Goal: Task Accomplishment & Management: Complete application form

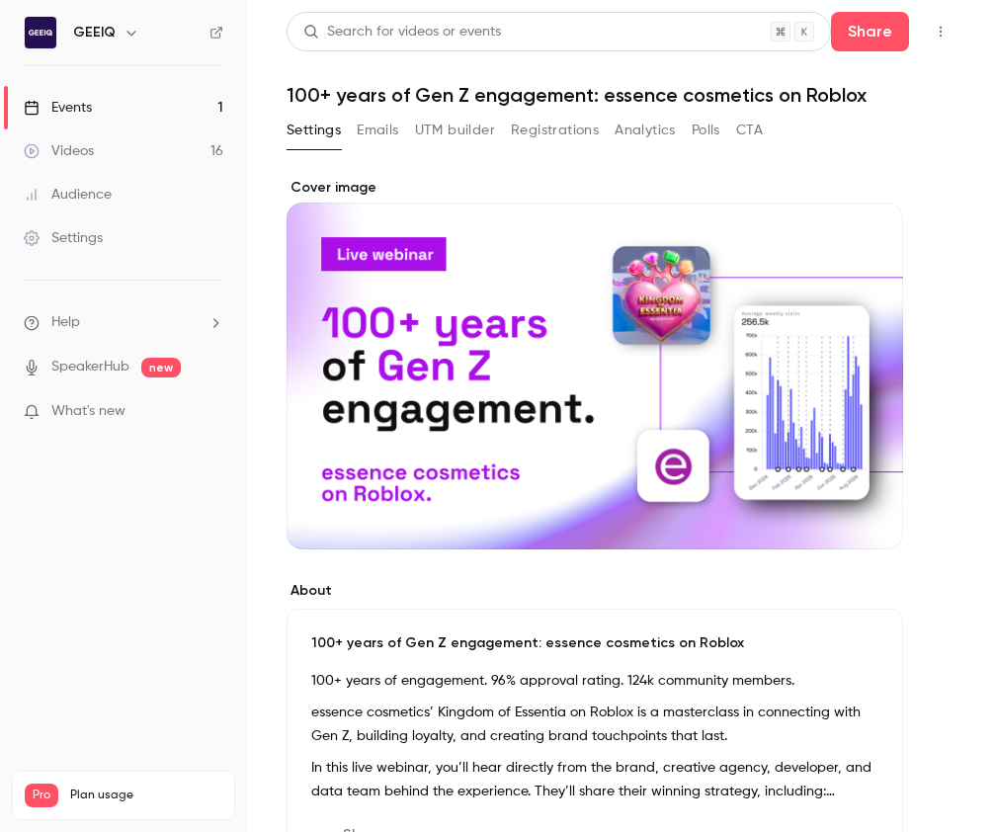
click at [966, 161] on main "Search for videos or events Share 100+ years of Gen Z engagement: essence cosme…" at bounding box center [621, 416] width 749 height 832
click at [935, 36] on icon "button" at bounding box center [941, 32] width 16 height 14
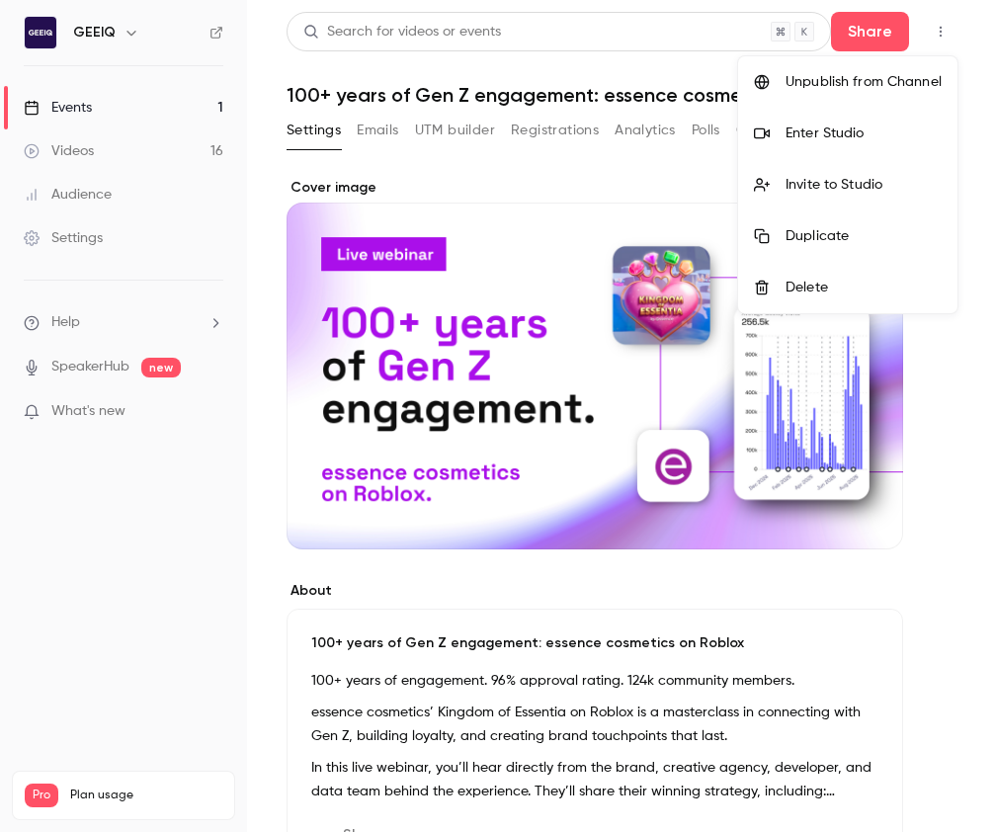
drag, startPoint x: 967, startPoint y: 29, endPoint x: 715, endPoint y: 101, distance: 262.0
click at [965, 29] on div at bounding box center [498, 416] width 996 height 832
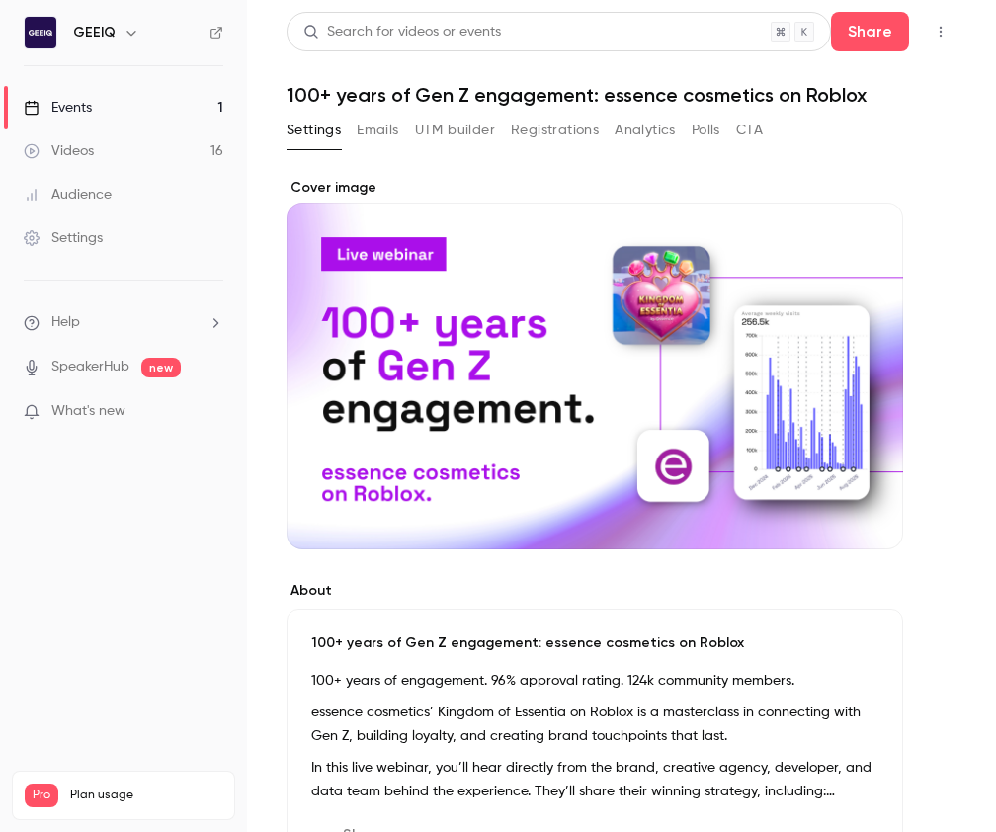
click at [82, 141] on div "Videos" at bounding box center [59, 151] width 70 height 20
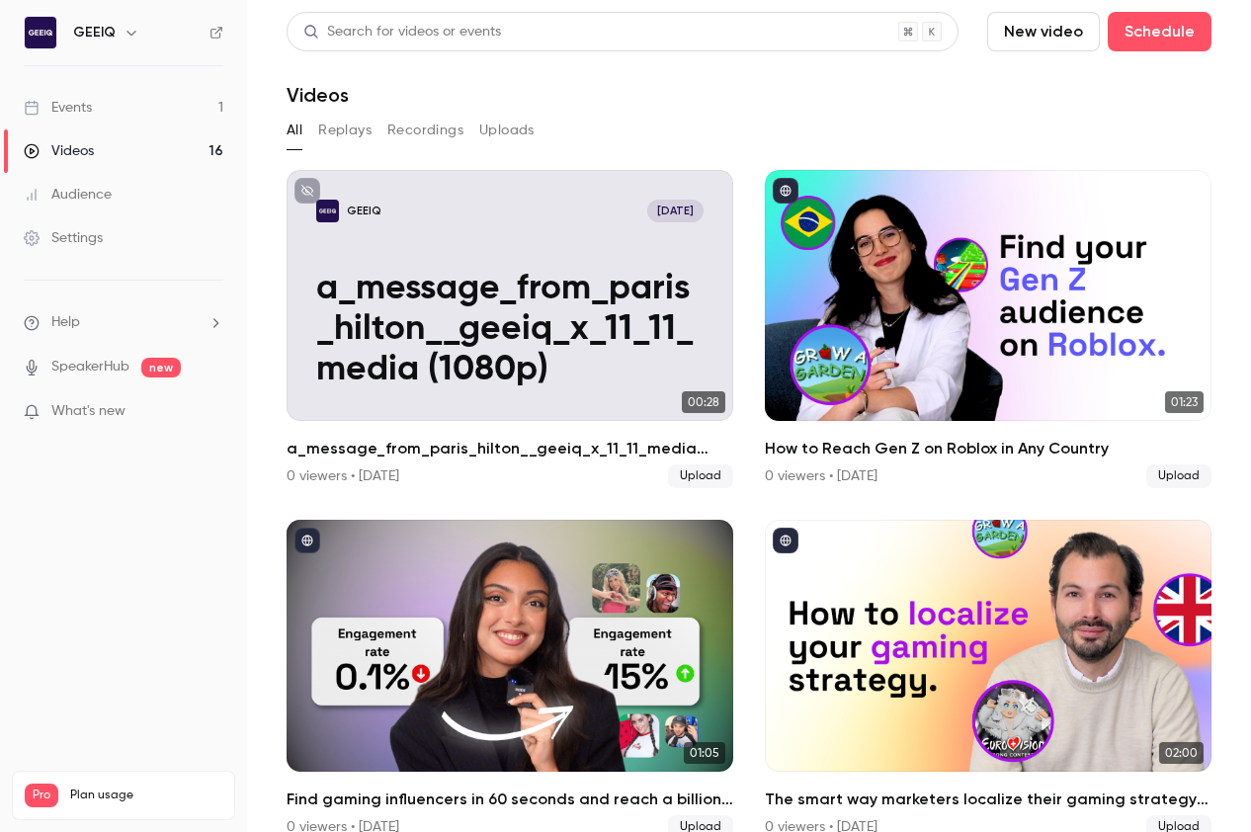
click at [66, 108] on div "Events" at bounding box center [58, 108] width 68 height 20
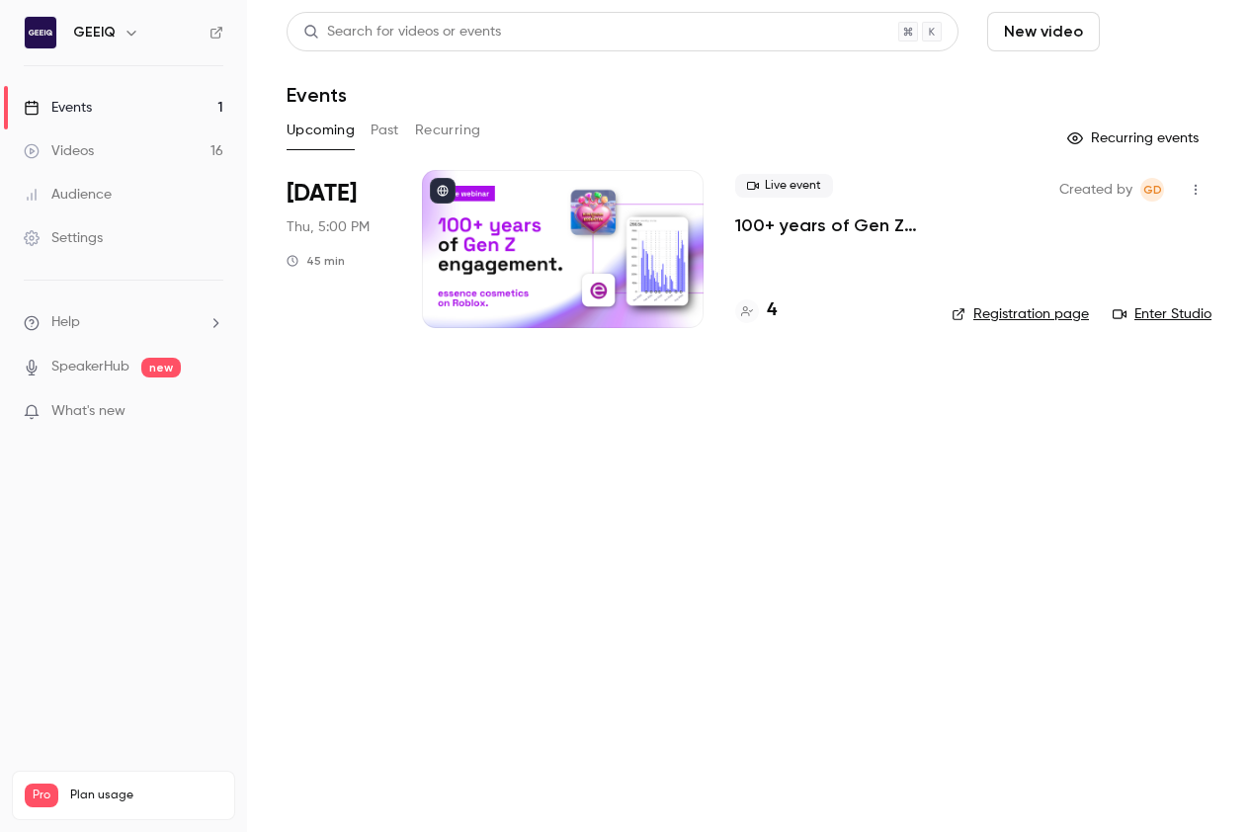
click at [995, 36] on button "Schedule" at bounding box center [1159, 32] width 104 height 40
click at [995, 82] on div at bounding box center [1029, 86] width 32 height 14
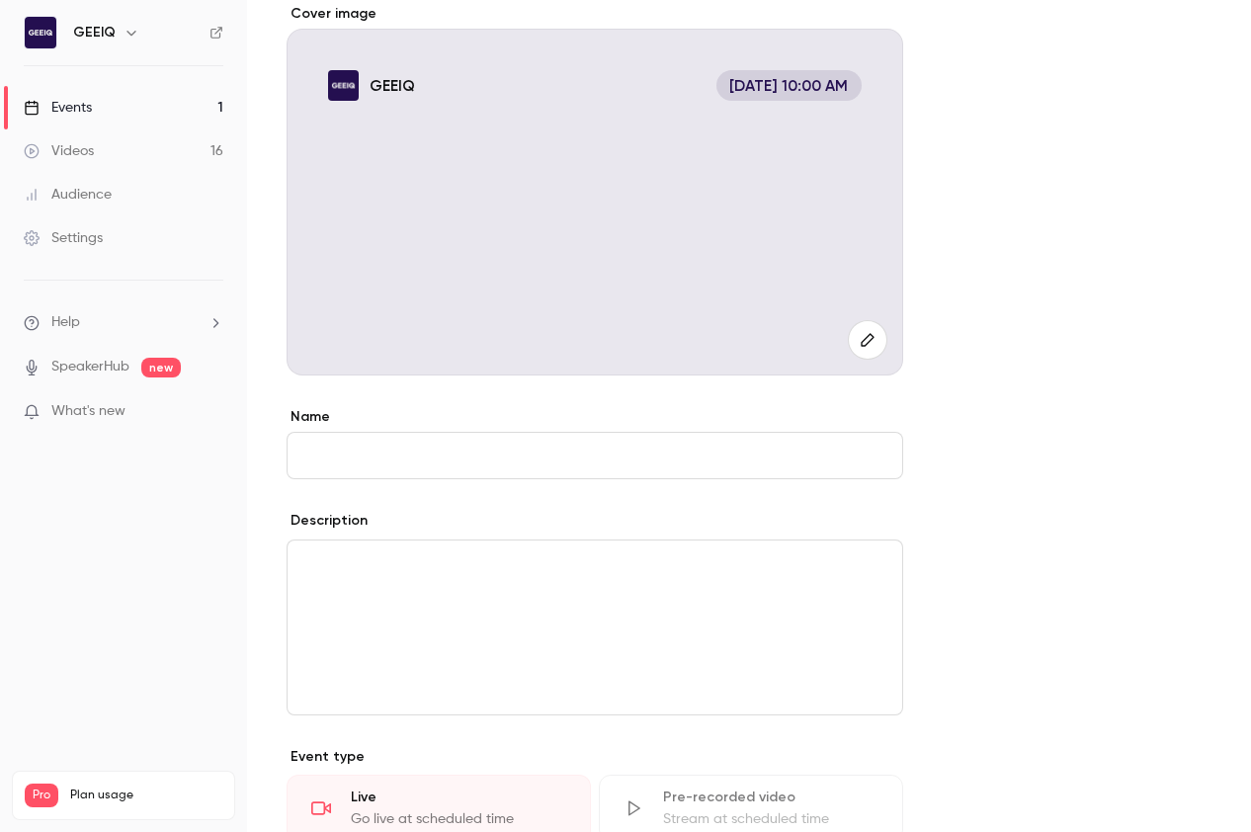
scroll to position [255, 0]
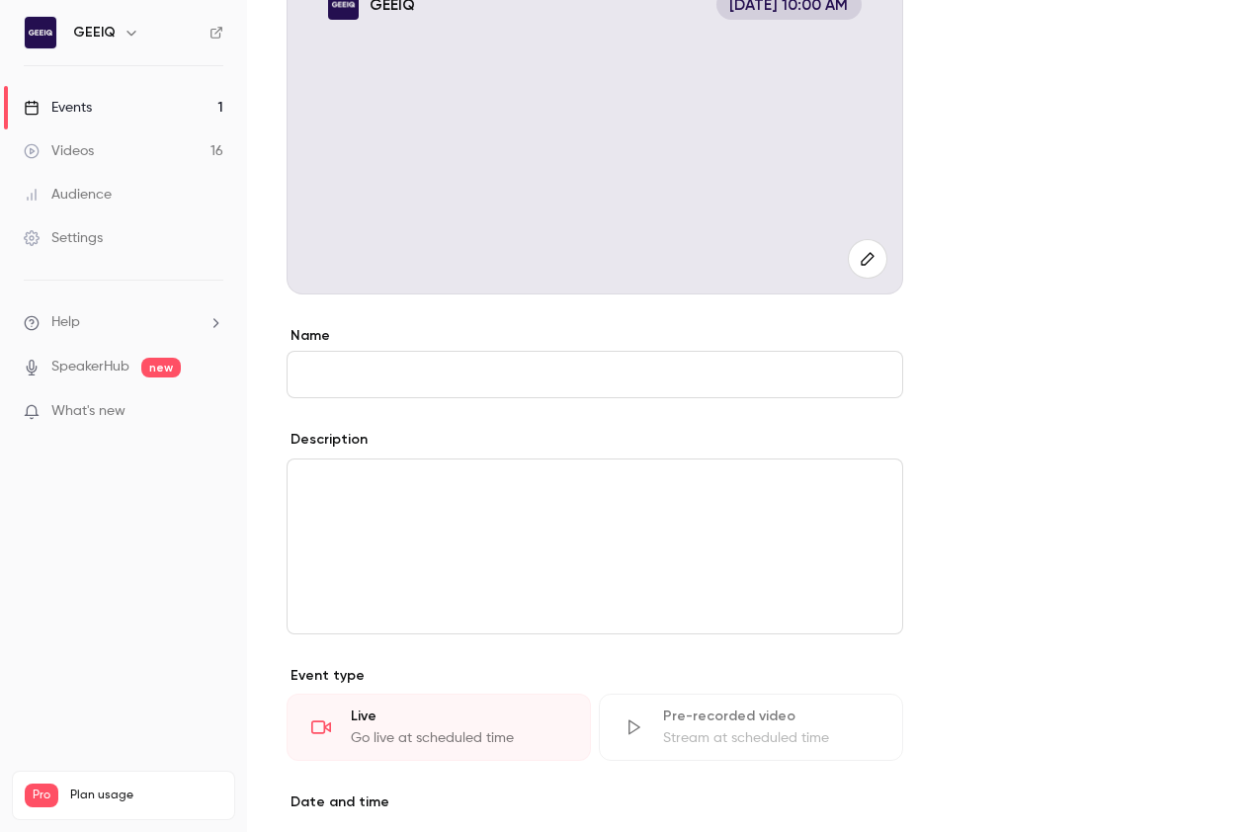
drag, startPoint x: 1053, startPoint y: 570, endPoint x: 1013, endPoint y: 555, distance: 43.1
click at [995, 568] on form "**********" at bounding box center [748, 580] width 925 height 1314
click at [687, 372] on input "Name" at bounding box center [594, 374] width 616 height 47
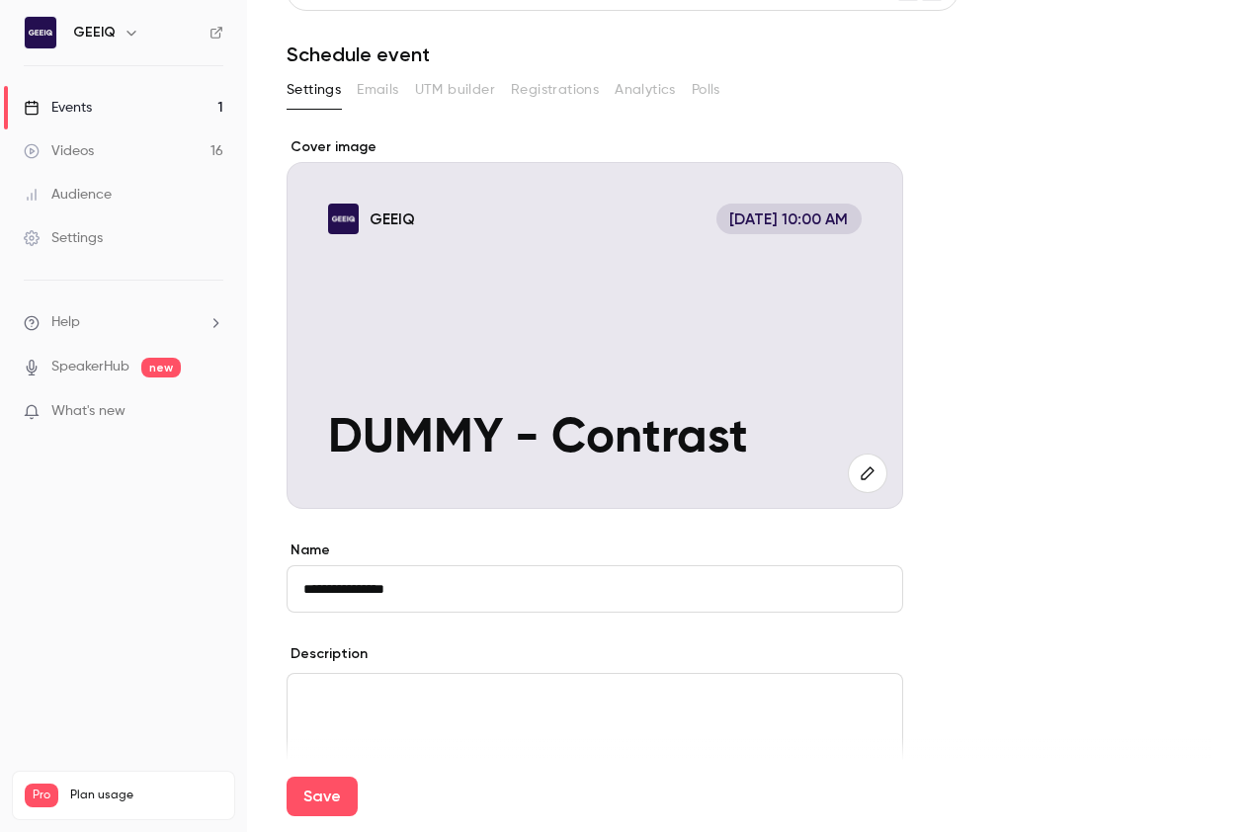
scroll to position [29, 0]
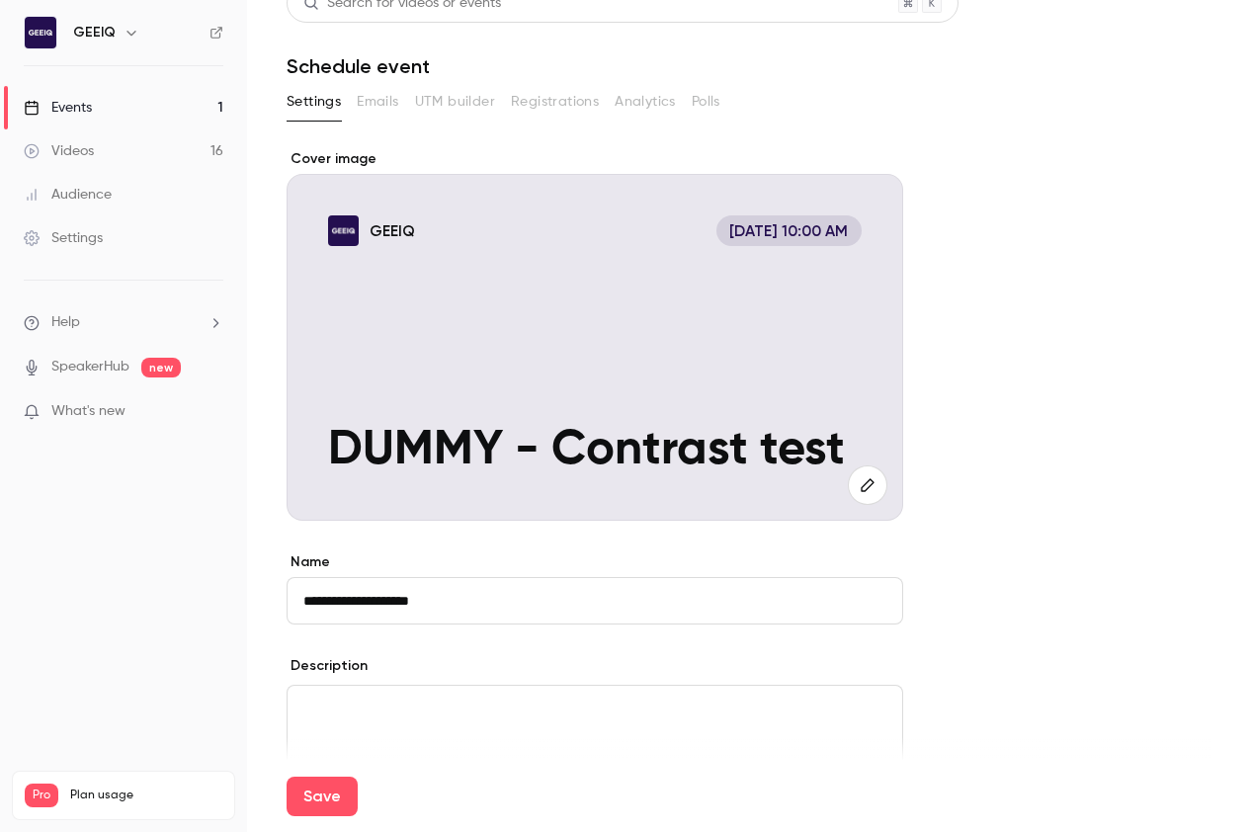
type input "**********"
click at [995, 604] on form "**********" at bounding box center [748, 806] width 925 height 1314
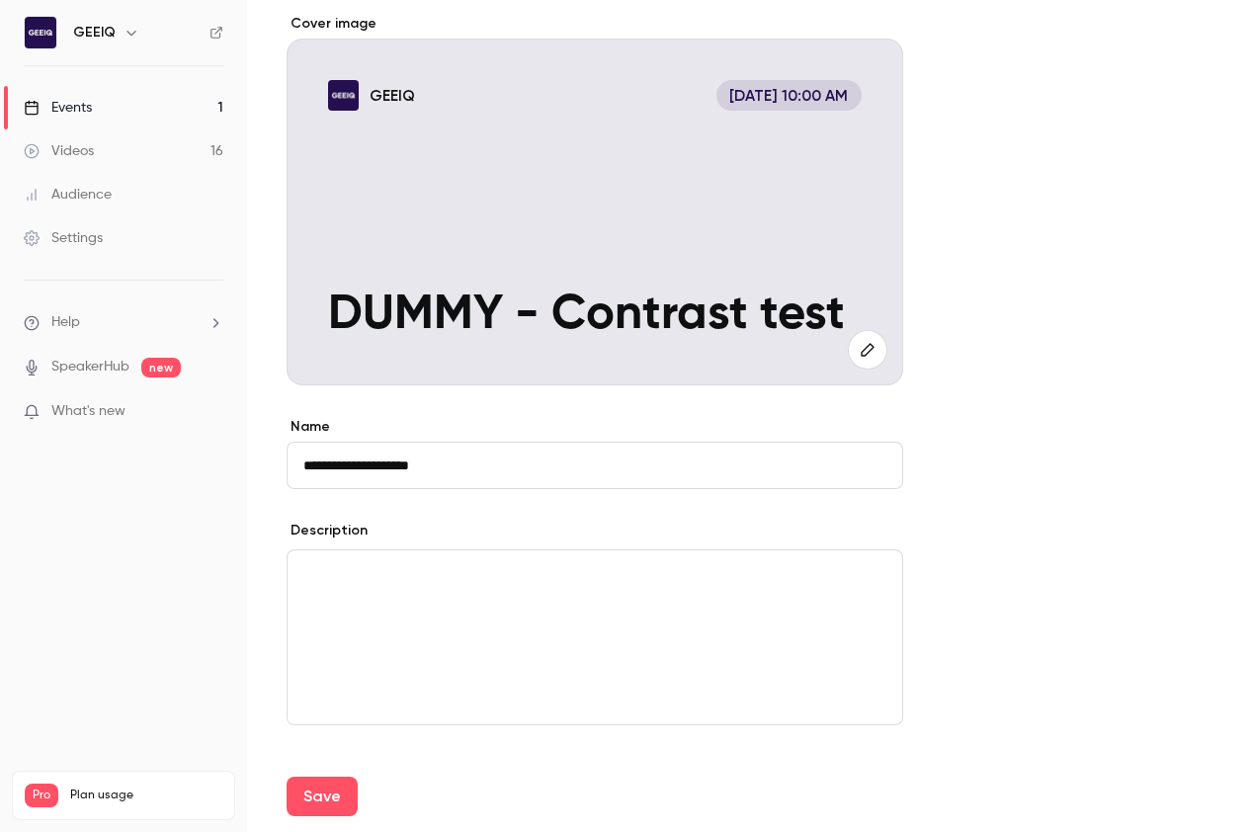
scroll to position [178, 0]
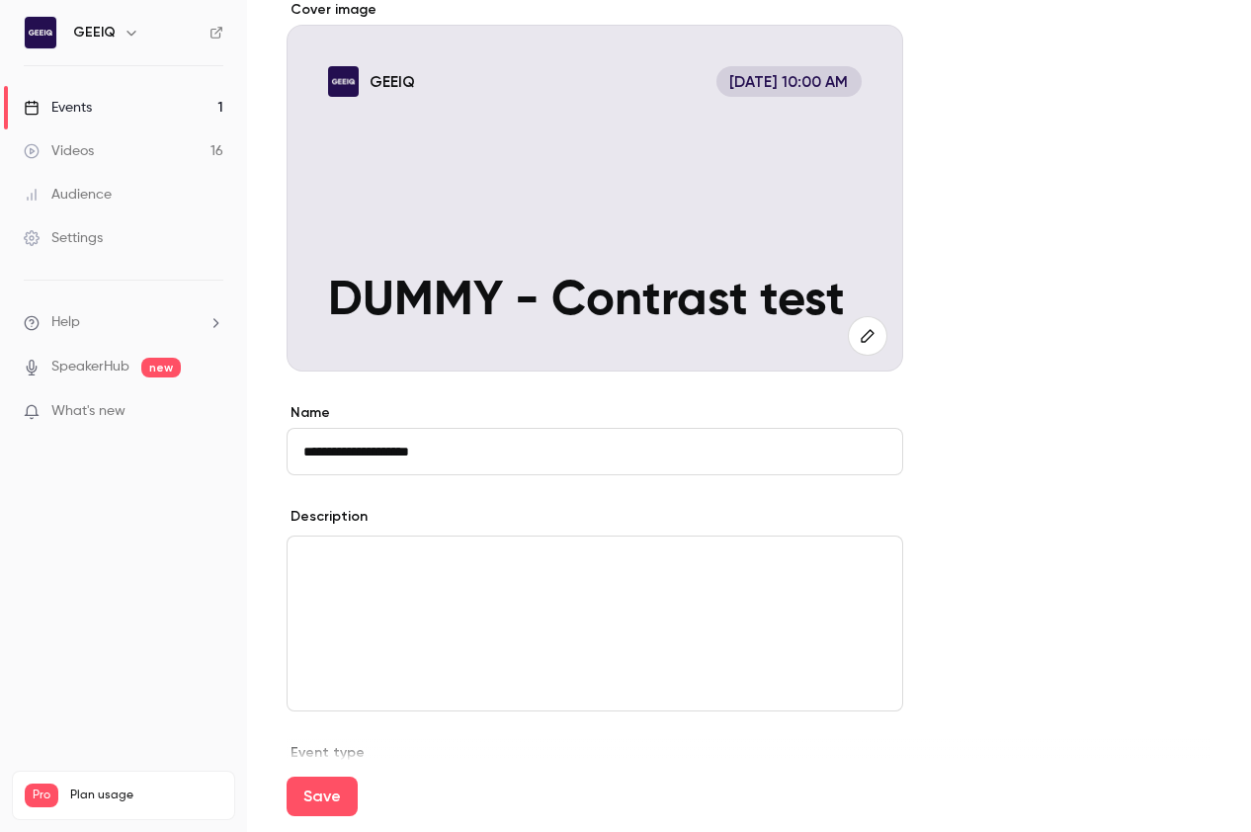
click at [995, 613] on form "**********" at bounding box center [748, 657] width 925 height 1314
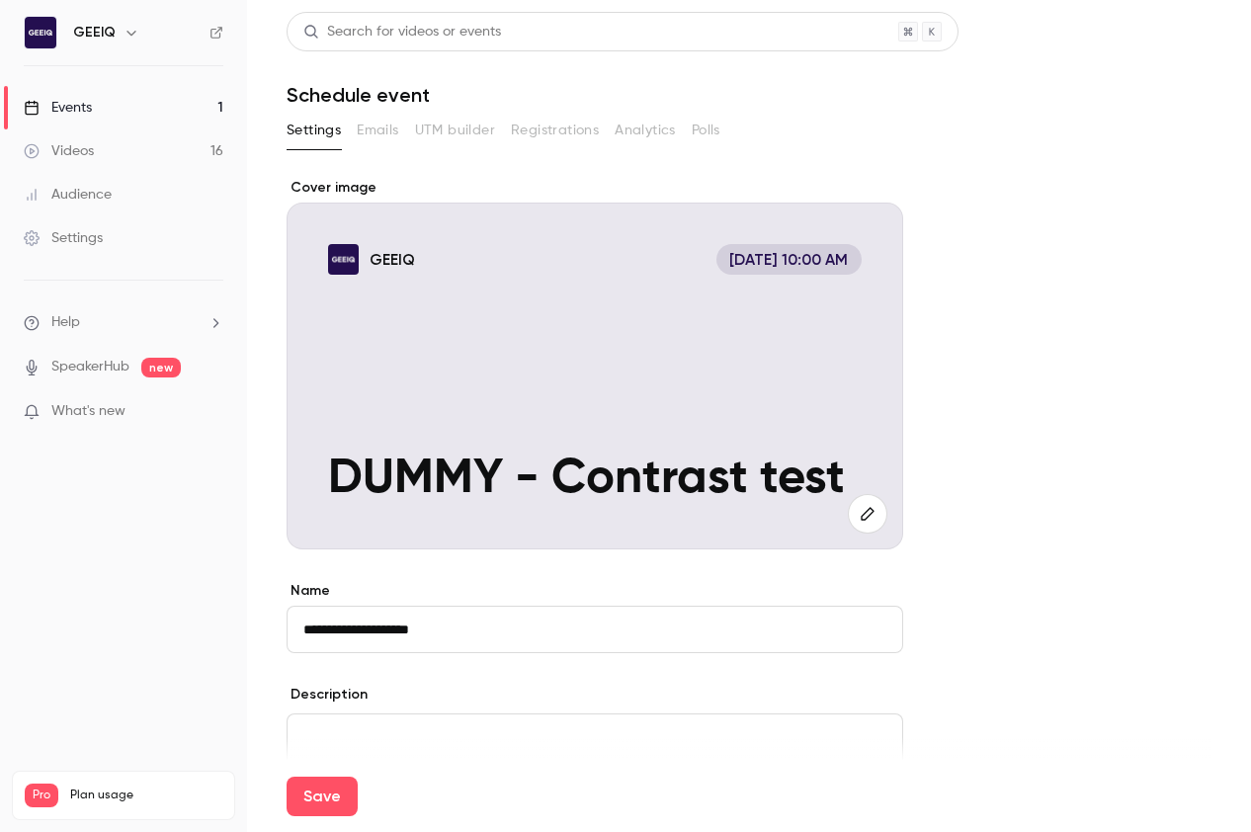
click at [824, 260] on span "Aug 18, 10:00 AM" at bounding box center [788, 259] width 145 height 31
click at [874, 500] on button "button" at bounding box center [868, 514] width 40 height 40
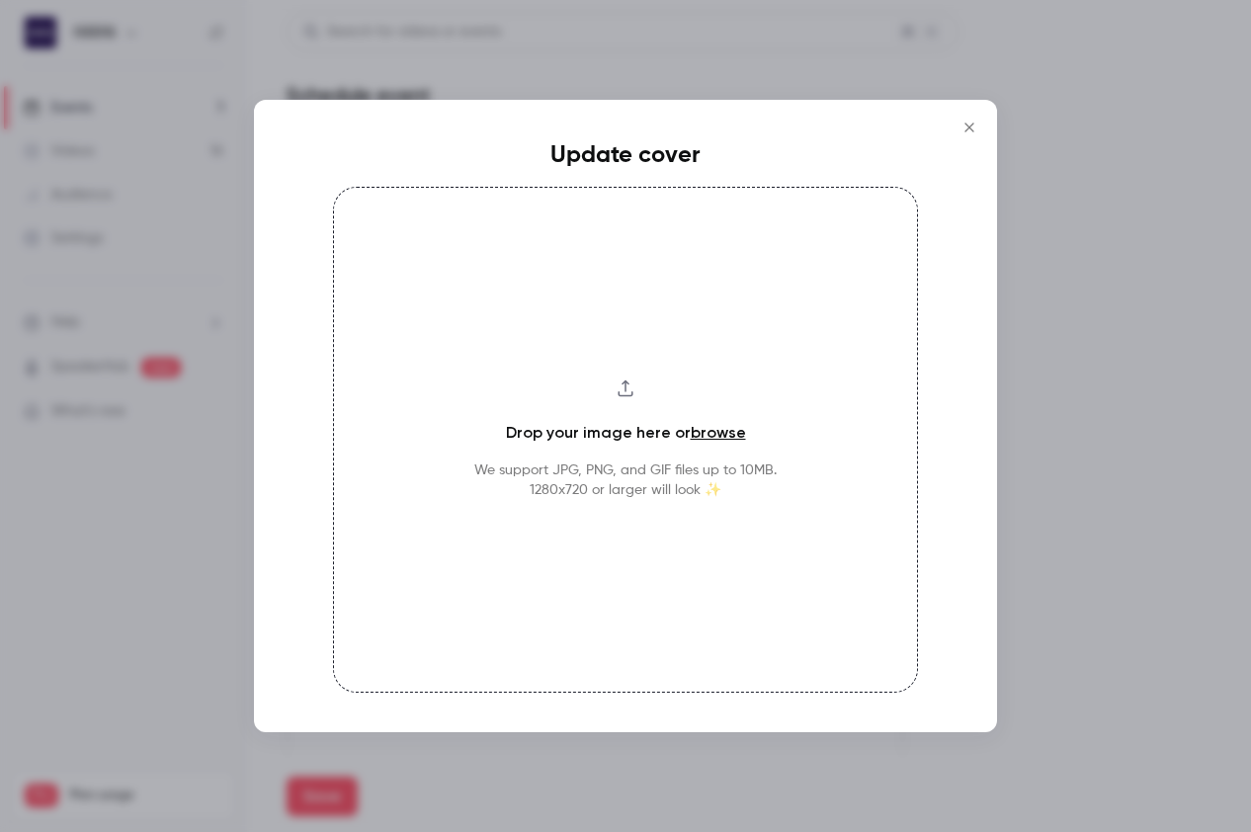
click at [971, 135] on button "Close" at bounding box center [969, 128] width 40 height 40
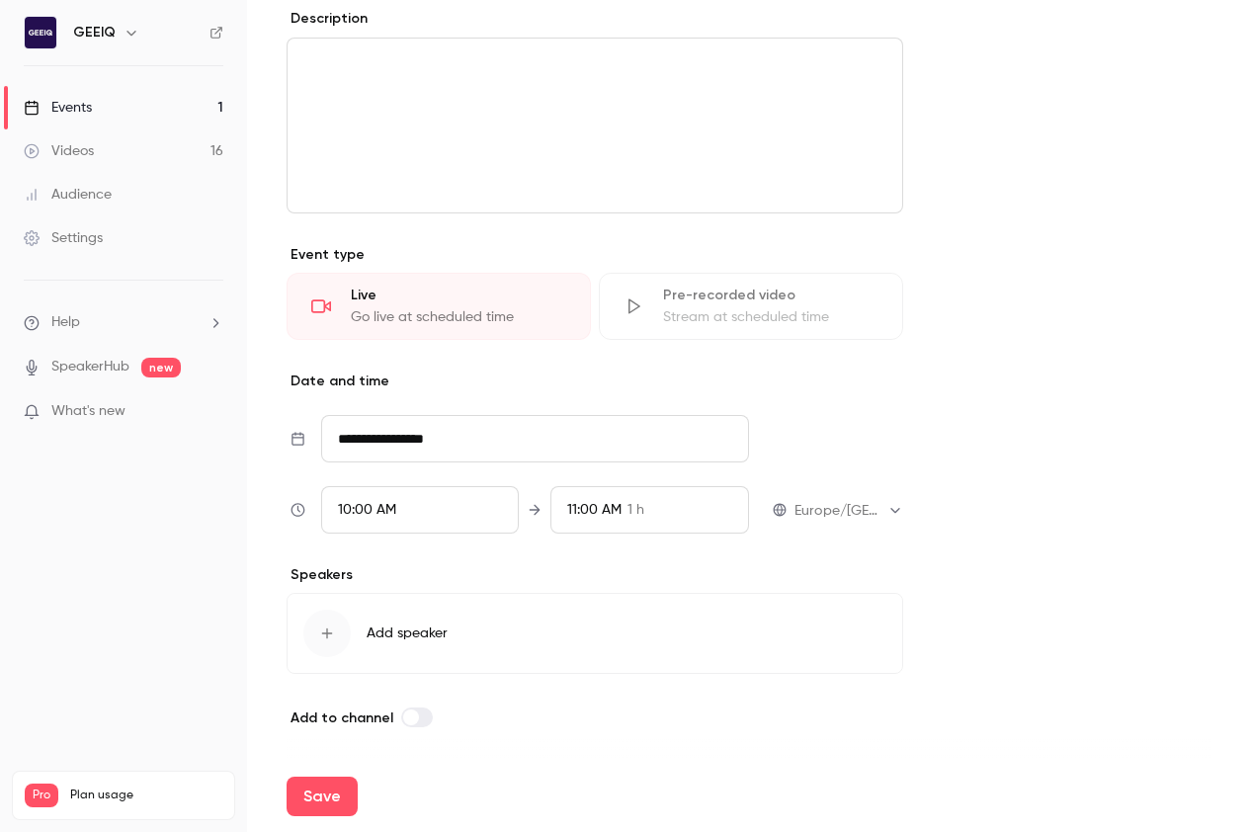
scroll to position [674, 0]
click at [407, 522] on div "10:00 AM" at bounding box center [420, 511] width 199 height 47
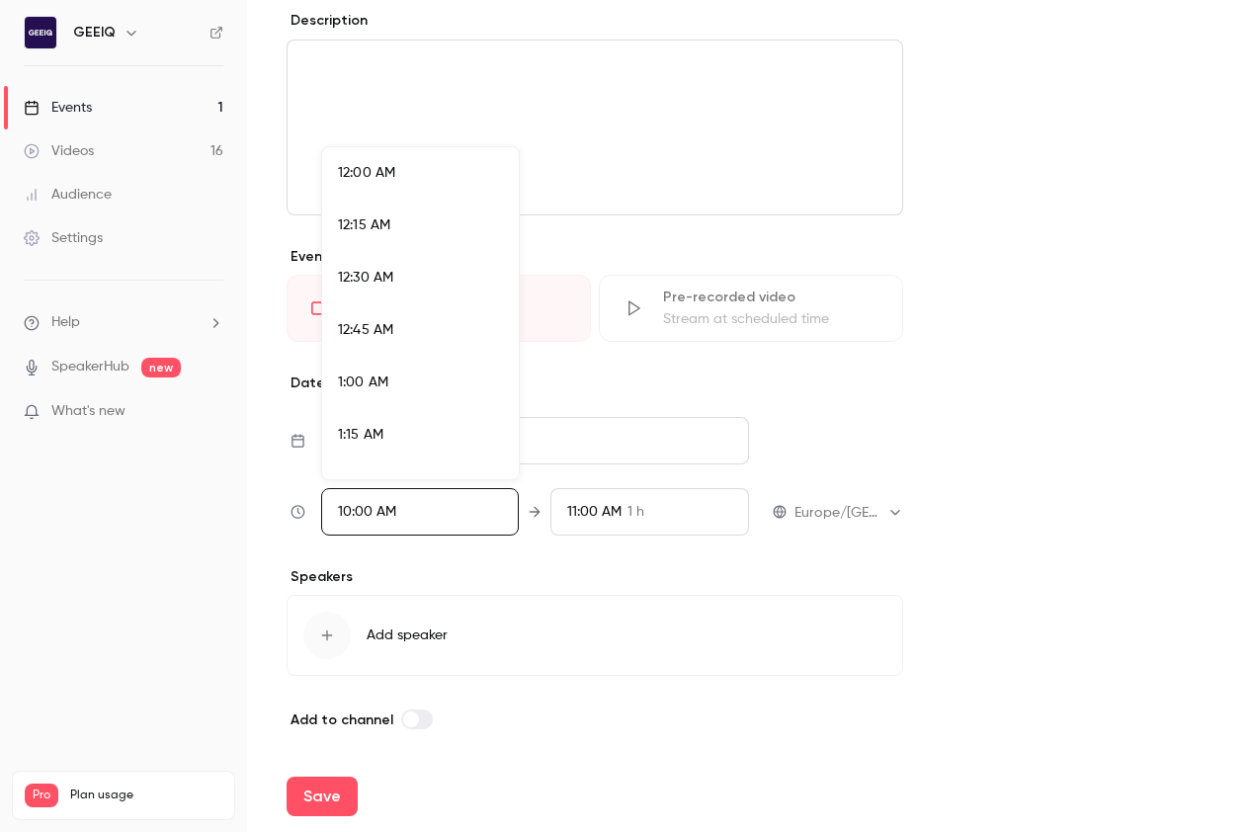
scroll to position [1955, 0]
click at [392, 470] on span "10:45 AM" at bounding box center [366, 469] width 57 height 14
click at [608, 506] on div at bounding box center [625, 416] width 1251 height 832
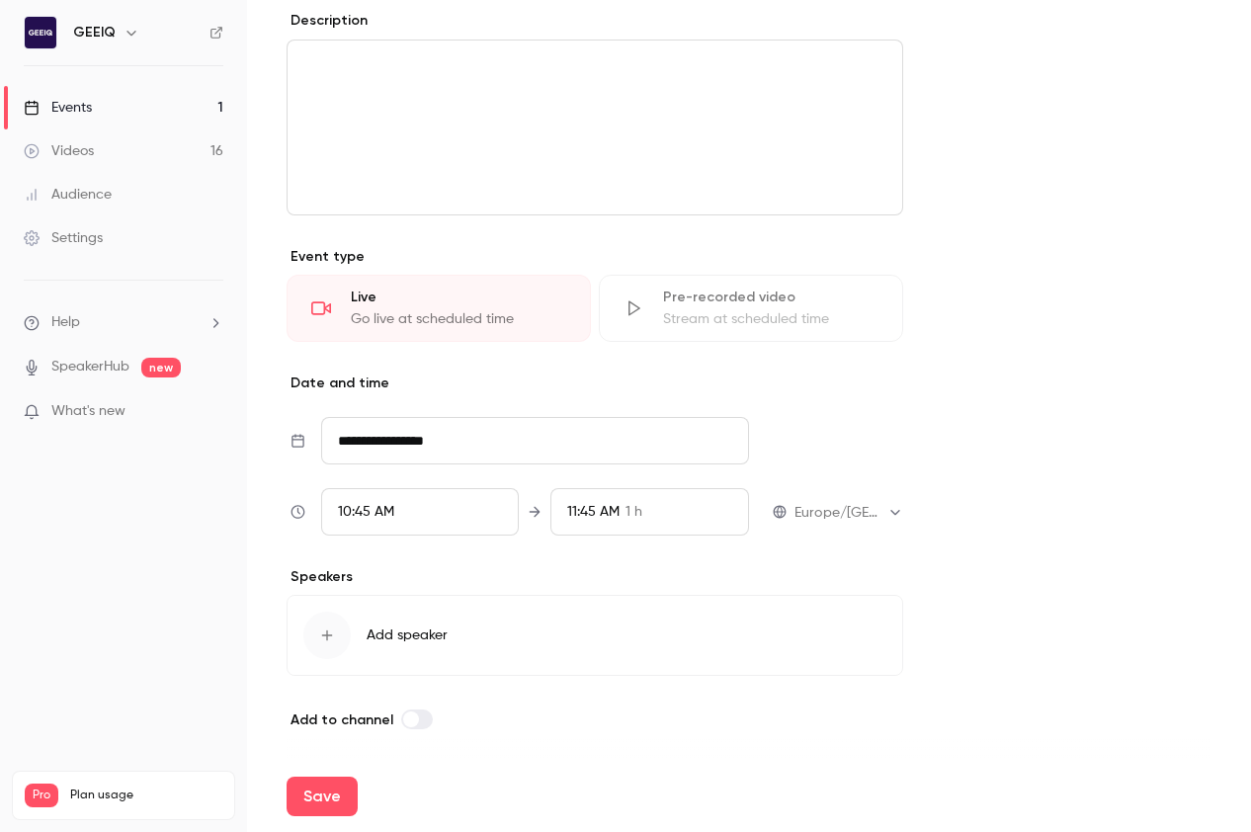
click at [610, 517] on span "11:45 AM" at bounding box center [593, 512] width 52 height 14
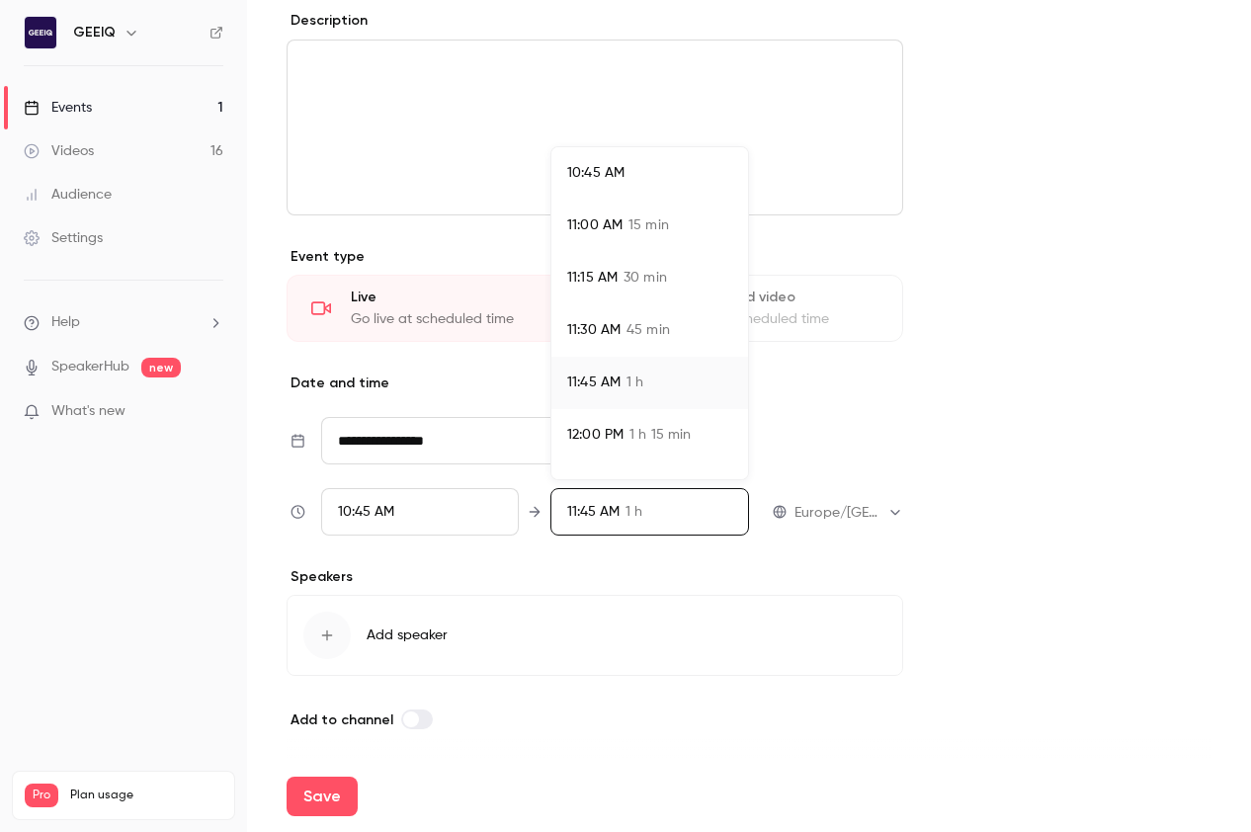
click at [594, 216] on span "11:00 AM" at bounding box center [594, 225] width 55 height 21
drag, startPoint x: 1064, startPoint y: 366, endPoint x: 1029, endPoint y: 397, distance: 46.2
click at [995, 366] on div at bounding box center [625, 416] width 1251 height 832
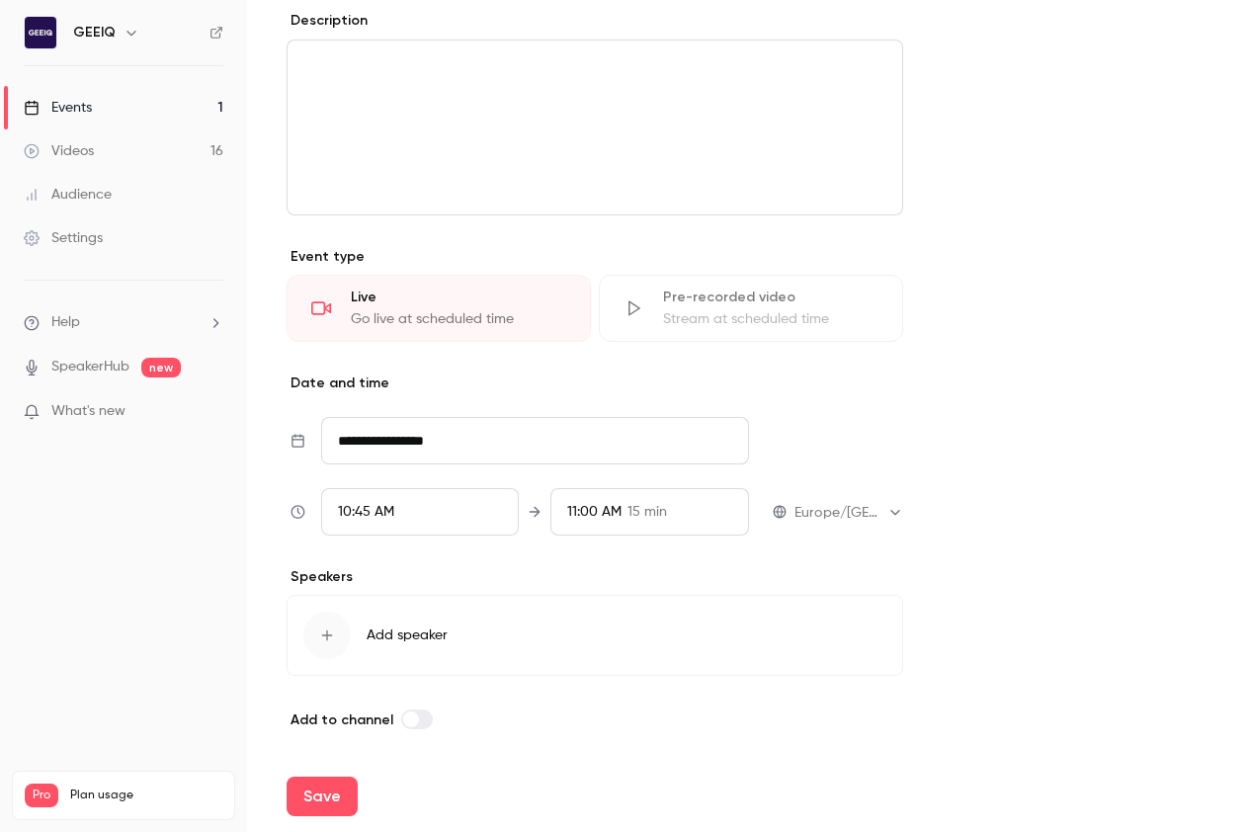
scroll to position [676, 0]
drag, startPoint x: 1063, startPoint y: 499, endPoint x: 1021, endPoint y: 514, distance: 44.1
click at [995, 498] on form "**********" at bounding box center [748, 159] width 925 height 1314
click at [380, 627] on span "Add speaker" at bounding box center [406, 633] width 81 height 20
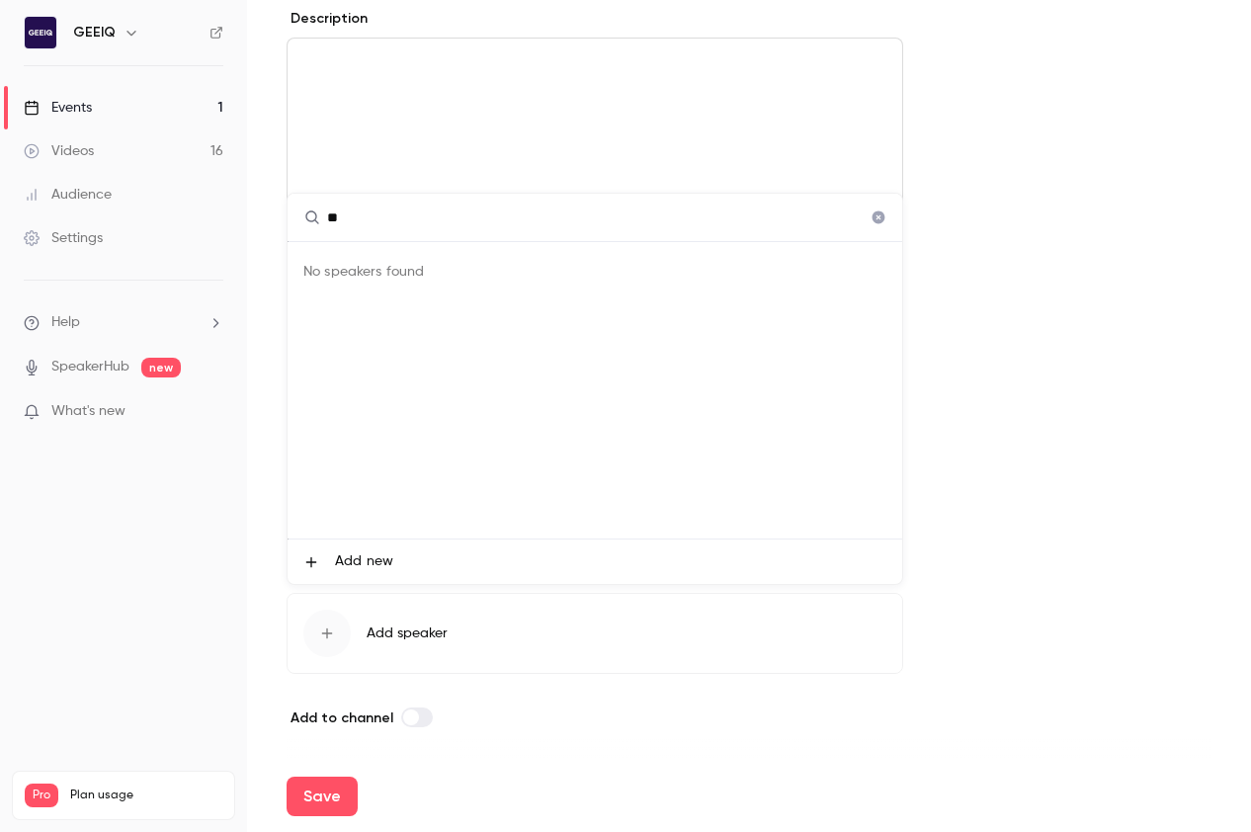
type input "*"
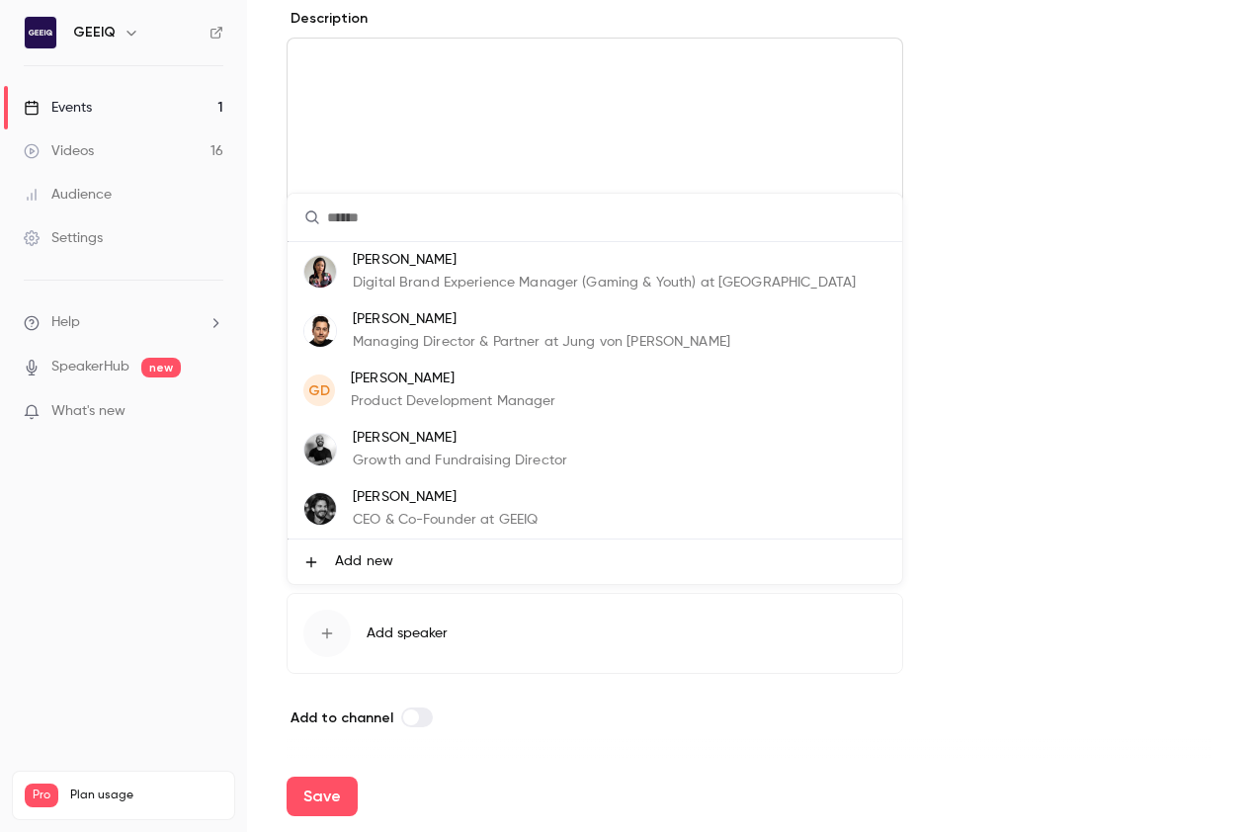
click at [351, 561] on span "Add new" at bounding box center [364, 561] width 58 height 21
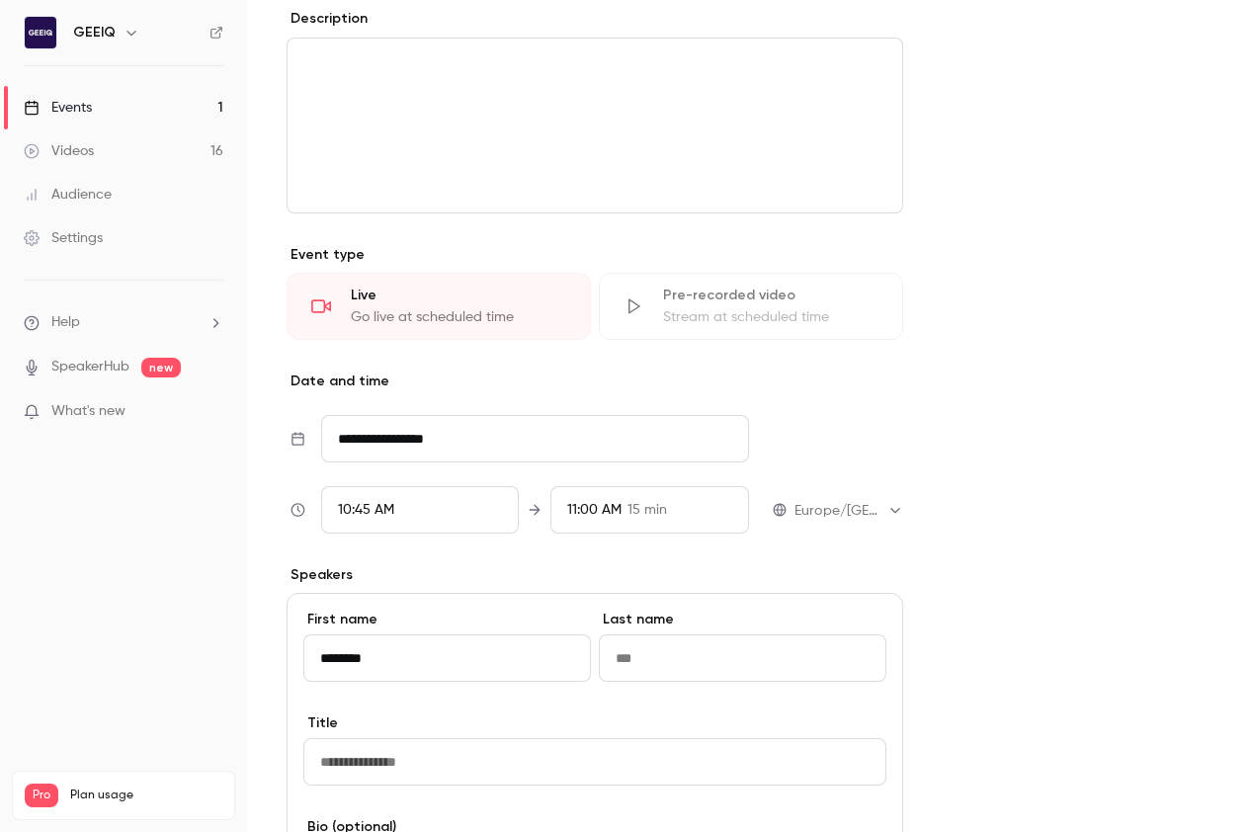
type input "********"
type input "**********"
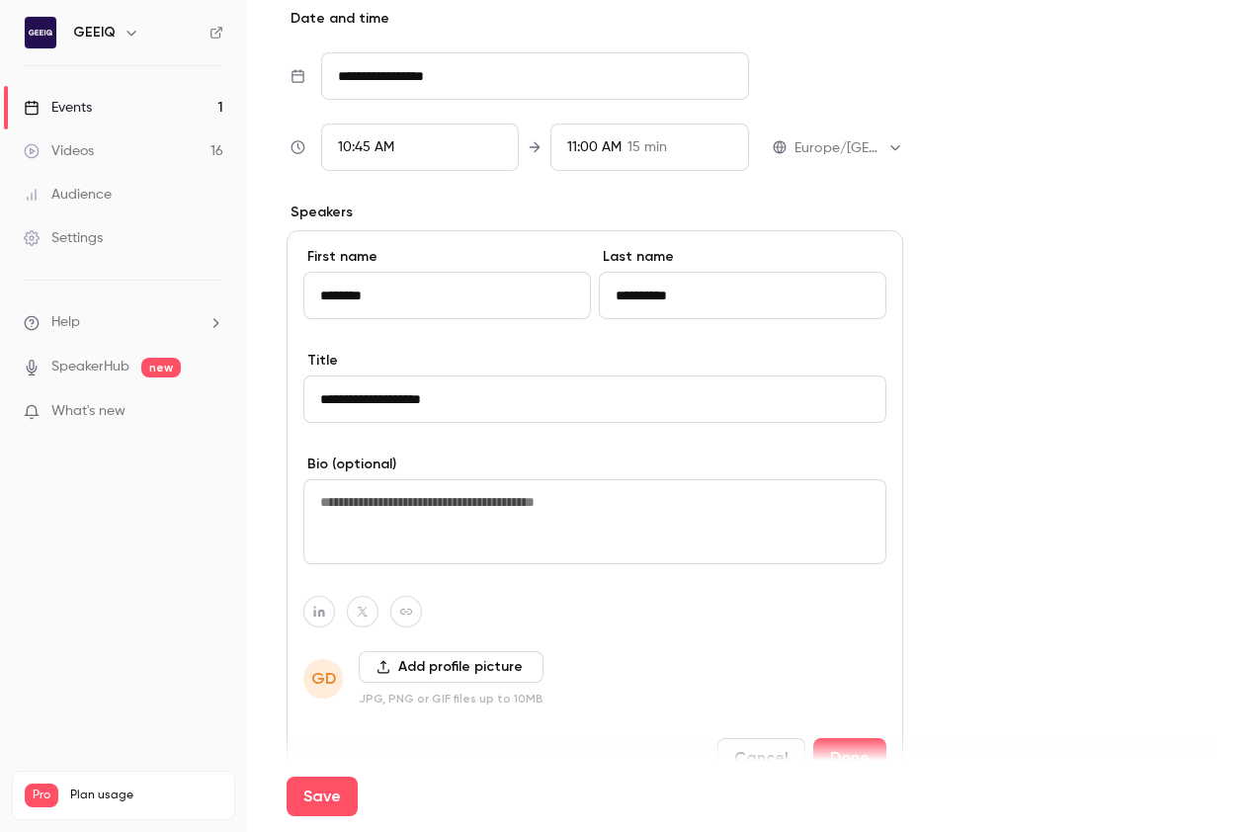
scroll to position [1032, 0]
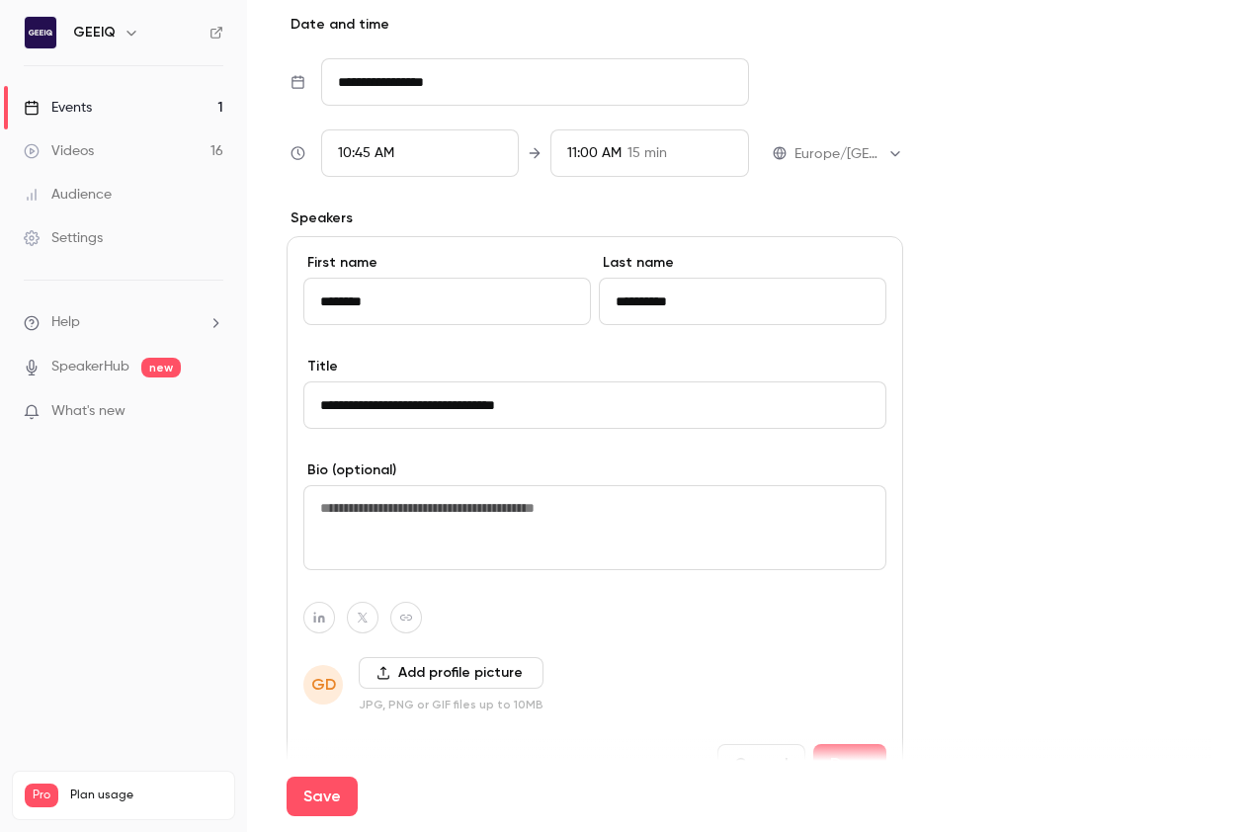
type input "**********"
drag, startPoint x: 272, startPoint y: 550, endPoint x: 426, endPoint y: 528, distance: 155.8
click at [271, 550] on main "**********" at bounding box center [749, 416] width 1004 height 832
click at [444, 521] on textarea at bounding box center [594, 527] width 583 height 85
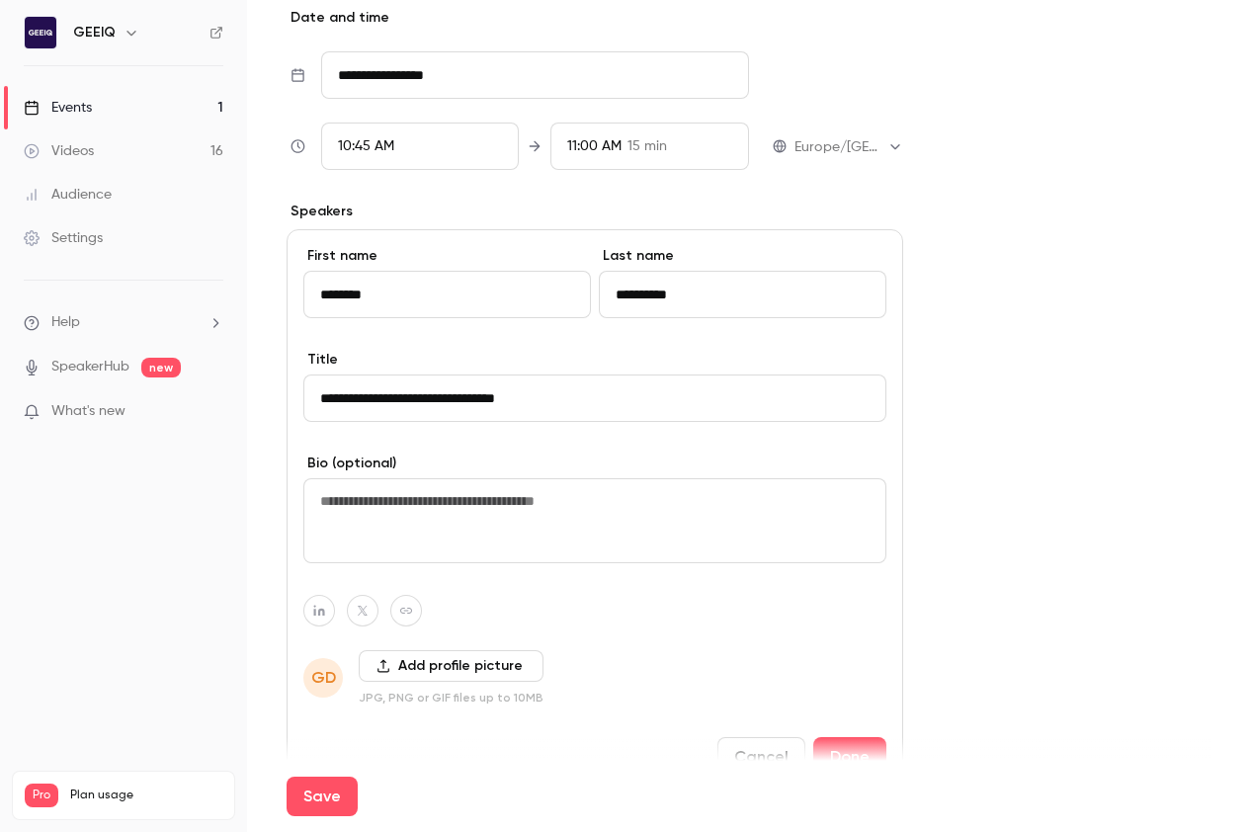
click at [995, 445] on form "**********" at bounding box center [748, 37] width 925 height 1797
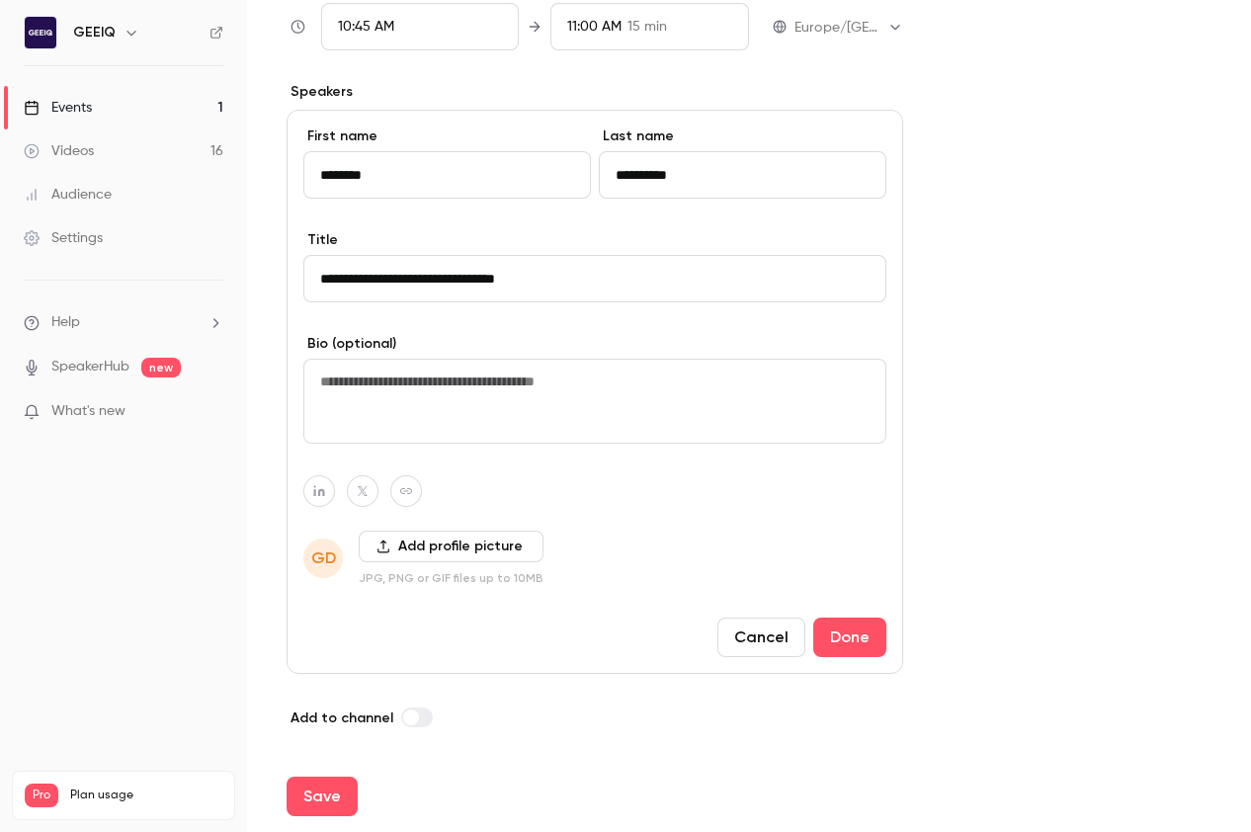
drag, startPoint x: 1107, startPoint y: 448, endPoint x: 1015, endPoint y: 458, distance: 93.4
click at [412, 534] on button "Add profile picture" at bounding box center [451, 546] width 185 height 32
drag, startPoint x: 1034, startPoint y: 559, endPoint x: 959, endPoint y: 576, distance: 76.9
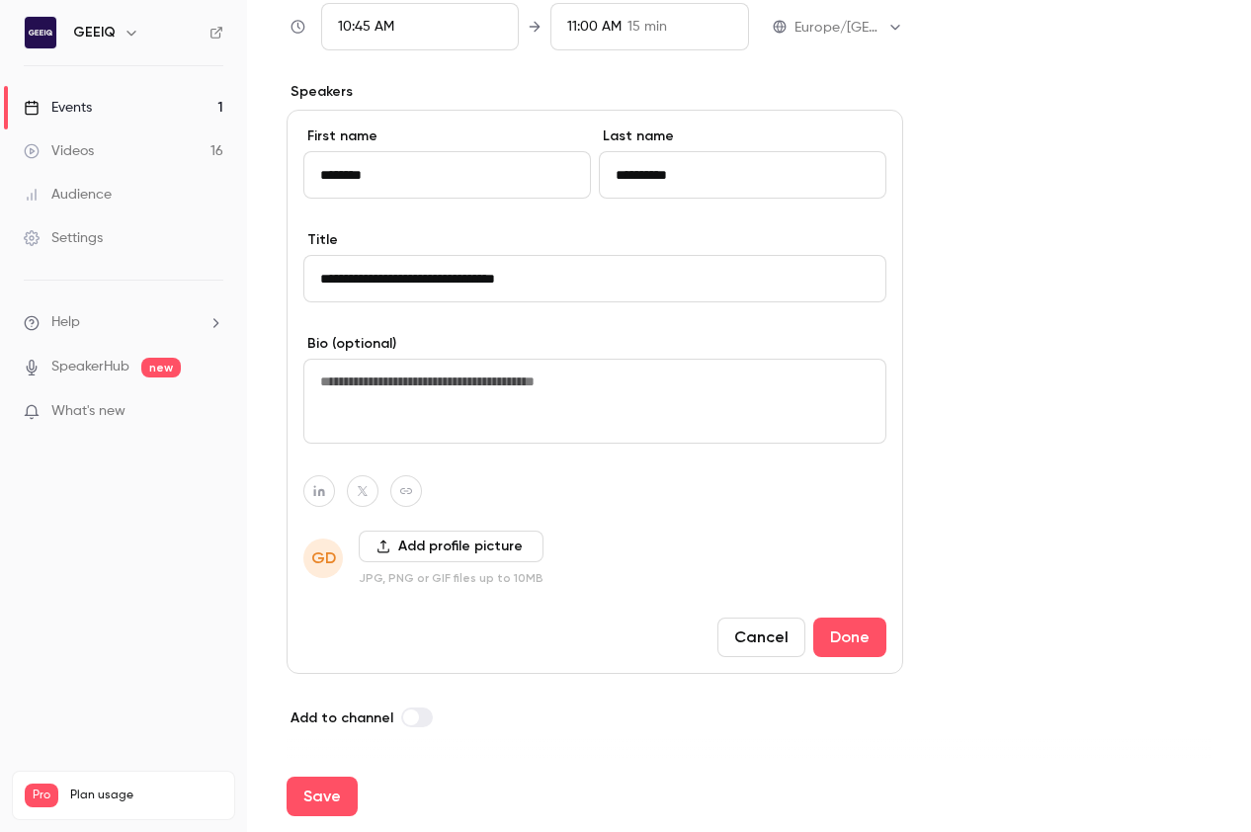
click at [854, 649] on button "Done" at bounding box center [849, 637] width 73 height 40
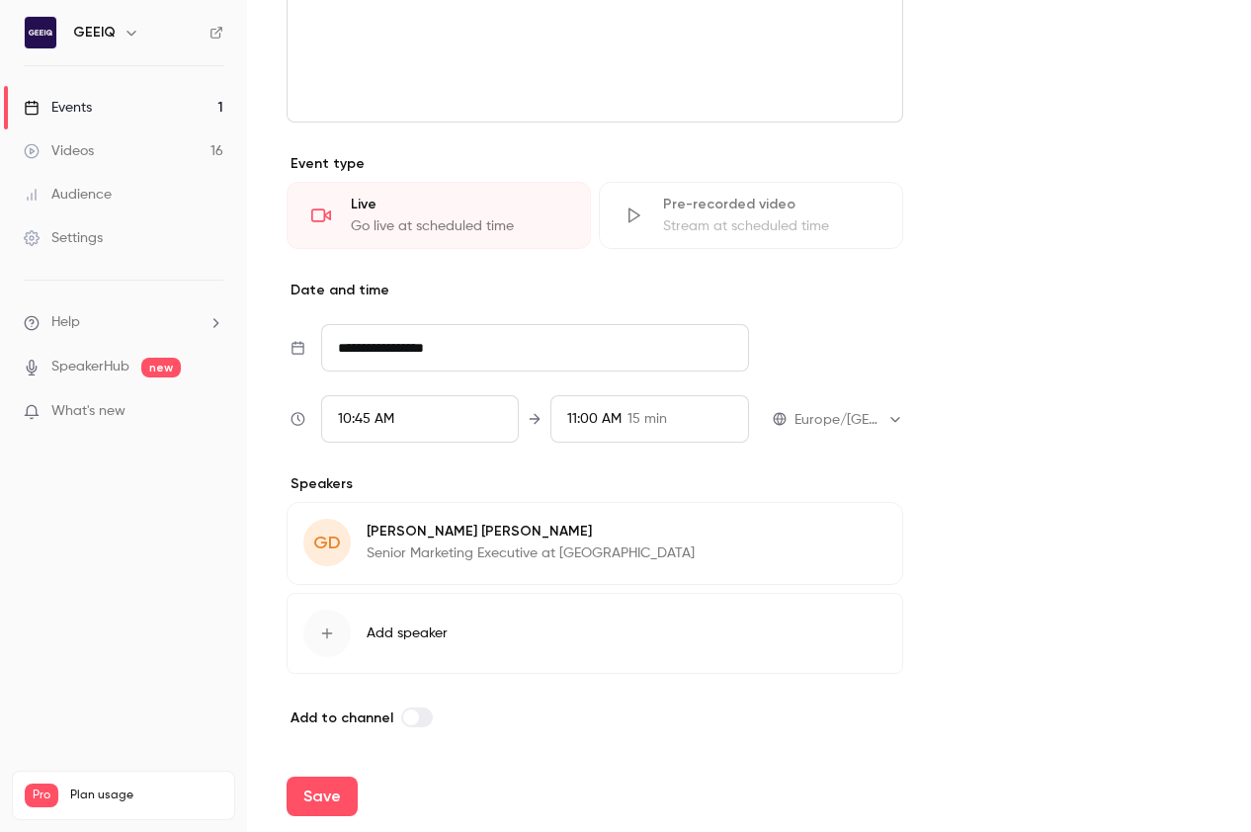
scroll to position [0, 0]
click at [995, 565] on form "**********" at bounding box center [748, 113] width 925 height 1405
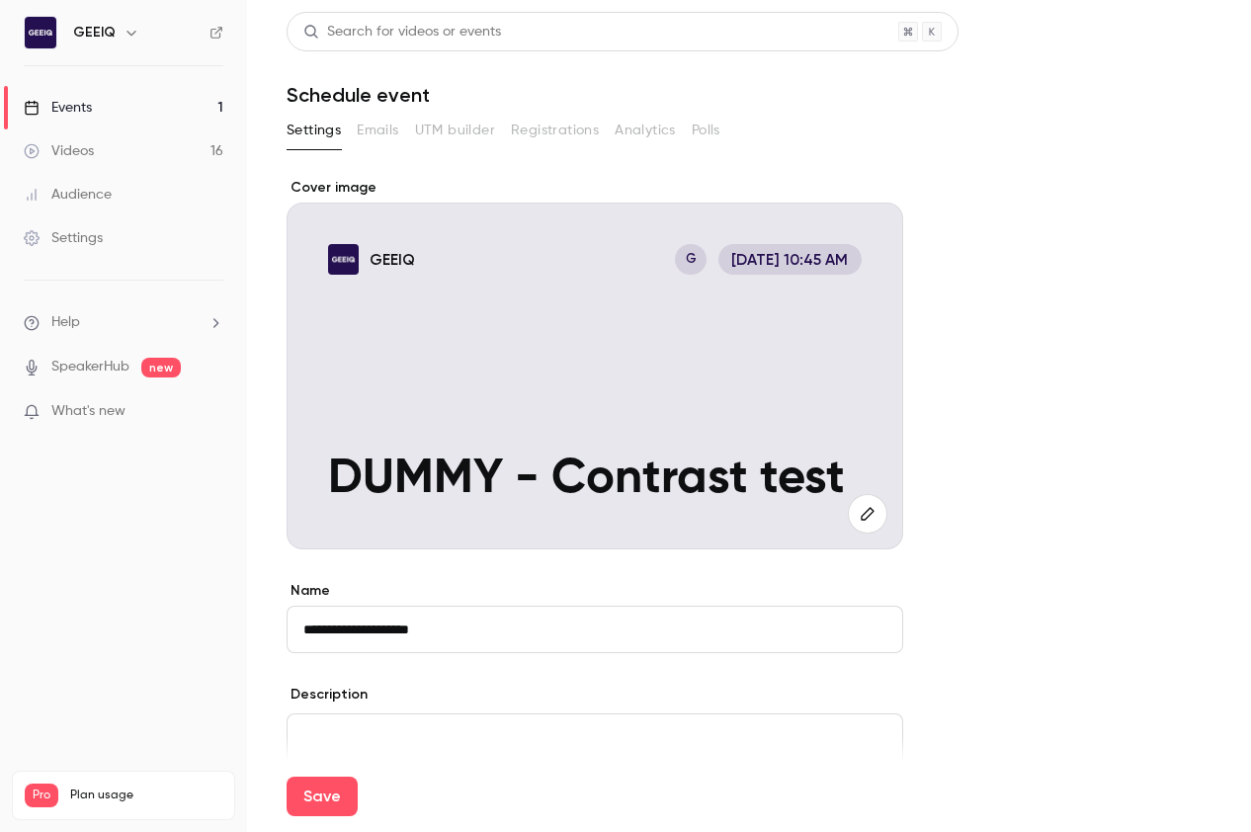
drag, startPoint x: 1017, startPoint y: 475, endPoint x: 824, endPoint y: 549, distance: 206.4
drag, startPoint x: 306, startPoint y: 798, endPoint x: 330, endPoint y: 788, distance: 25.7
click at [307, 798] on button "Save" at bounding box center [321, 796] width 71 height 40
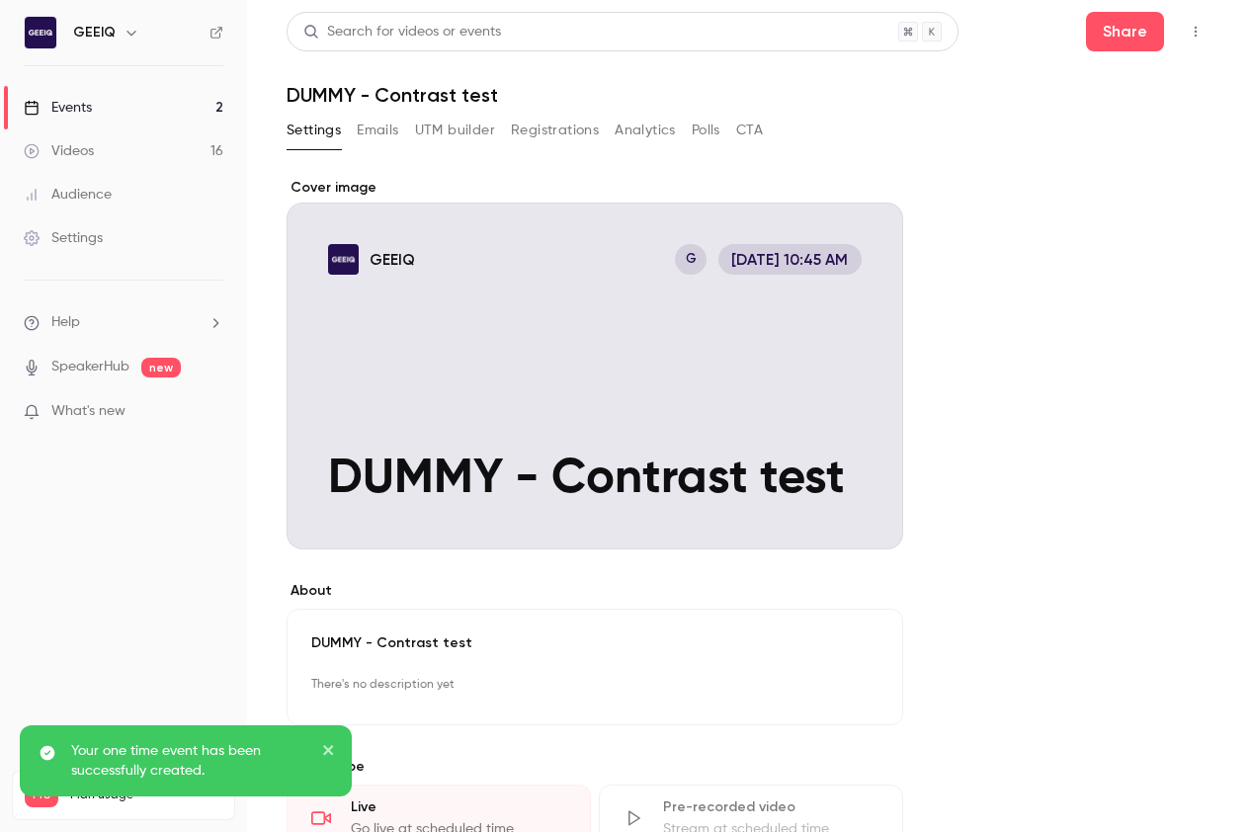
click at [995, 345] on div "**********" at bounding box center [748, 752] width 925 height 1148
click at [533, 126] on button "Registrations" at bounding box center [555, 131] width 88 height 32
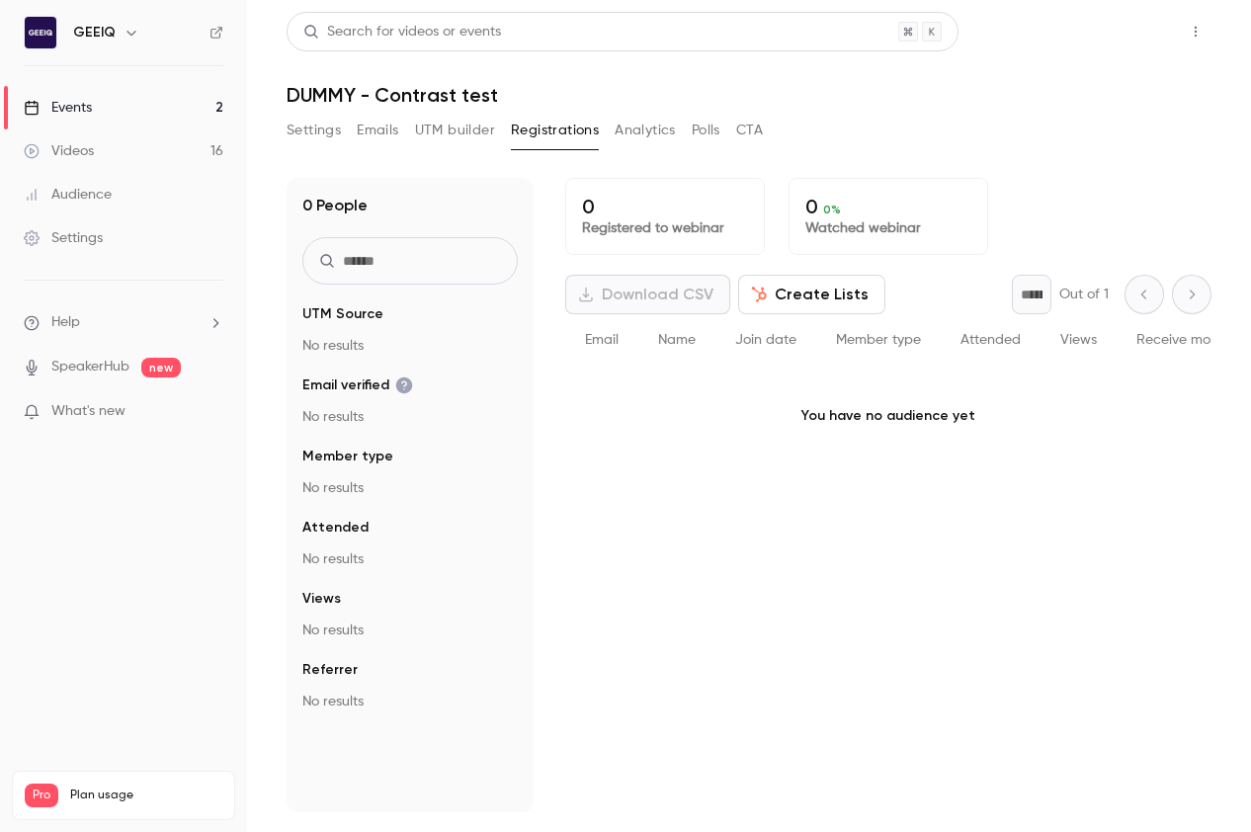
click at [995, 41] on button "Share" at bounding box center [1125, 32] width 78 height 40
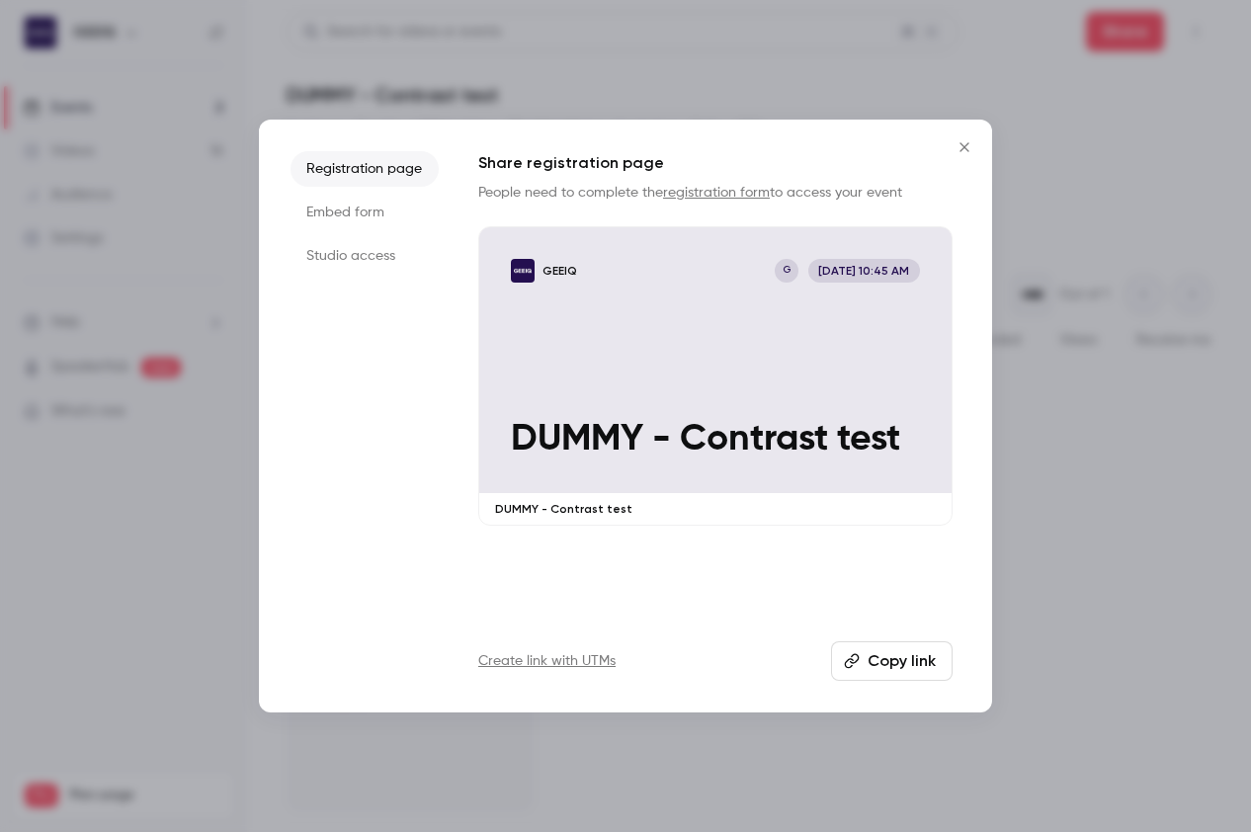
click at [995, 518] on div at bounding box center [625, 416] width 1251 height 832
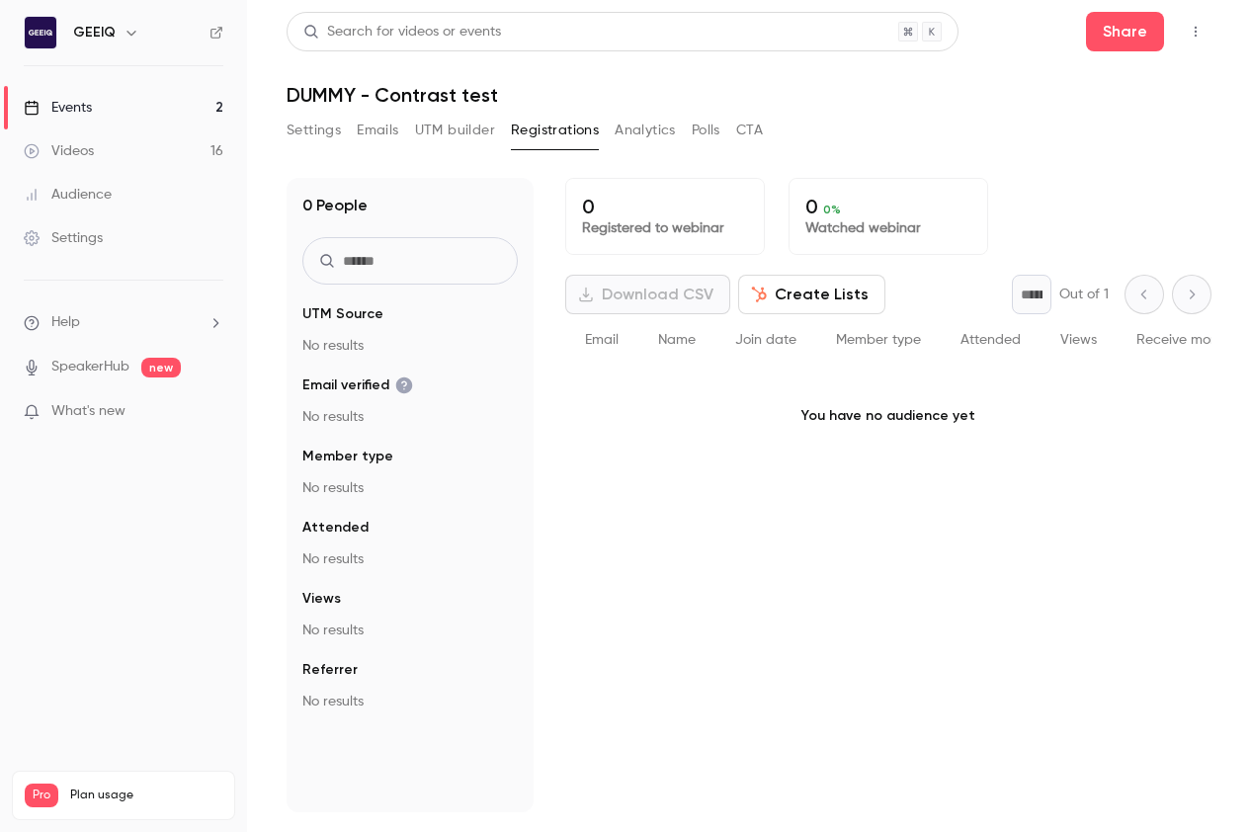
click at [291, 134] on button "Settings" at bounding box center [313, 131] width 54 height 32
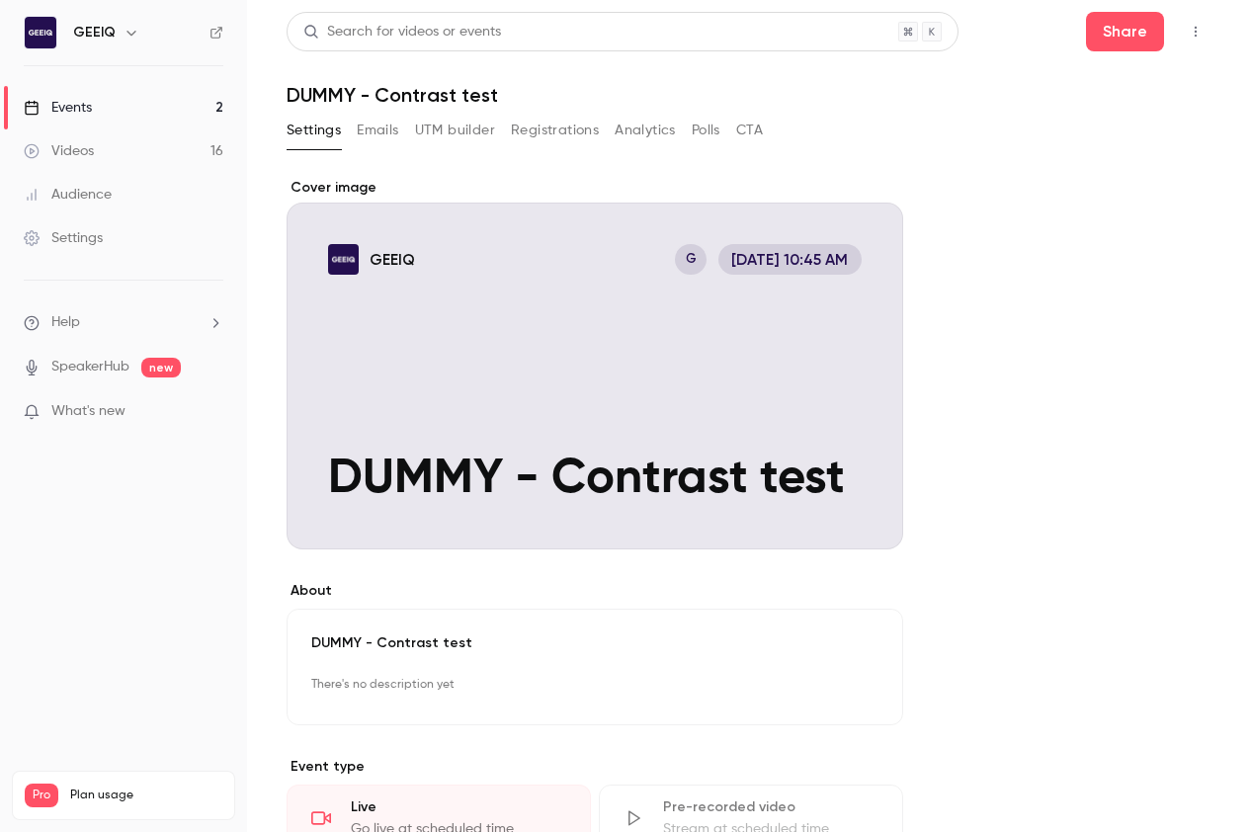
click at [381, 117] on button "Emails" at bounding box center [377, 131] width 41 height 32
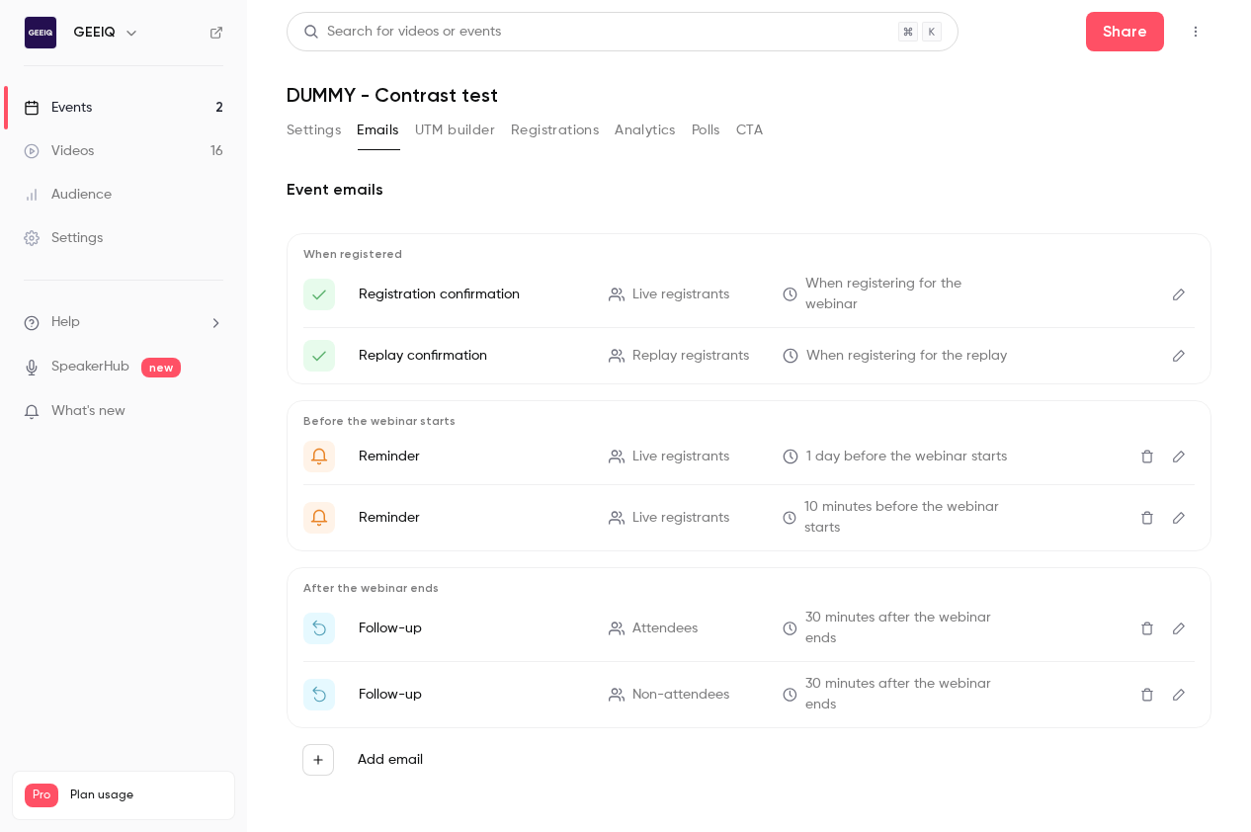
click at [321, 132] on button "Settings" at bounding box center [313, 131] width 54 height 32
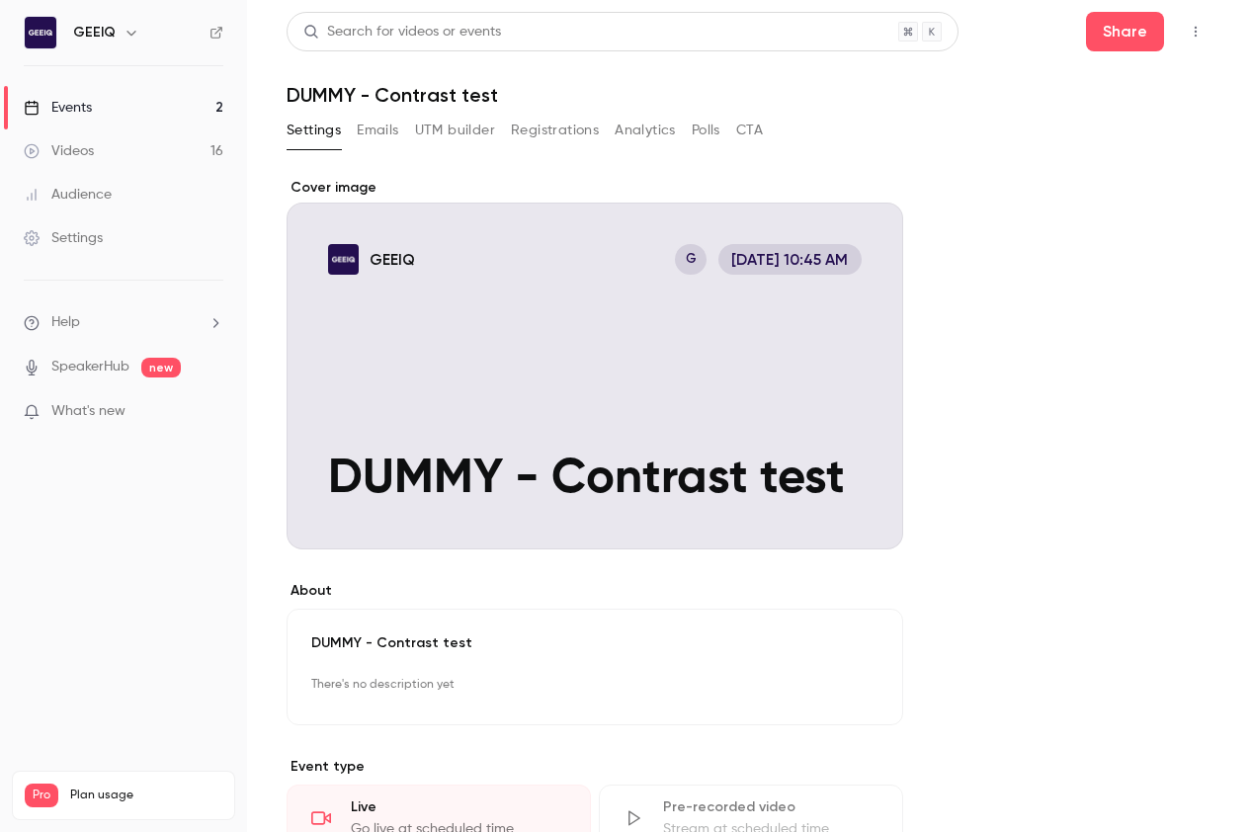
click at [440, 143] on button "UTM builder" at bounding box center [455, 131] width 80 height 32
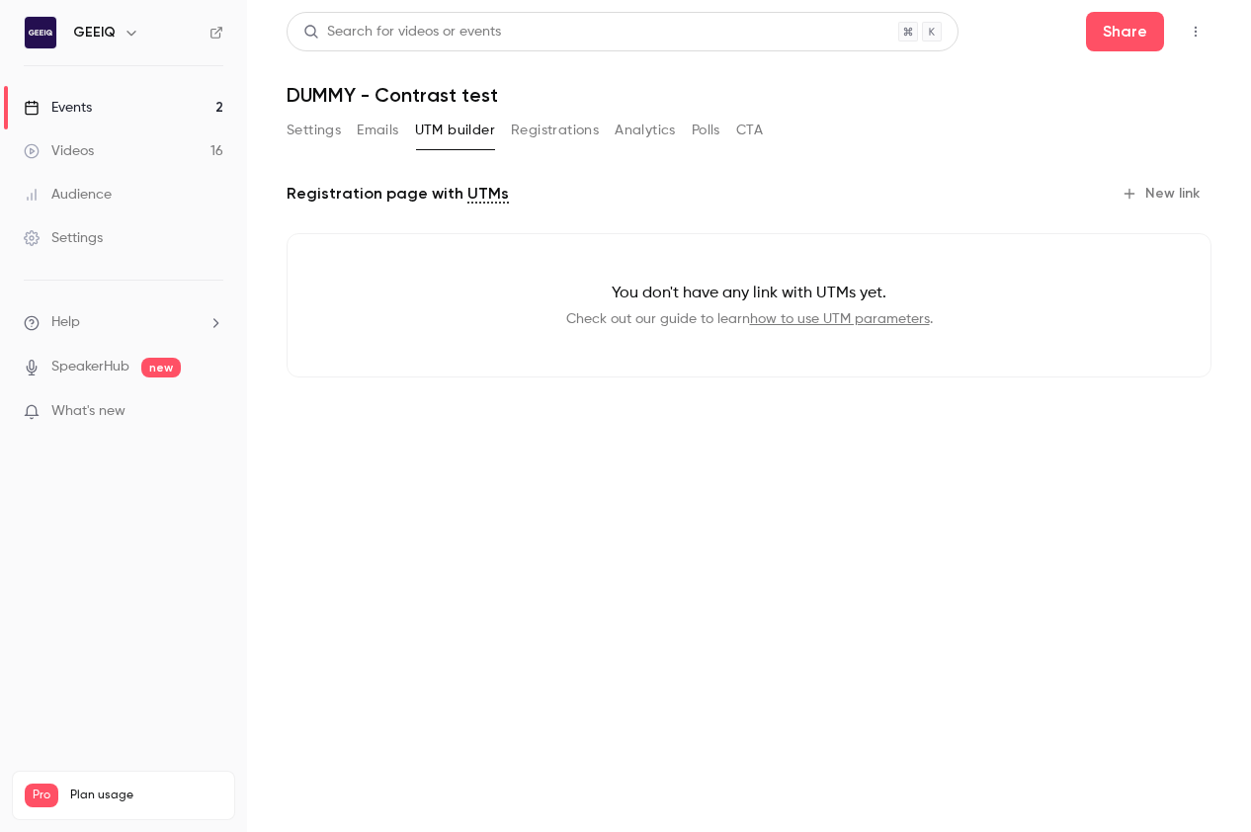
click at [548, 133] on button "Registrations" at bounding box center [555, 131] width 88 height 32
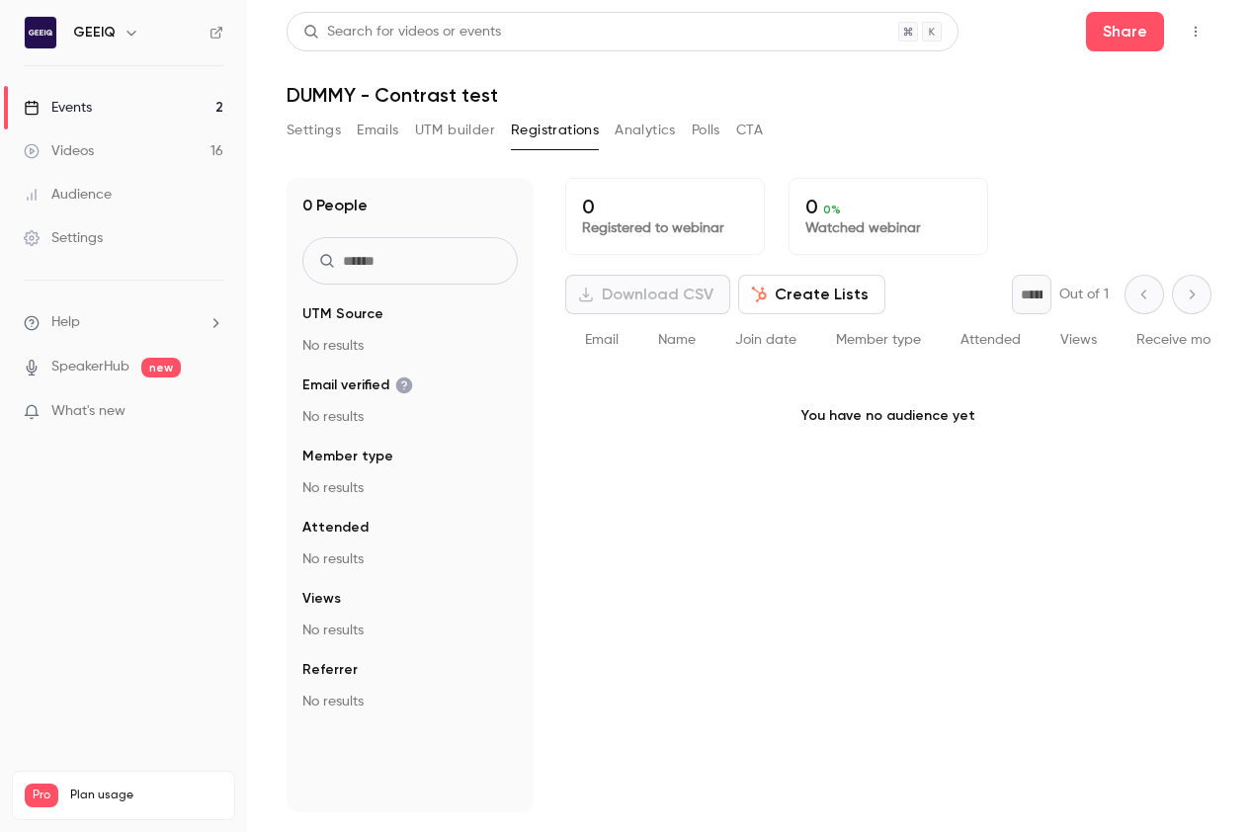
click at [294, 128] on button "Settings" at bounding box center [313, 131] width 54 height 32
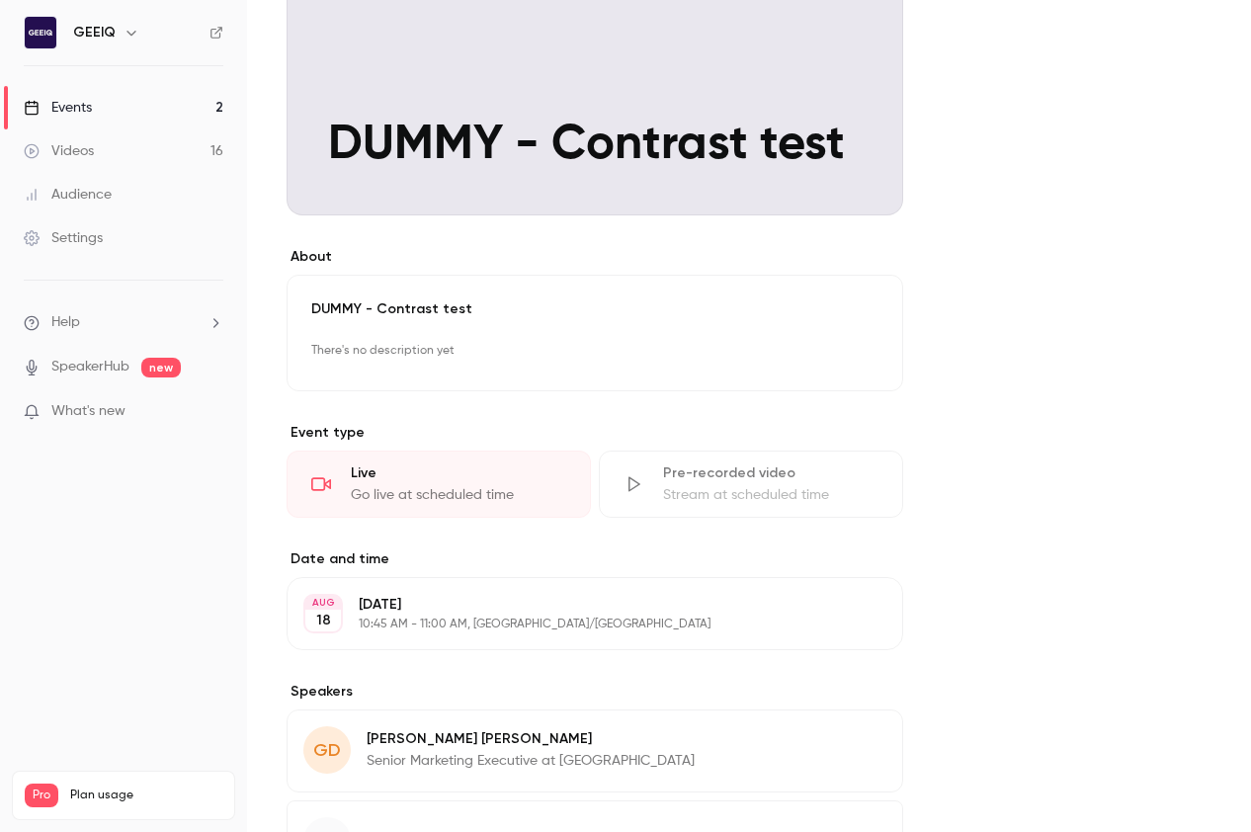
scroll to position [506, 0]
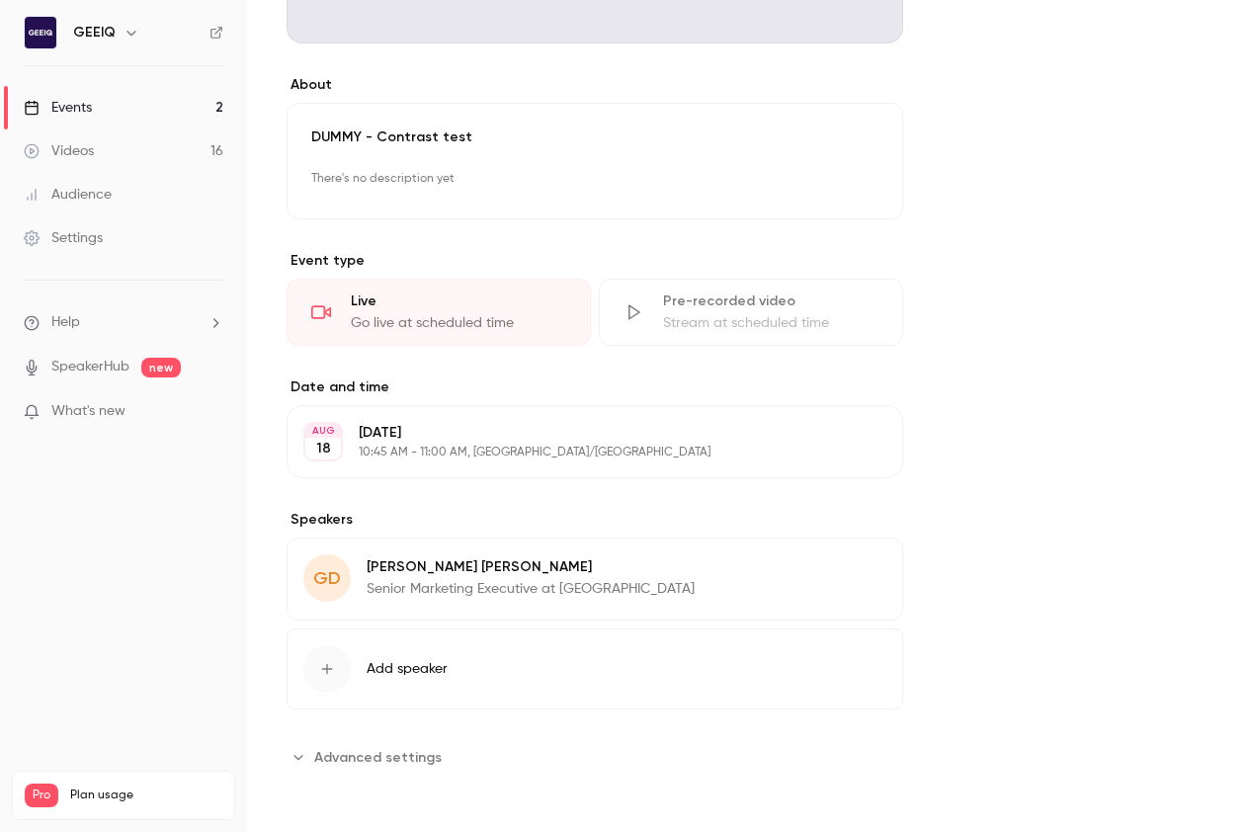
click at [995, 559] on div "**********" at bounding box center [748, 246] width 925 height 1148
drag, startPoint x: 1198, startPoint y: 559, endPoint x: 1199, endPoint y: 601, distance: 41.5
click at [995, 560] on div "**********" at bounding box center [748, 246] width 925 height 1148
click at [995, 601] on div "**********" at bounding box center [748, 246] width 925 height 1148
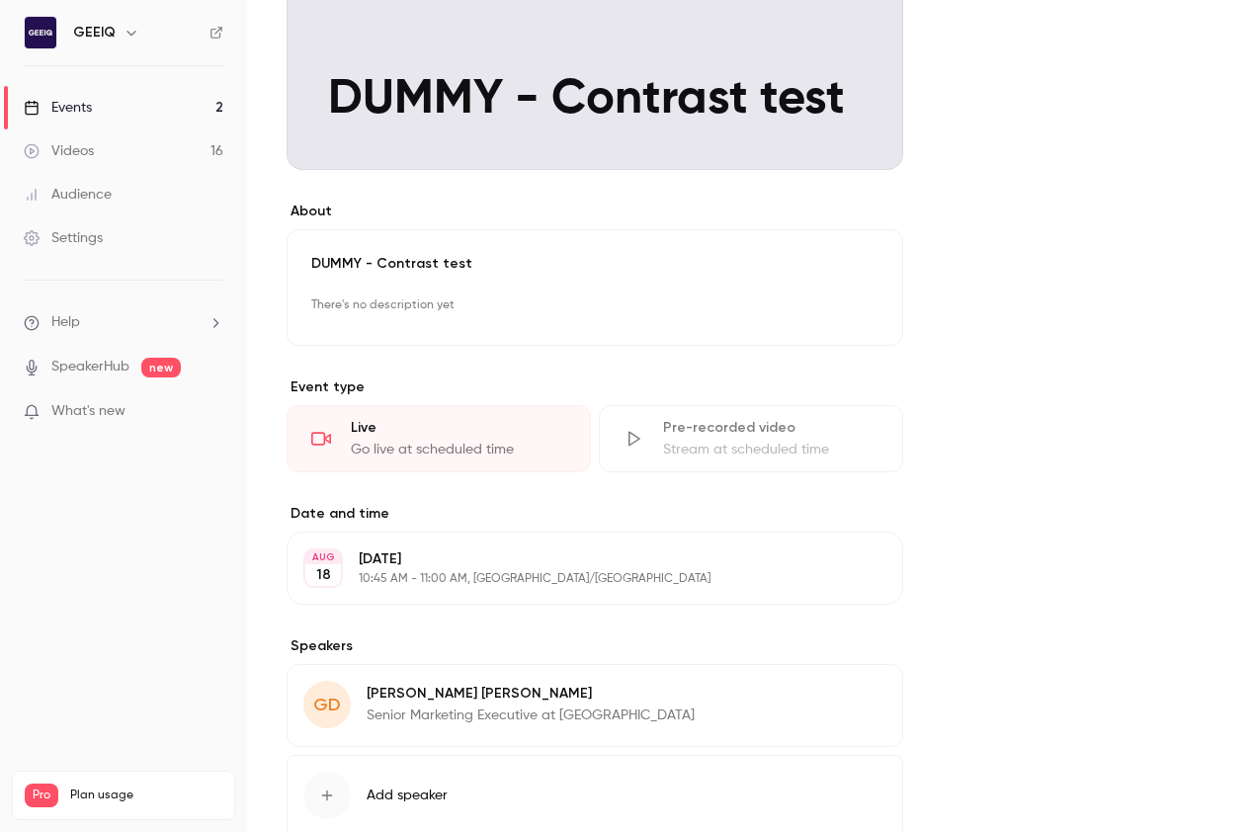
scroll to position [0, 0]
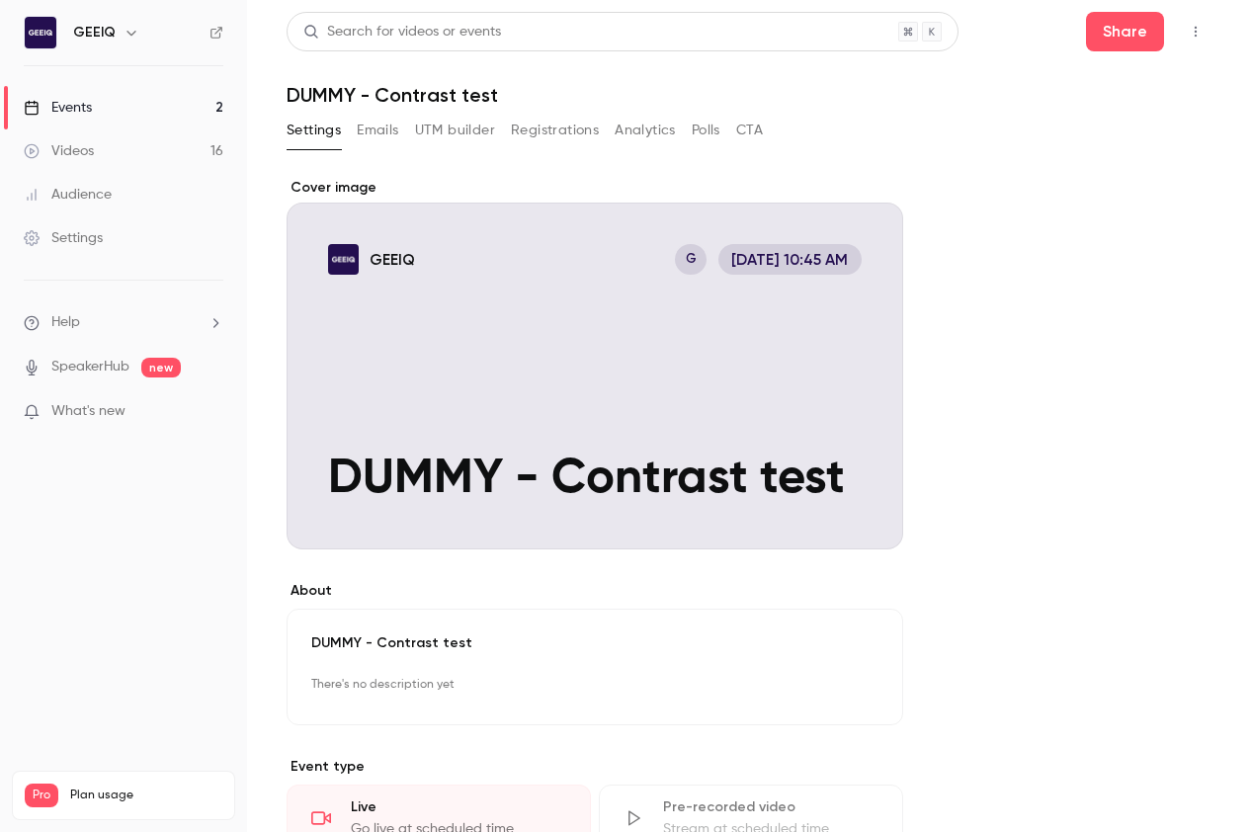
click at [995, 504] on div "**********" at bounding box center [748, 752] width 925 height 1148
click at [995, 34] on button "button" at bounding box center [1195, 32] width 32 height 32
click at [995, 35] on div at bounding box center [625, 416] width 1251 height 832
click at [995, 26] on button "Share" at bounding box center [1125, 32] width 78 height 40
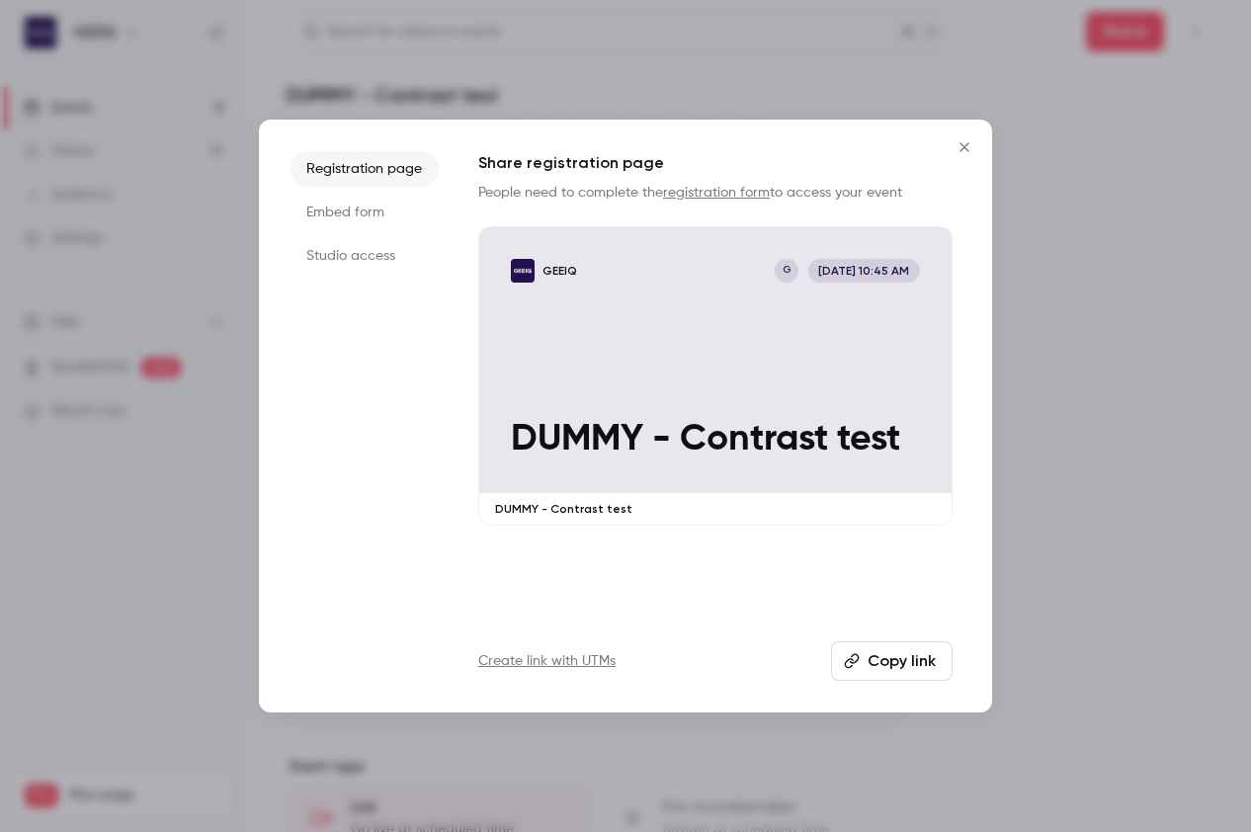
click at [859, 665] on icon "button" at bounding box center [852, 661] width 16 height 16
click at [995, 135] on div at bounding box center [625, 416] width 1251 height 832
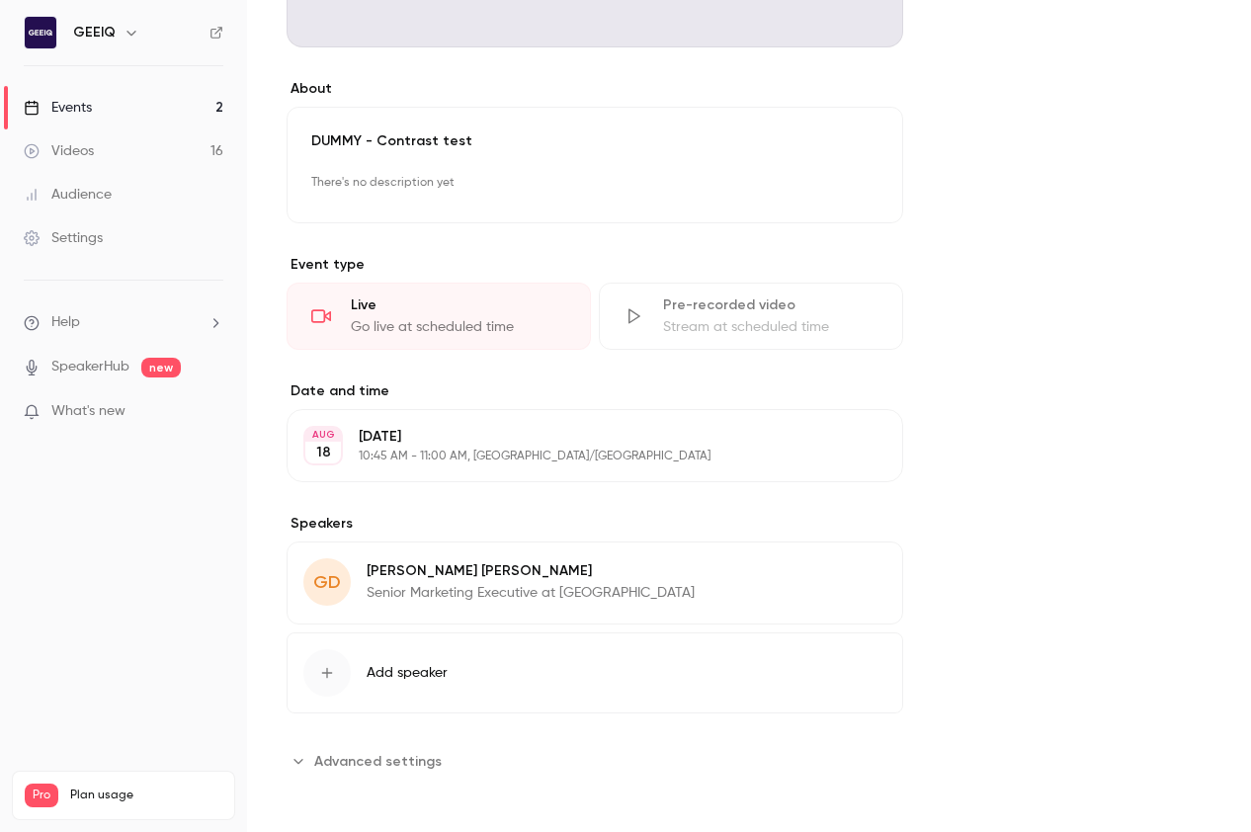
scroll to position [506, 0]
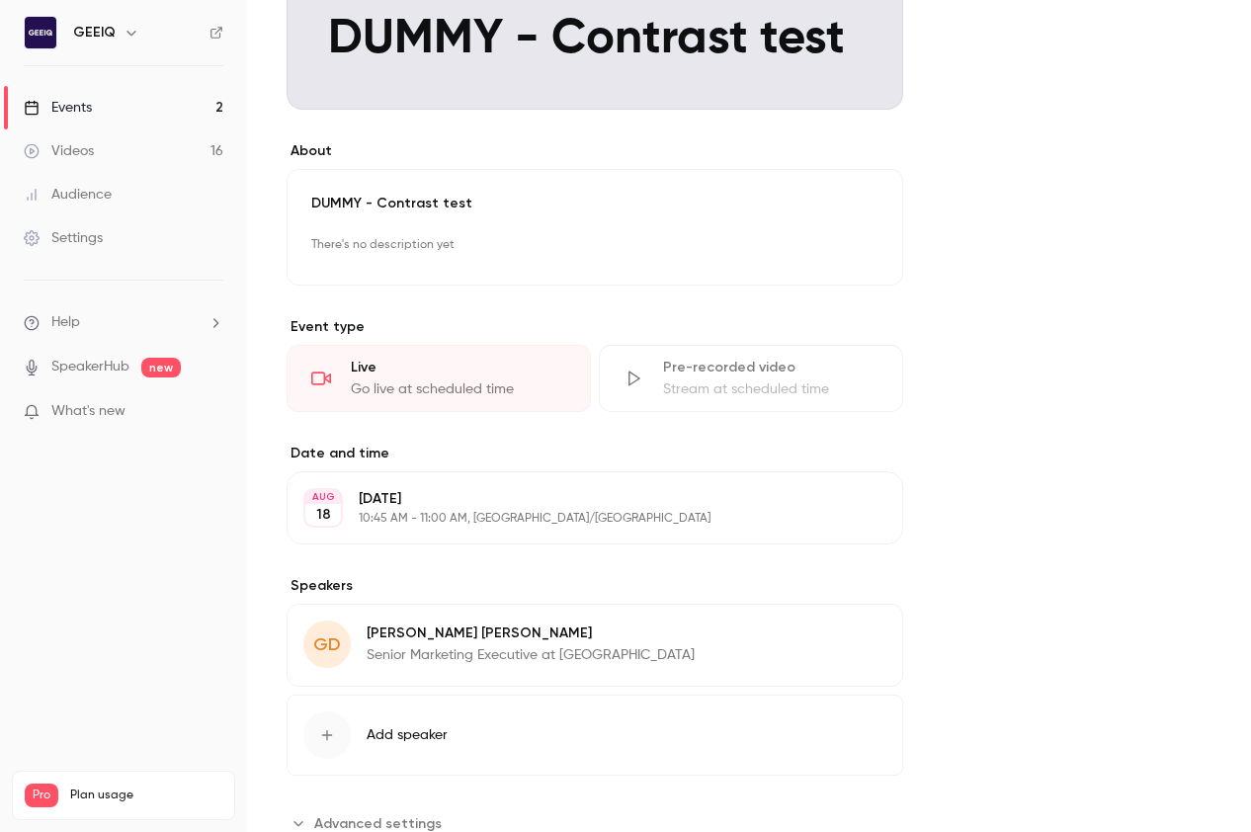
scroll to position [506, 0]
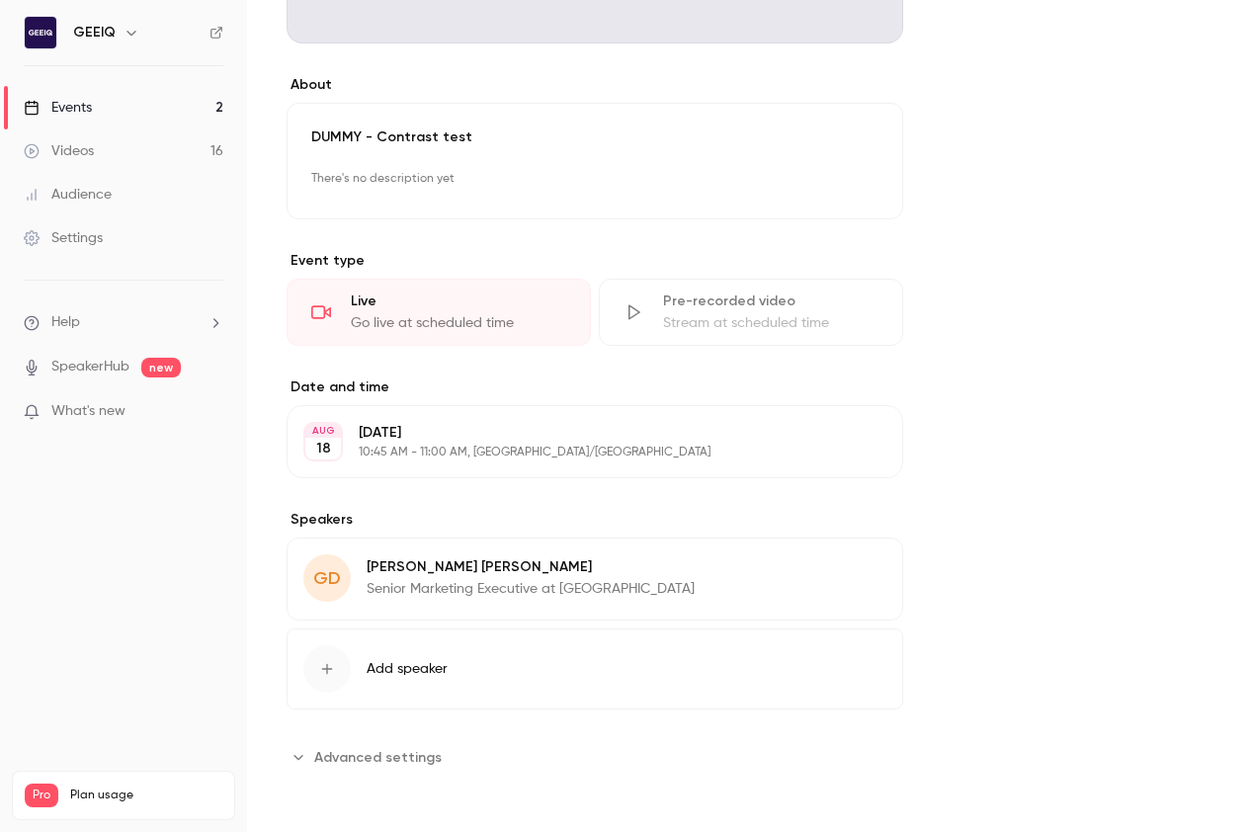
click at [387, 747] on span "Advanced settings" at bounding box center [377, 757] width 127 height 21
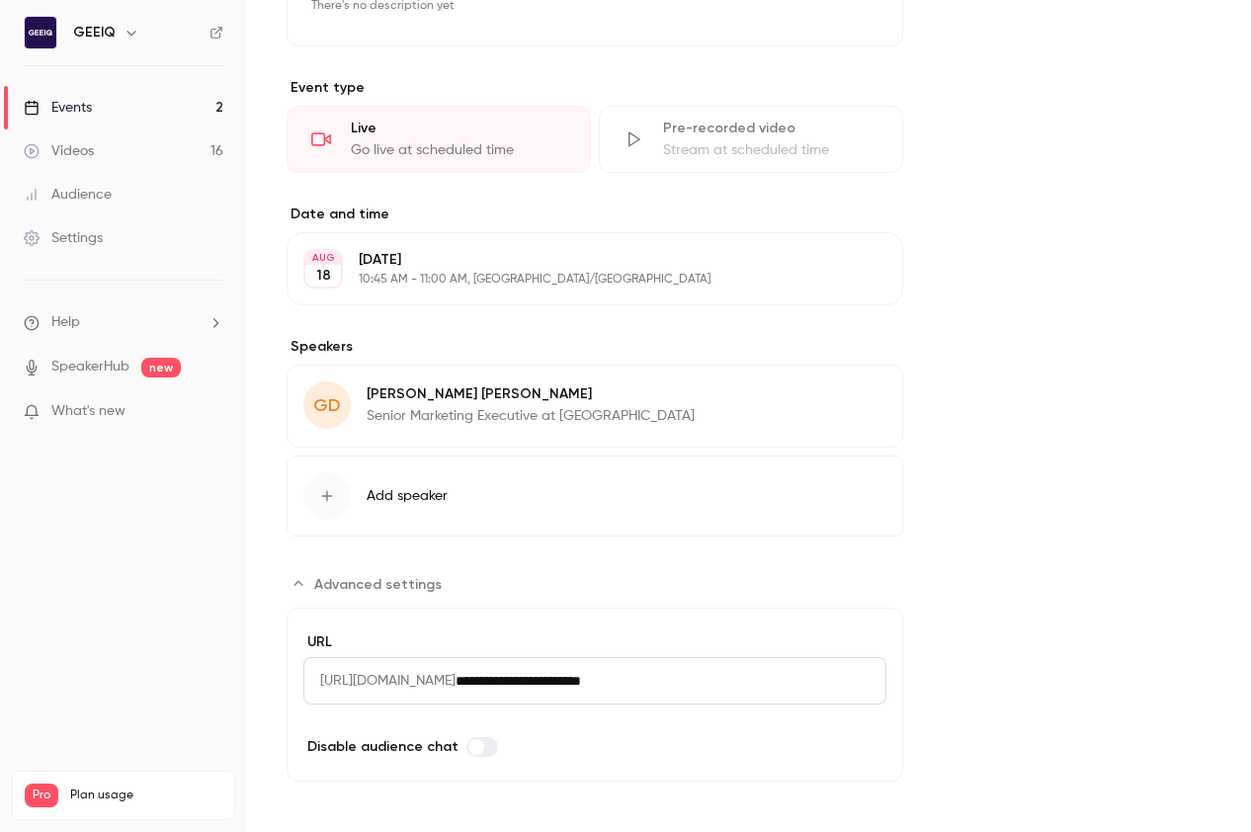
scroll to position [0, 0]
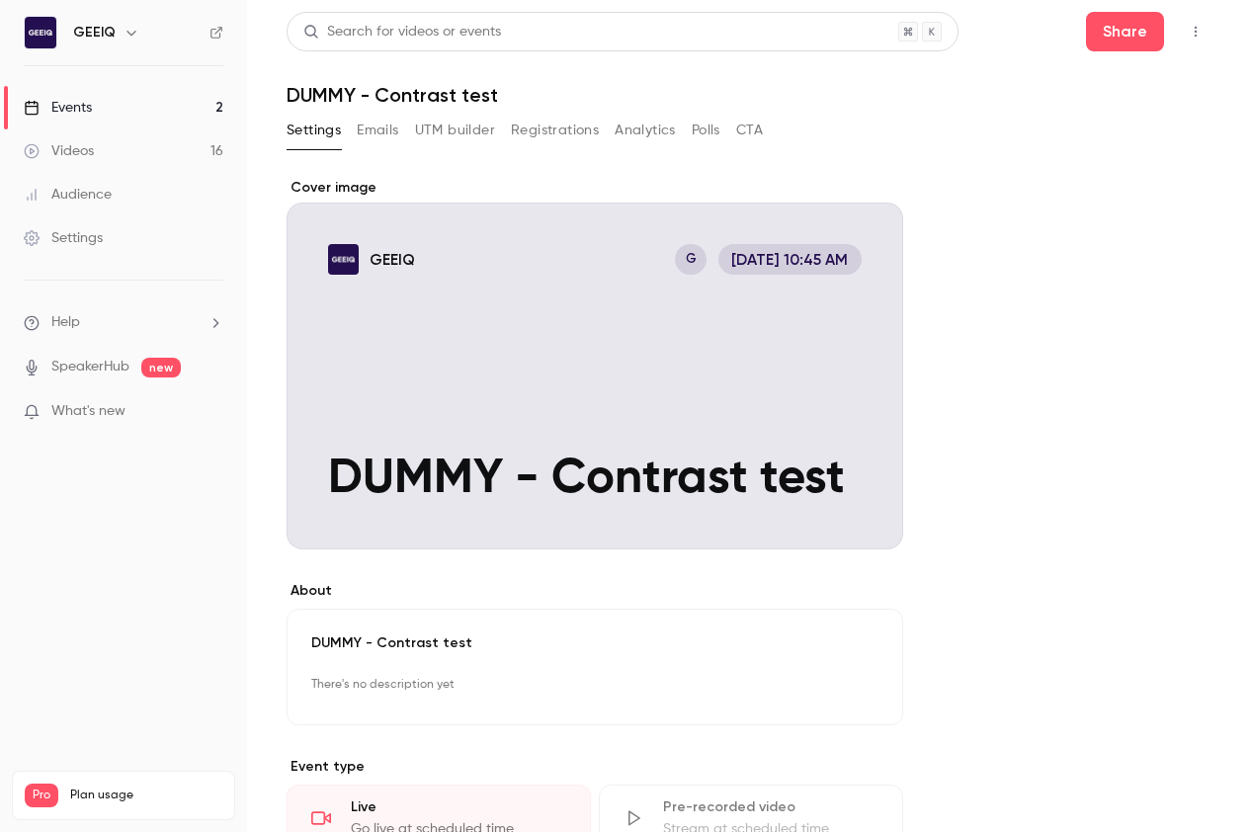
click at [375, 119] on button "Emails" at bounding box center [377, 131] width 41 height 32
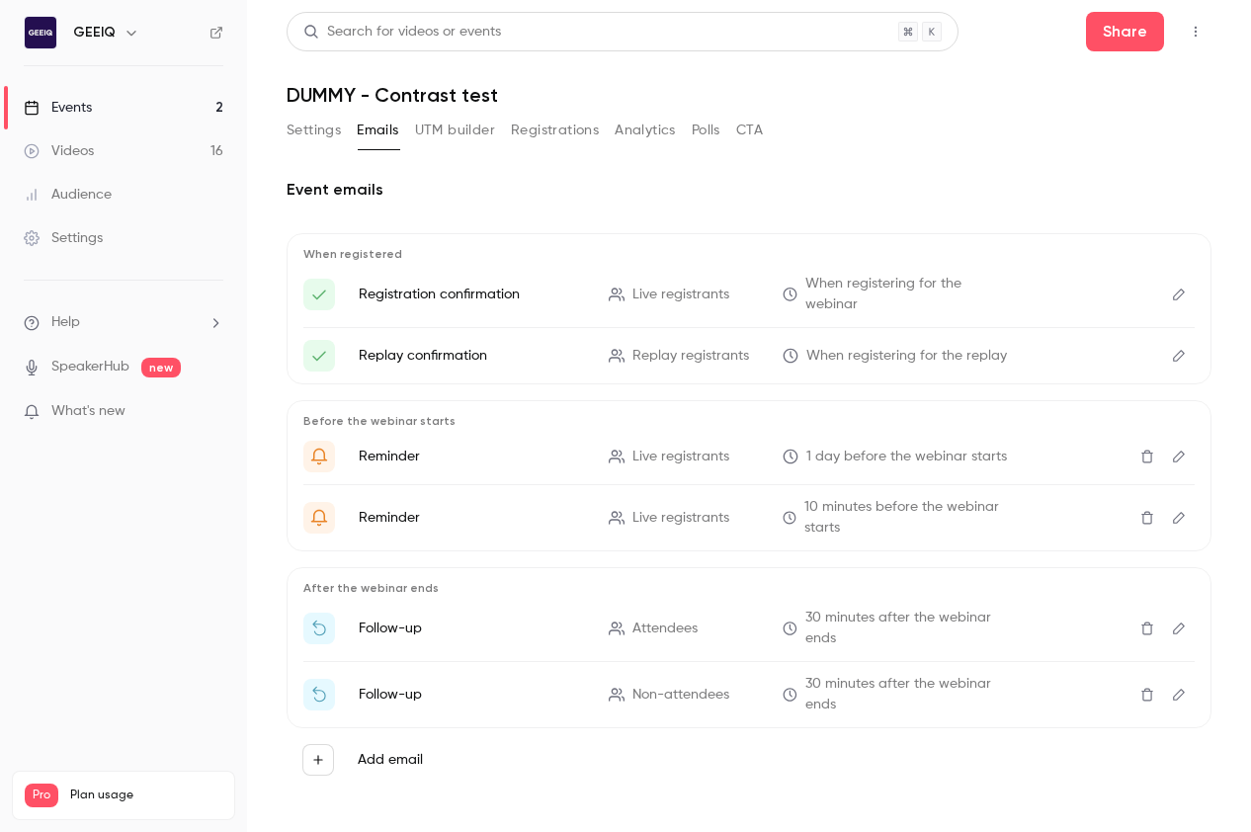
click at [433, 133] on button "UTM builder" at bounding box center [455, 131] width 80 height 32
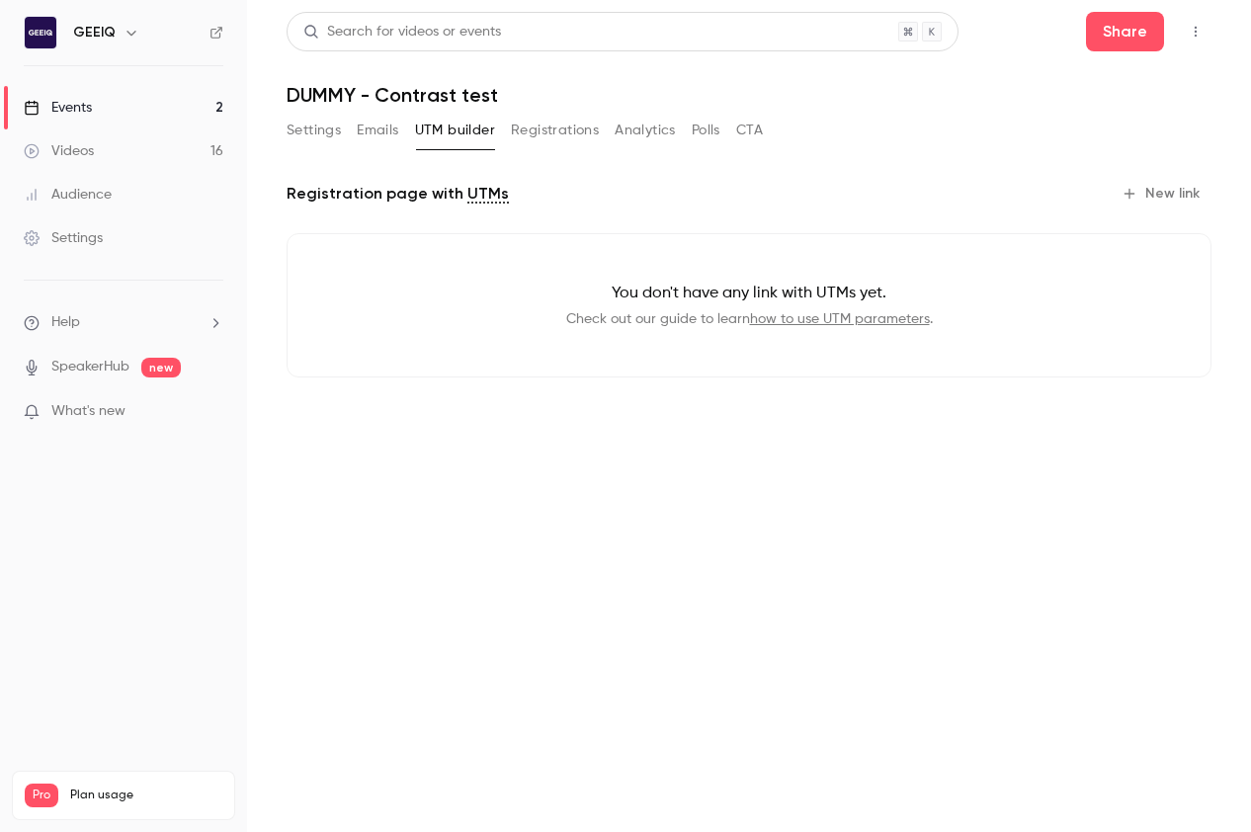
click at [551, 129] on button "Registrations" at bounding box center [555, 131] width 88 height 32
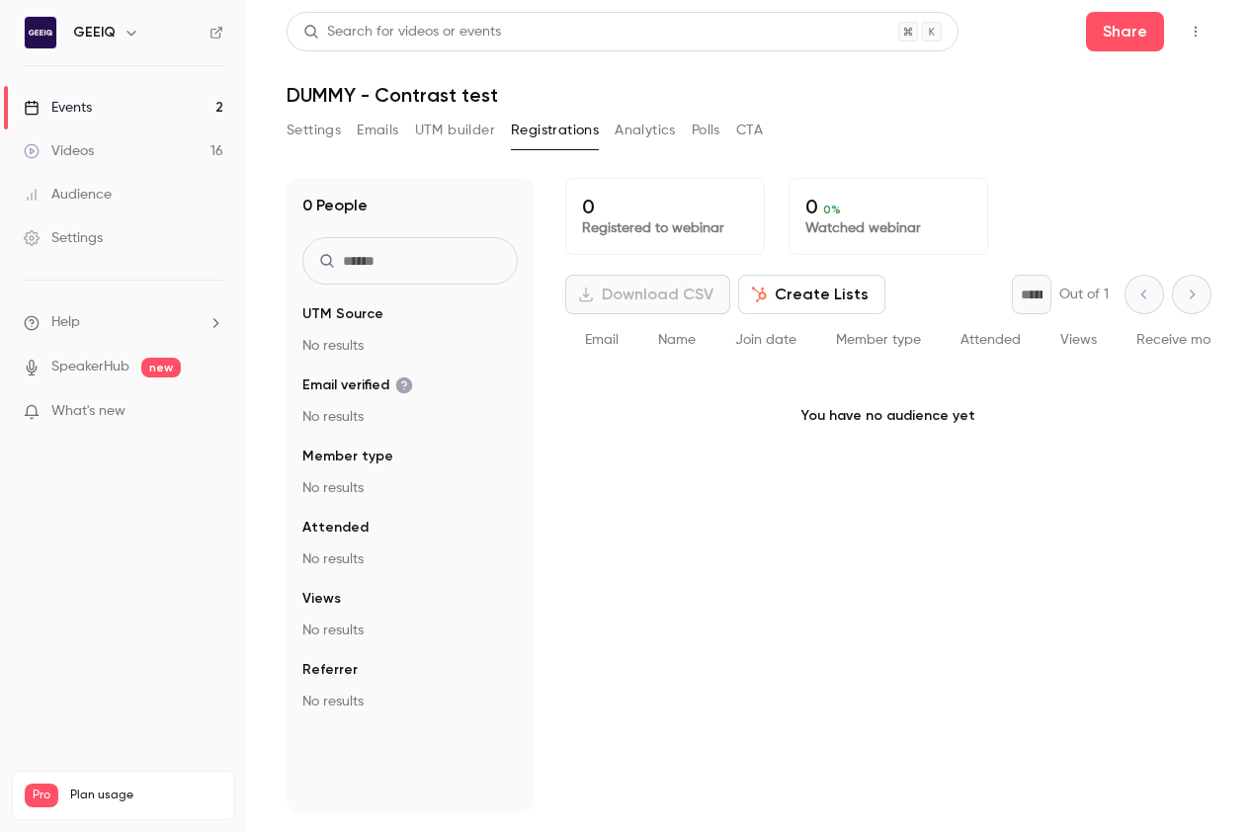
click at [666, 131] on button "Analytics" at bounding box center [644, 131] width 61 height 32
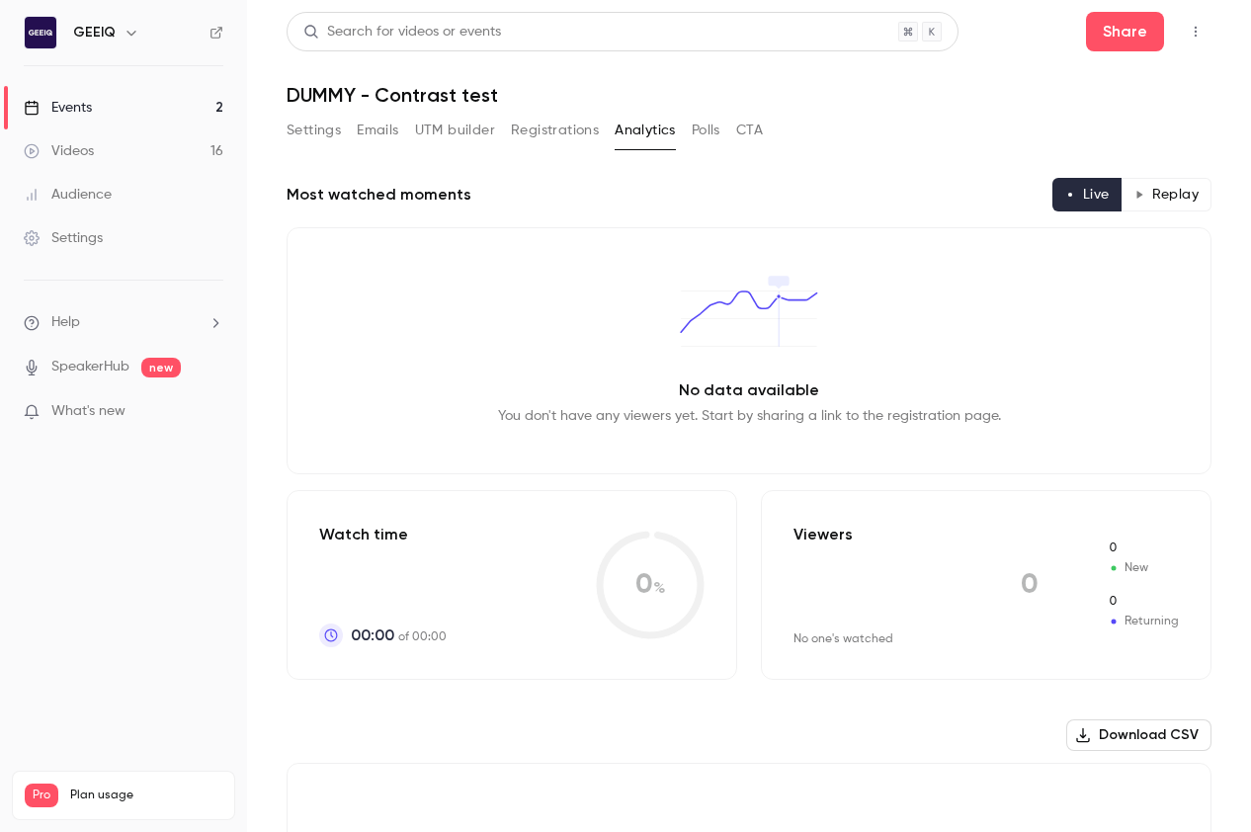
click at [694, 128] on button "Polls" at bounding box center [705, 131] width 29 height 32
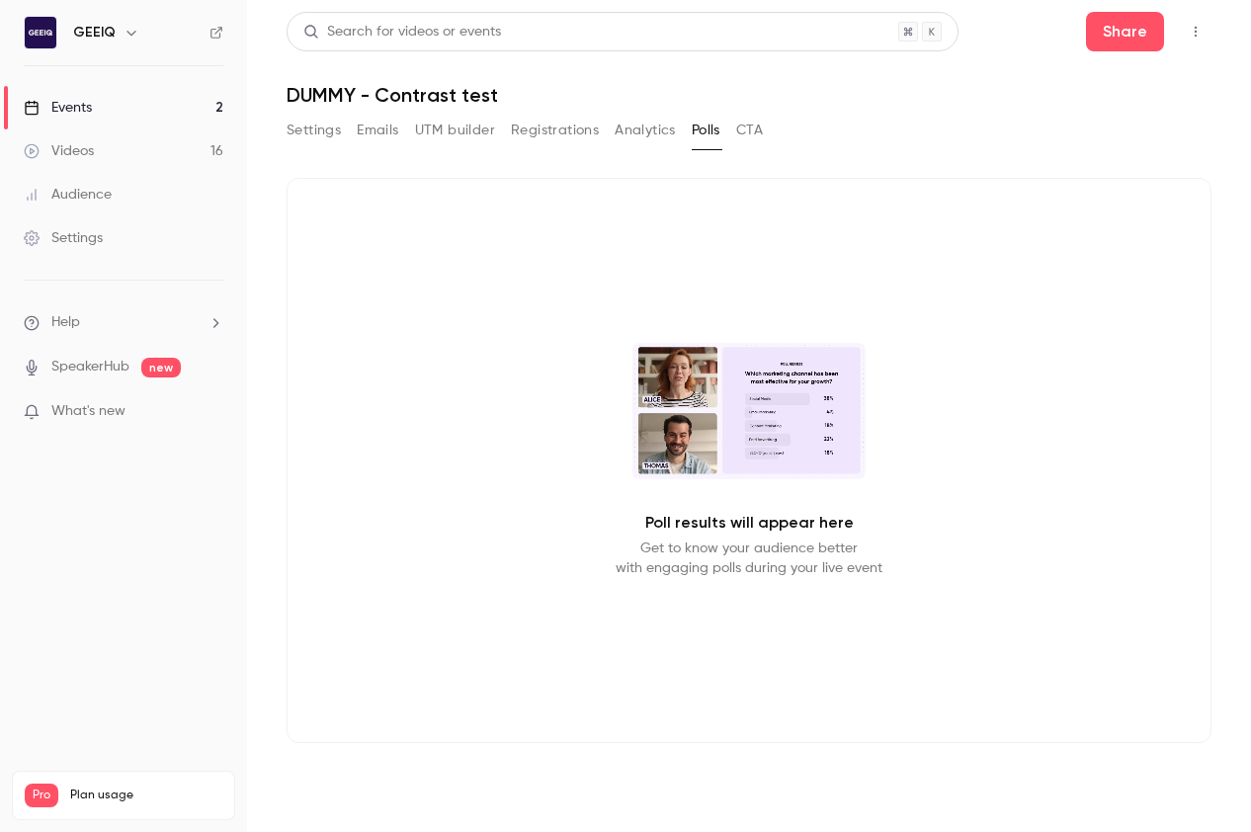
click at [768, 128] on div "Settings Emails UTM builder Registrations Analytics Polls CTA" at bounding box center [748, 135] width 925 height 40
click at [755, 129] on button "CTA" at bounding box center [749, 131] width 27 height 32
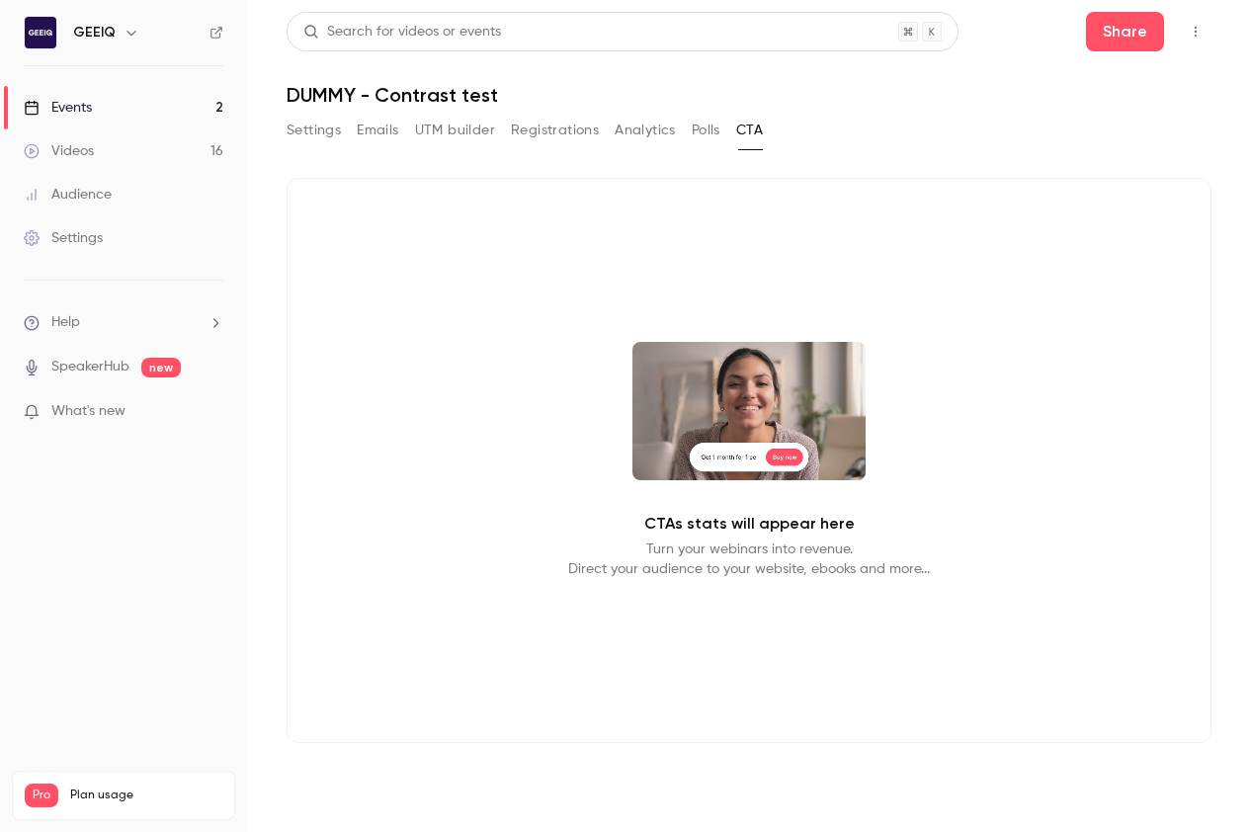
click at [684, 129] on div "Settings Emails UTM builder Registrations Analytics Polls CTA" at bounding box center [524, 131] width 476 height 32
click at [698, 123] on button "Polls" at bounding box center [705, 131] width 29 height 32
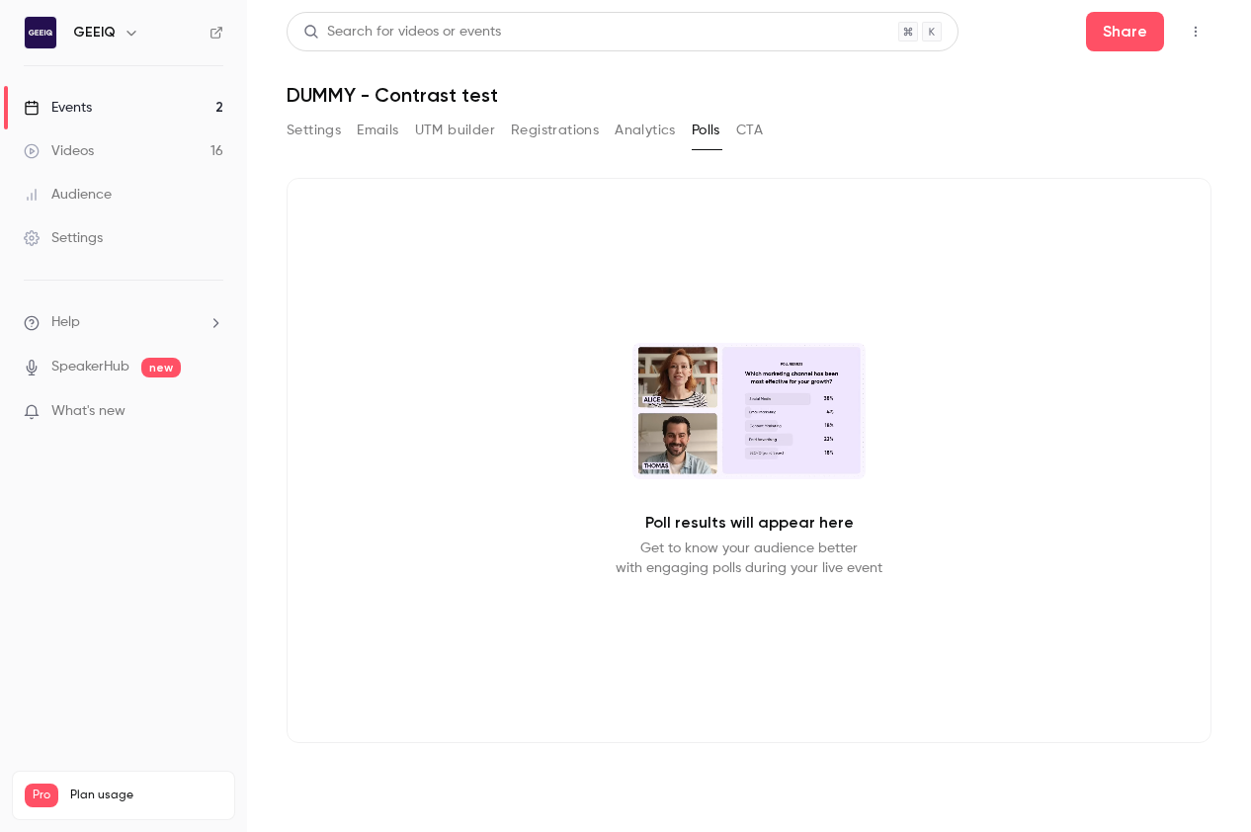
click at [635, 128] on button "Analytics" at bounding box center [644, 131] width 61 height 32
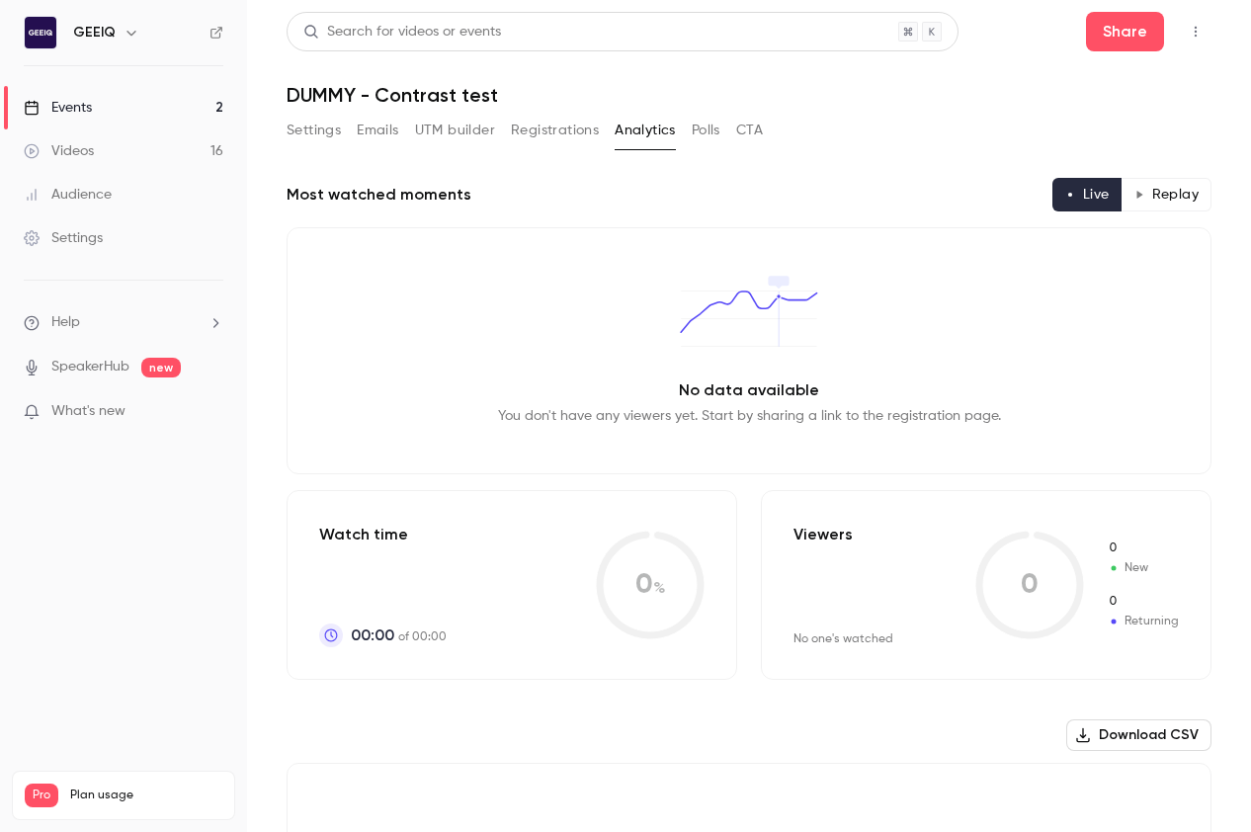
click at [573, 127] on button "Registrations" at bounding box center [555, 131] width 88 height 32
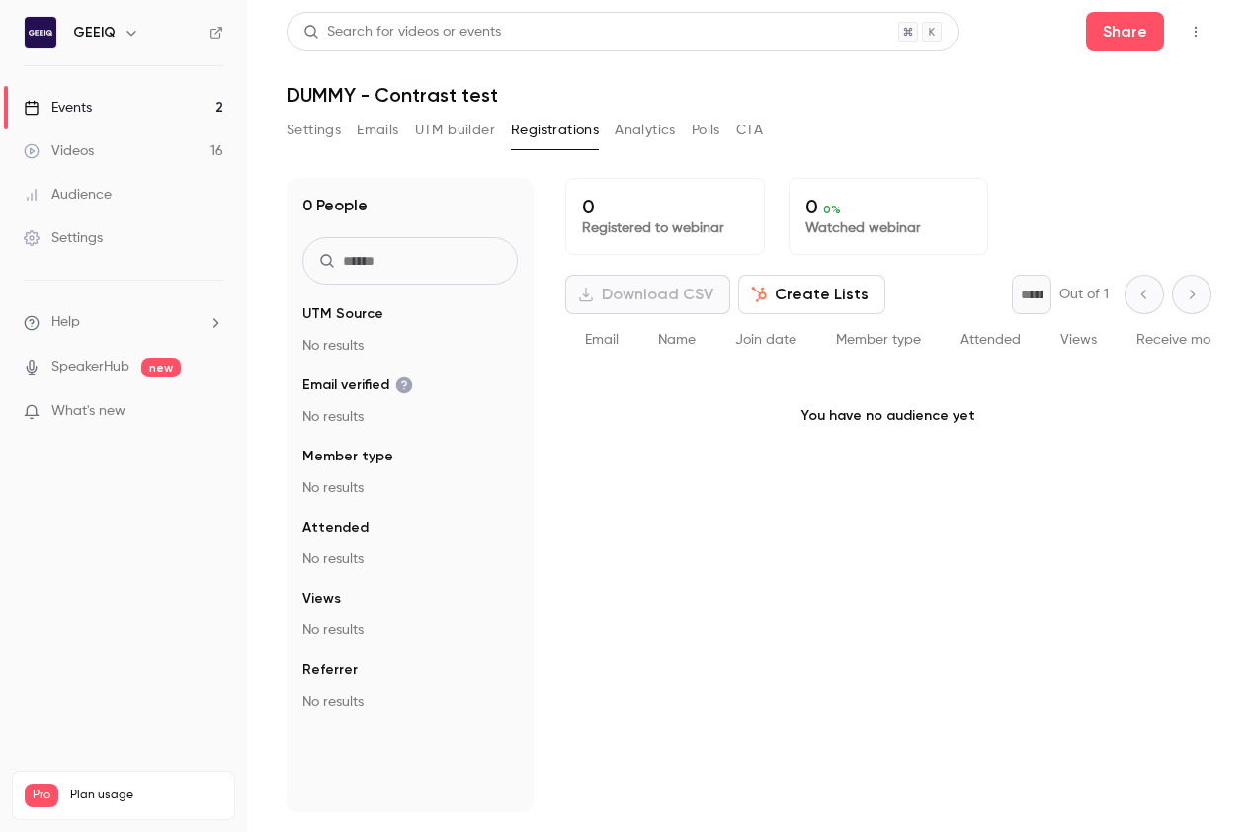
click at [465, 132] on button "UTM builder" at bounding box center [455, 131] width 80 height 32
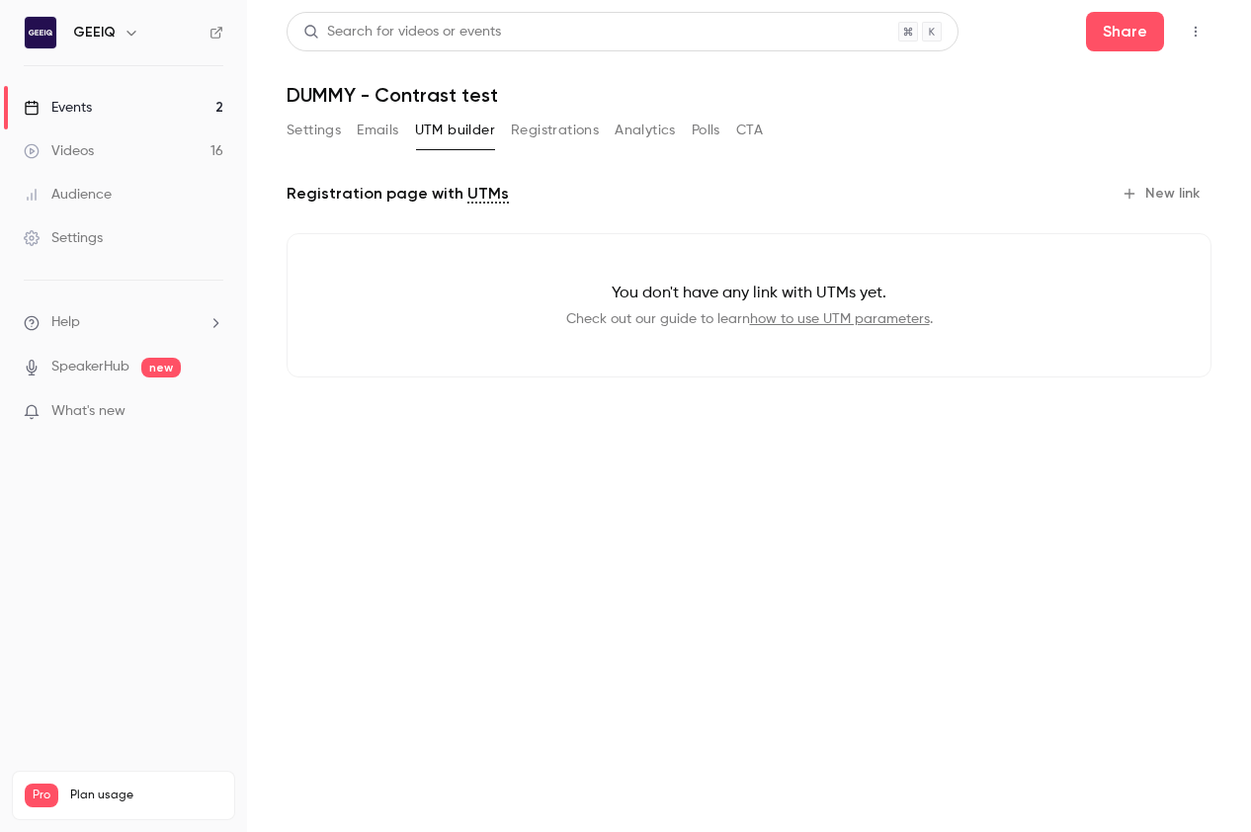
drag, startPoint x: 377, startPoint y: 131, endPoint x: 339, endPoint y: 131, distance: 38.5
click at [377, 131] on button "Emails" at bounding box center [377, 131] width 41 height 32
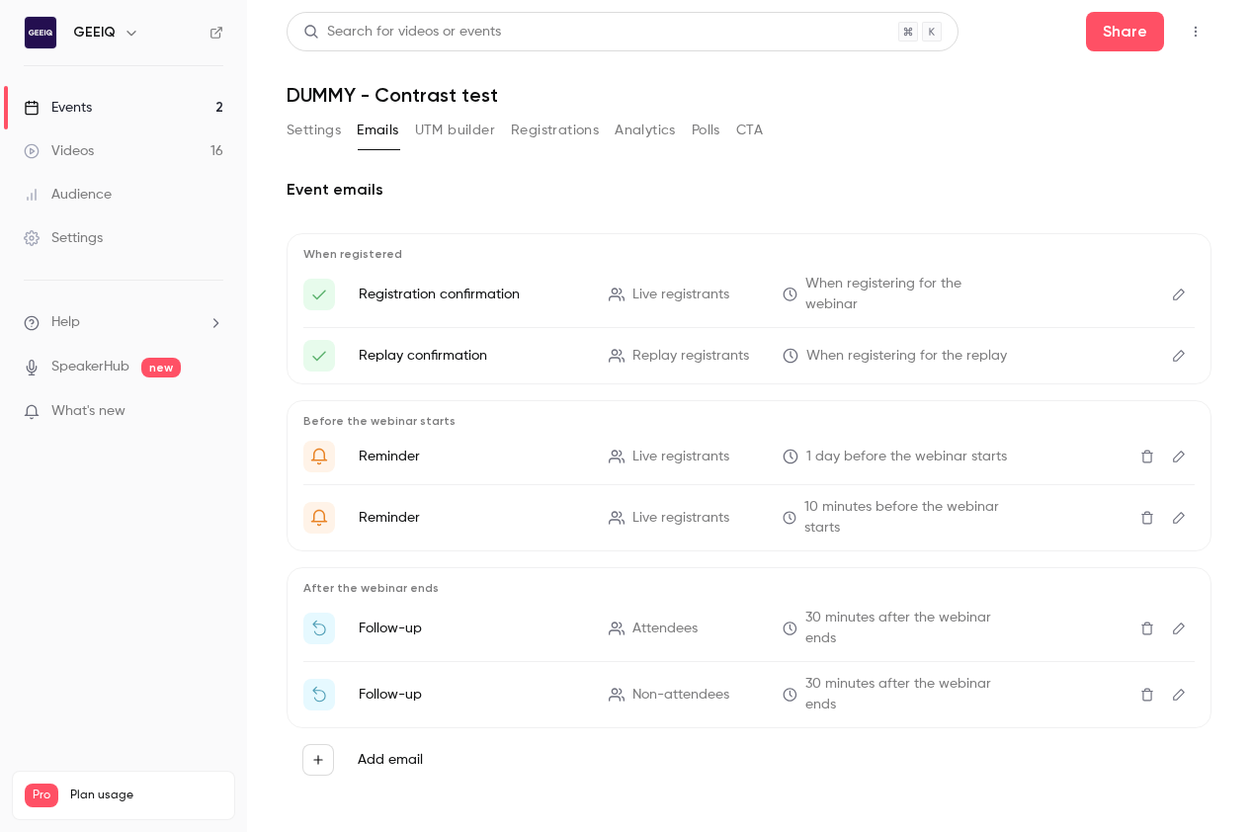
click at [309, 126] on button "Settings" at bounding box center [313, 131] width 54 height 32
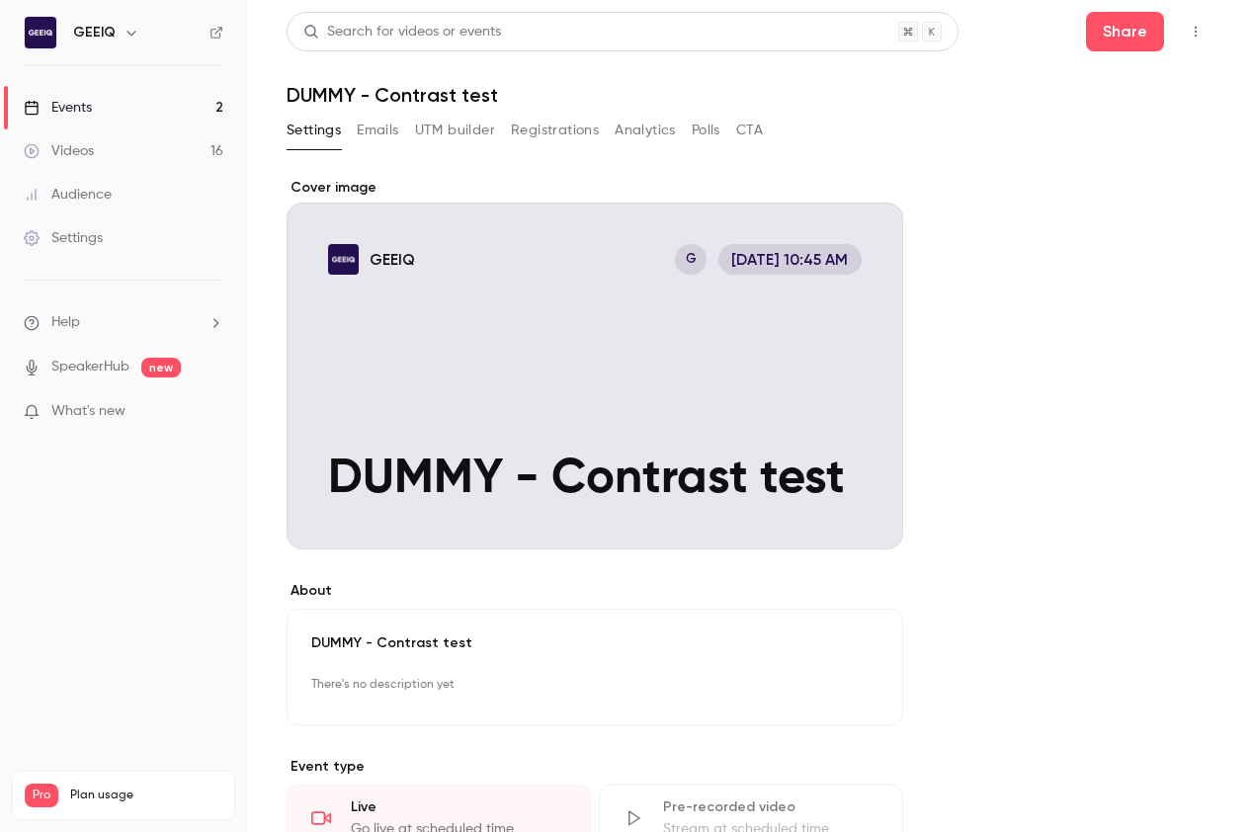
click at [687, 178] on div "Cover image" at bounding box center [594, 363] width 616 height 371
click at [0, 0] on input "GEEIQ G [DATE] 10:45 AM DUMMY - Contrast test" at bounding box center [0, 0] width 0 height 0
click at [860, 118] on div "Settings Emails UTM builder Registrations Analytics Polls CTA" at bounding box center [748, 135] width 925 height 40
click at [1085, 152] on div "Settings Emails UTM builder Registrations Analytics Polls CTA" at bounding box center [748, 135] width 925 height 40
drag, startPoint x: 1085, startPoint y: 152, endPoint x: 1062, endPoint y: 151, distance: 22.7
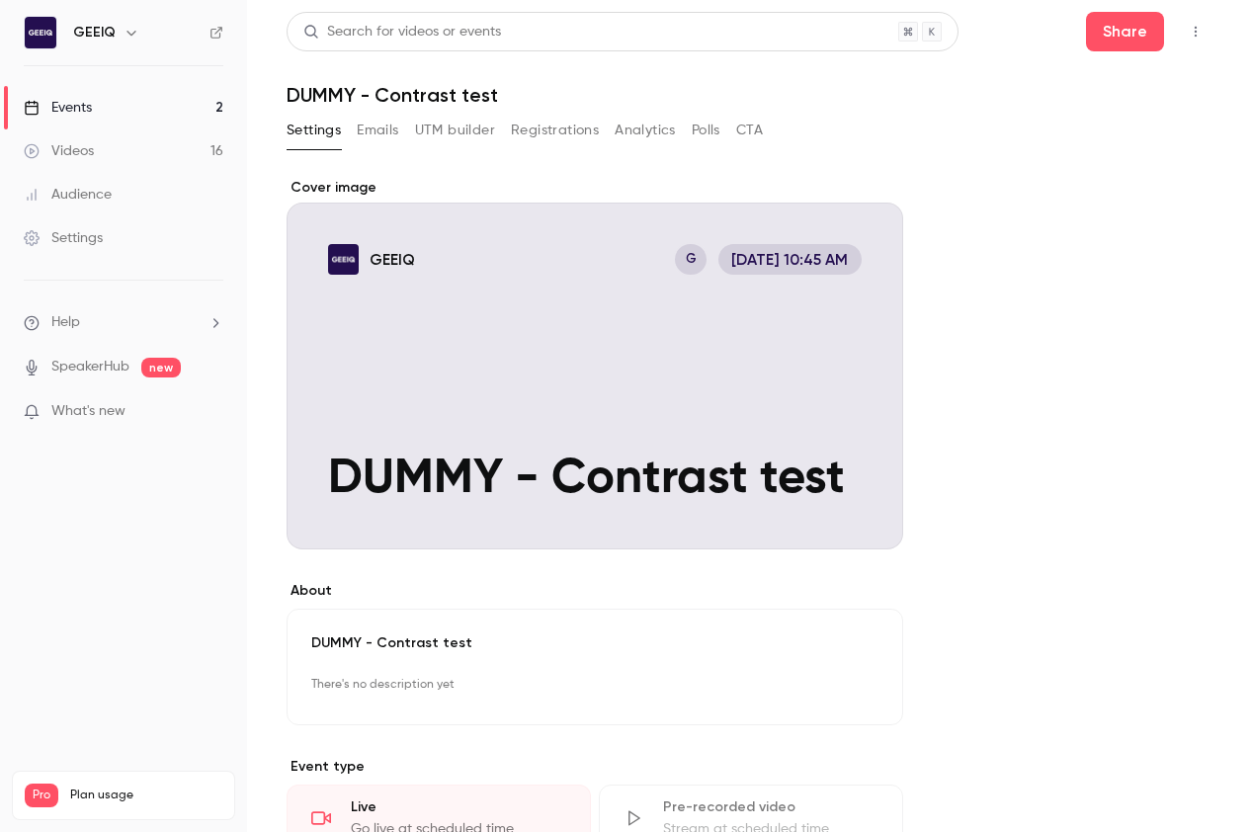
click at [1074, 151] on div "Settings Emails UTM builder Registrations Analytics Polls CTA" at bounding box center [748, 135] width 925 height 40
drag, startPoint x: 391, startPoint y: 124, endPoint x: 446, endPoint y: 133, distance: 55.1
click at [391, 124] on button "Emails" at bounding box center [377, 131] width 41 height 32
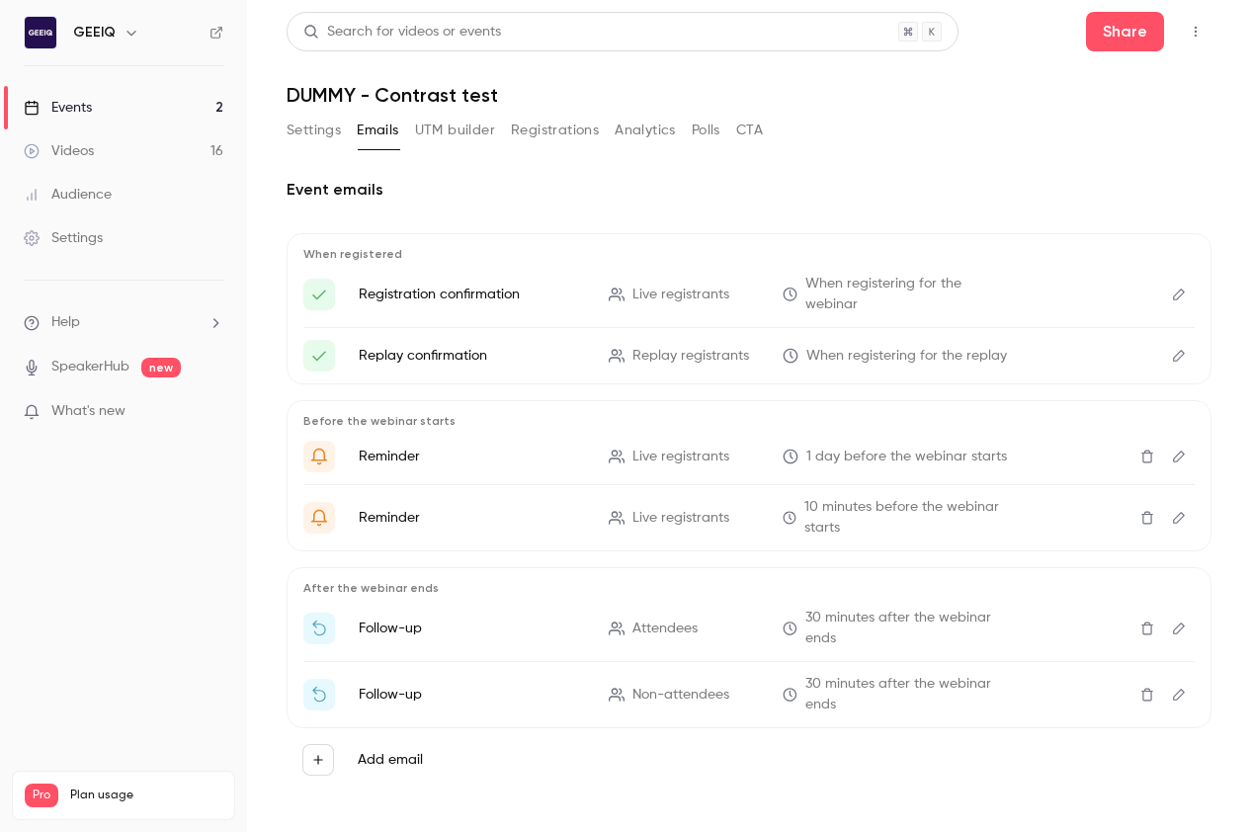
click at [446, 133] on button "UTM builder" at bounding box center [455, 131] width 80 height 32
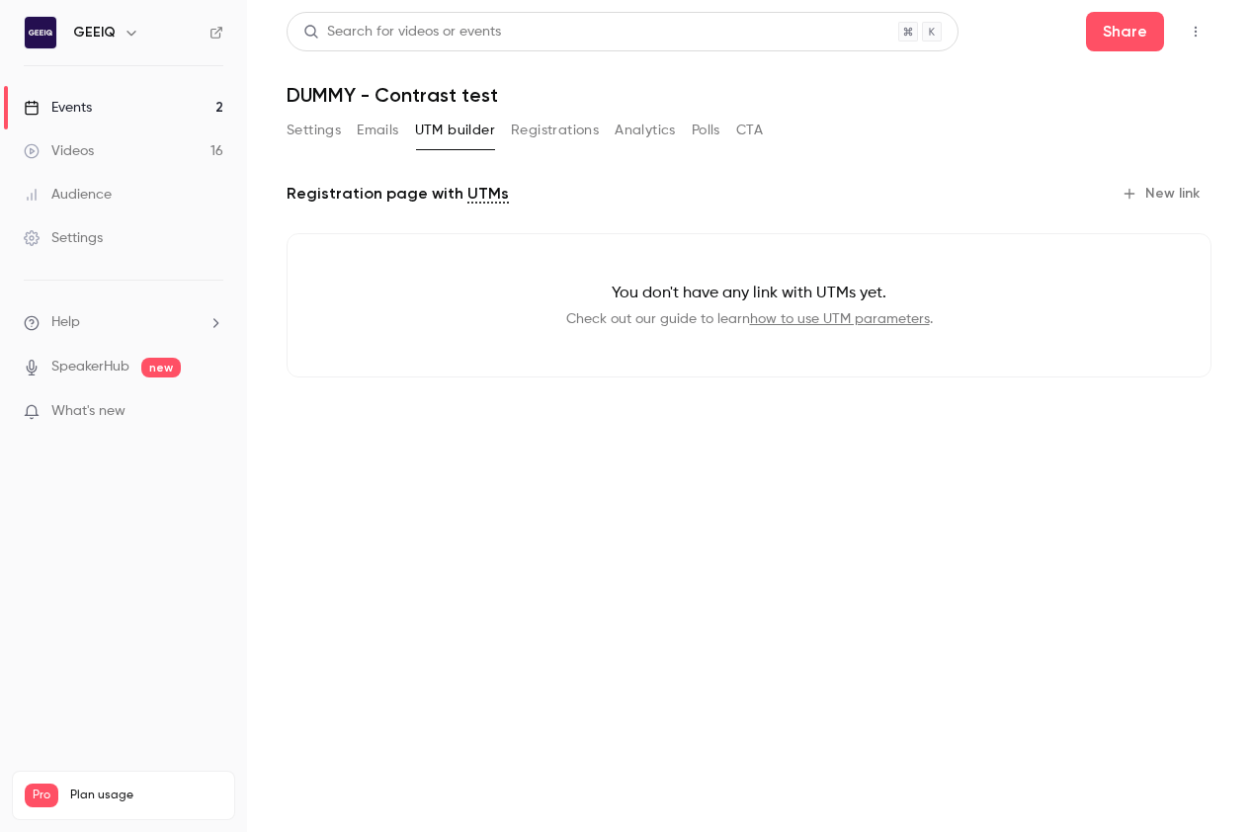
click at [551, 132] on button "Registrations" at bounding box center [555, 131] width 88 height 32
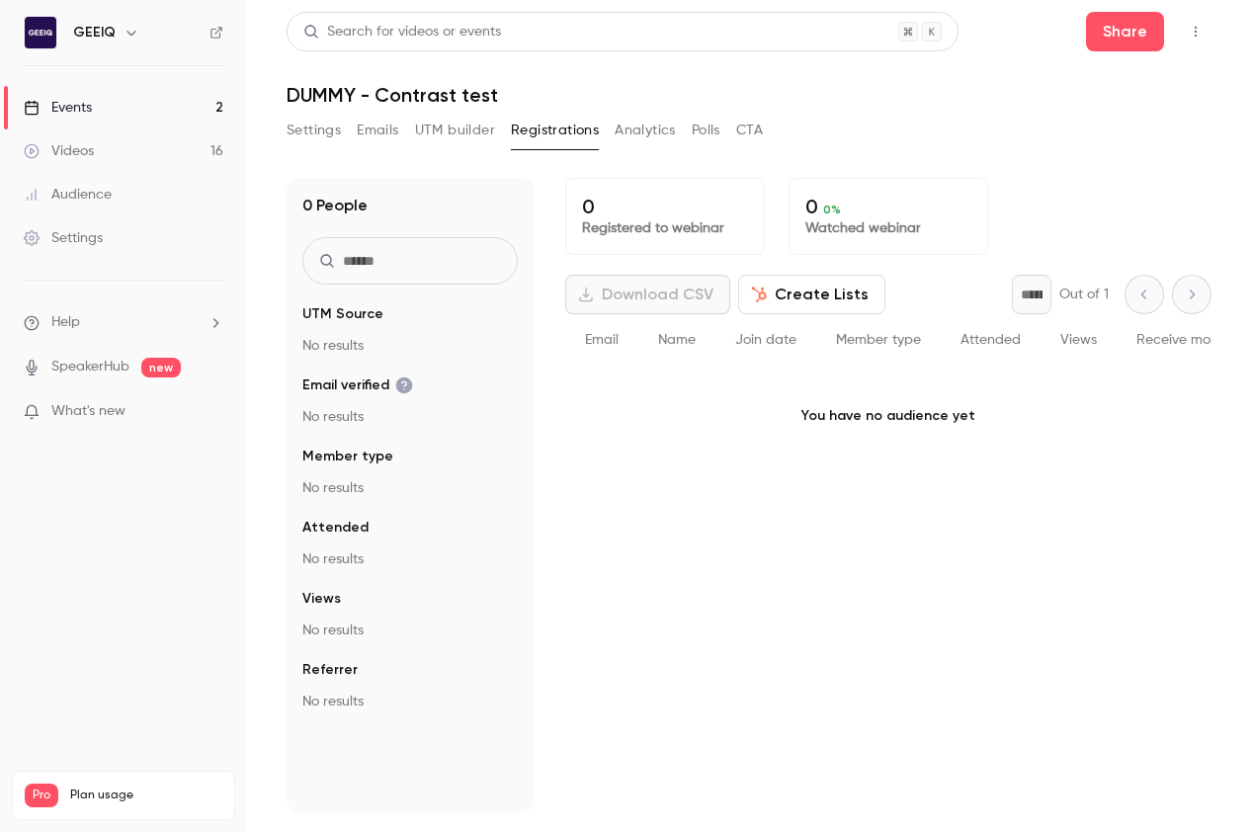
click at [668, 132] on button "Analytics" at bounding box center [644, 131] width 61 height 32
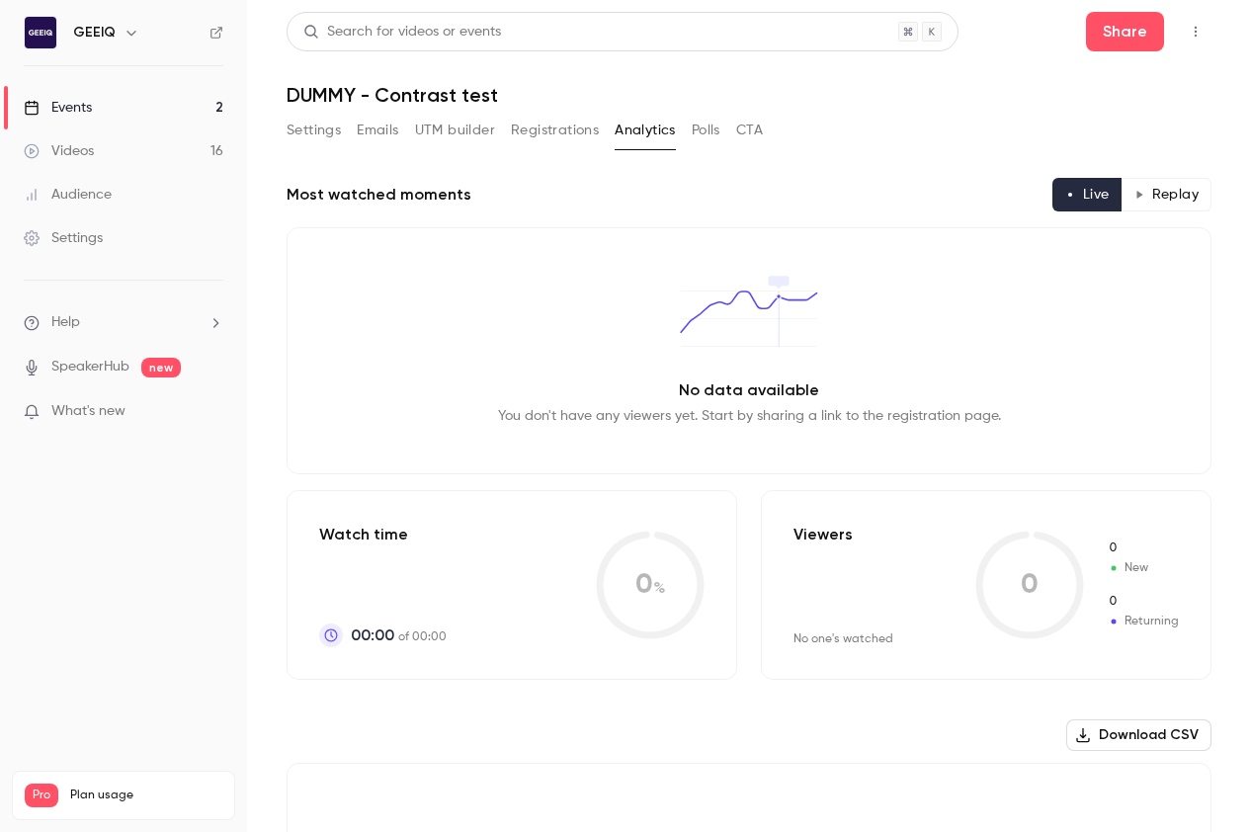
click at [728, 130] on div "Settings Emails UTM builder Registrations Analytics Polls CTA" at bounding box center [524, 131] width 476 height 32
drag, startPoint x: 776, startPoint y: 128, endPoint x: 752, endPoint y: 128, distance: 24.7
click at [771, 128] on div "Settings Emails UTM builder Registrations Analytics Polls CTA" at bounding box center [748, 135] width 925 height 40
drag, startPoint x: 708, startPoint y: 129, endPoint x: 761, endPoint y: 127, distance: 52.4
click at [709, 129] on button "Polls" at bounding box center [705, 131] width 29 height 32
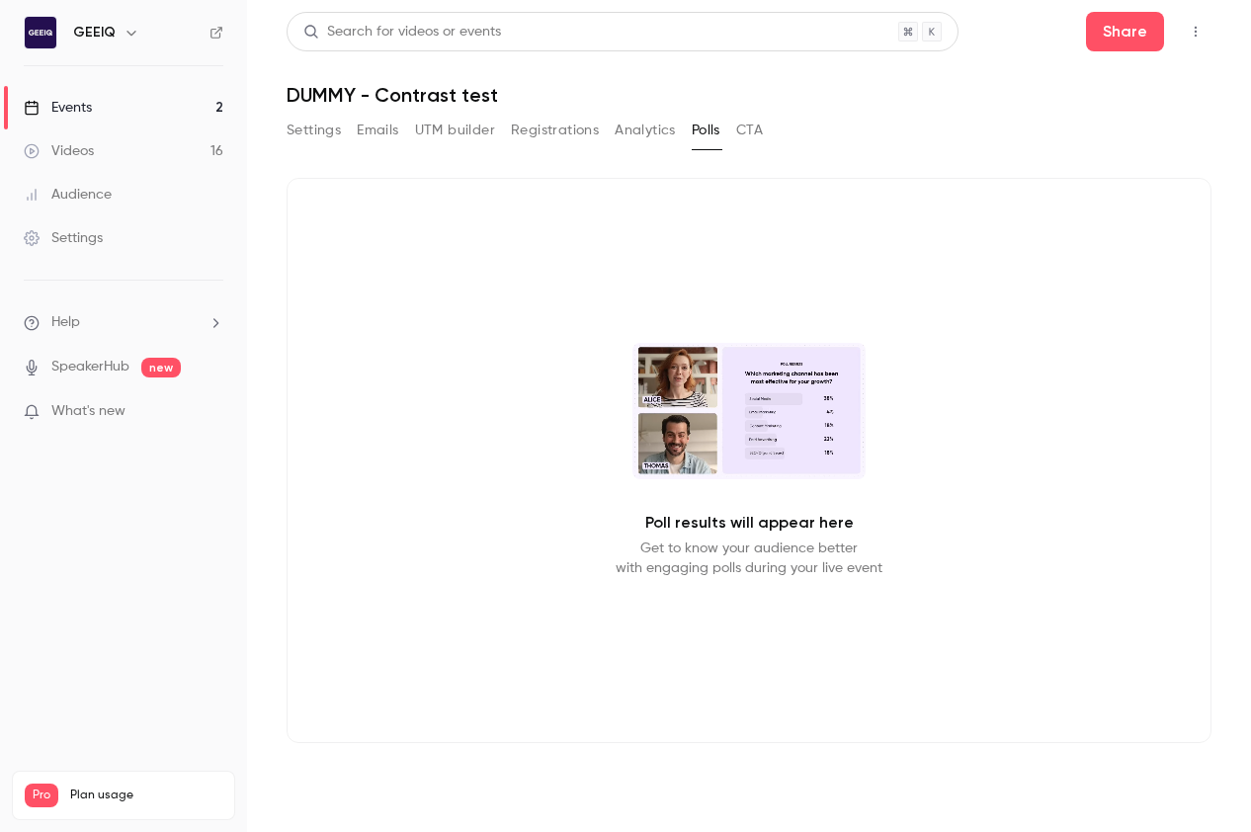
click at [761, 127] on button "CTA" at bounding box center [749, 131] width 27 height 32
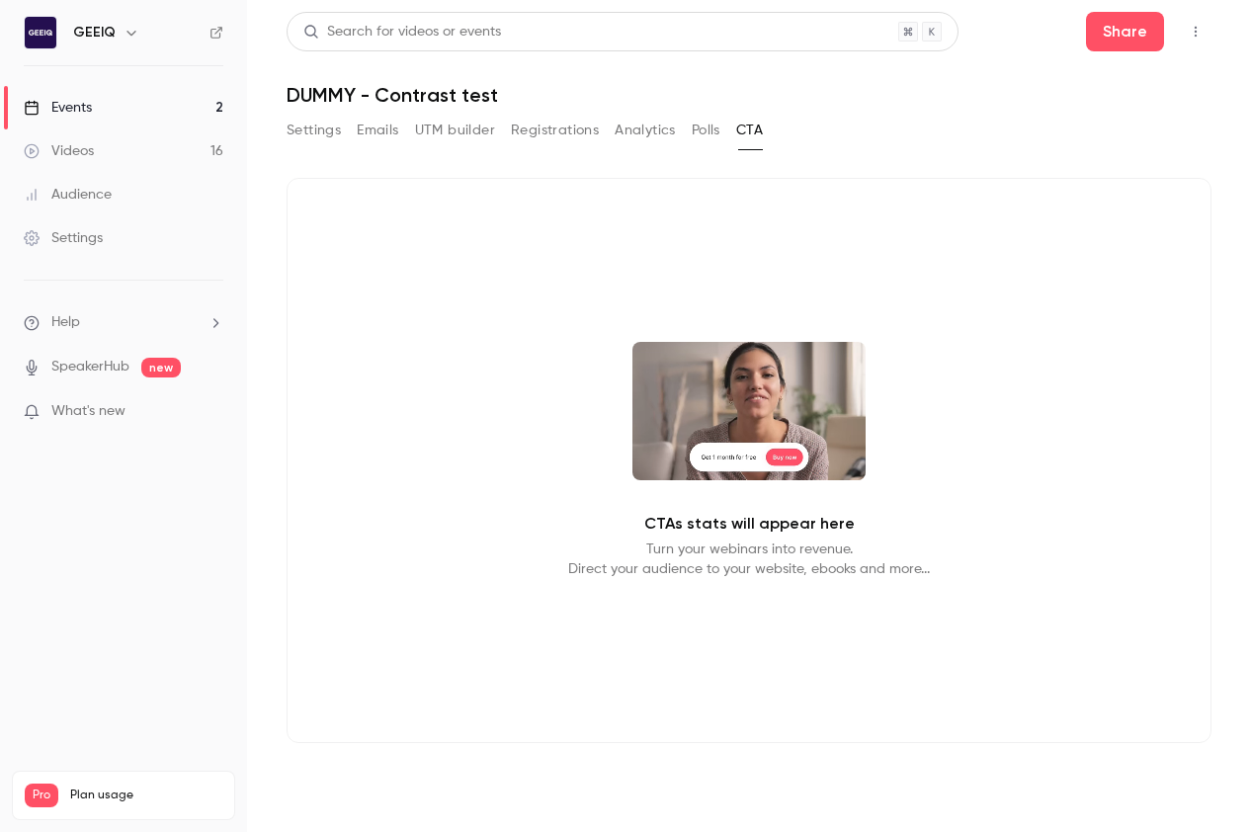
click at [310, 126] on button "Settings" at bounding box center [313, 131] width 54 height 32
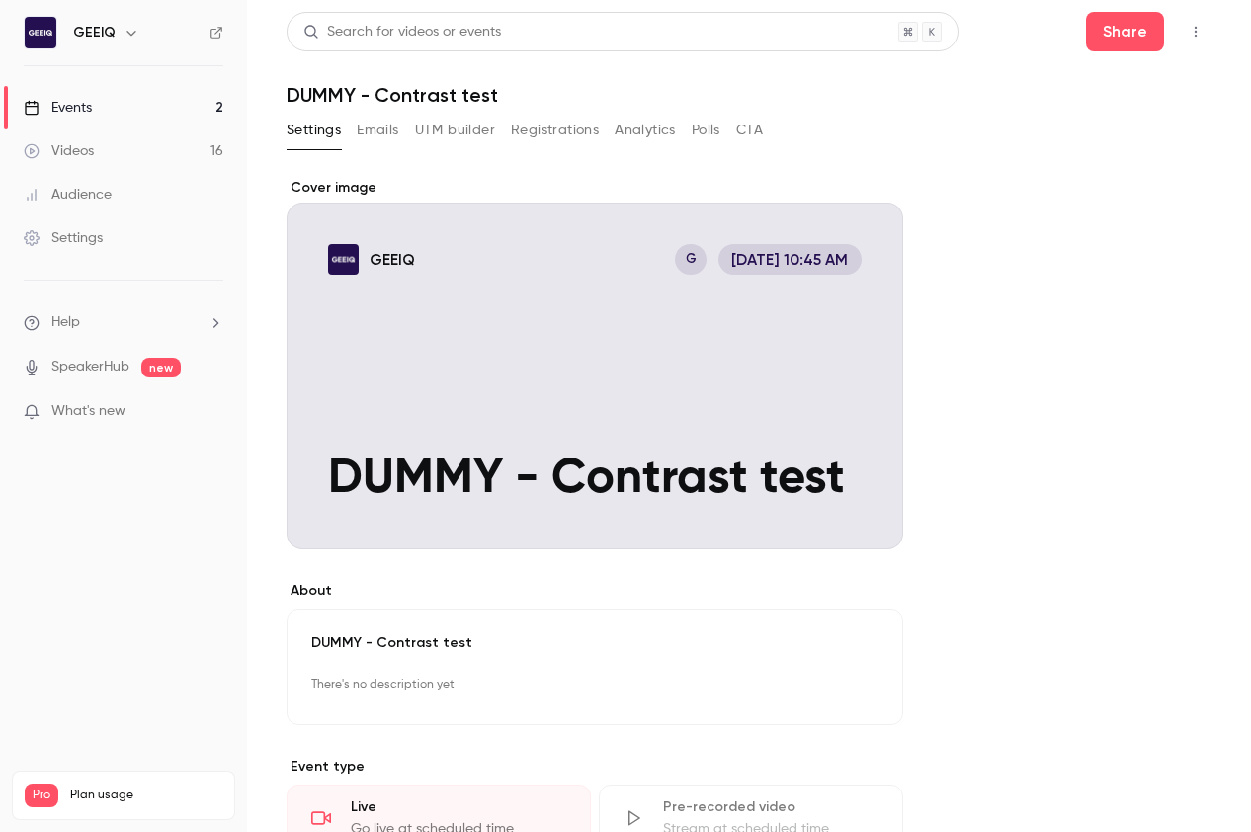
click at [933, 132] on div "Settings Emails UTM builder Registrations Analytics Polls CTA" at bounding box center [748, 135] width 925 height 40
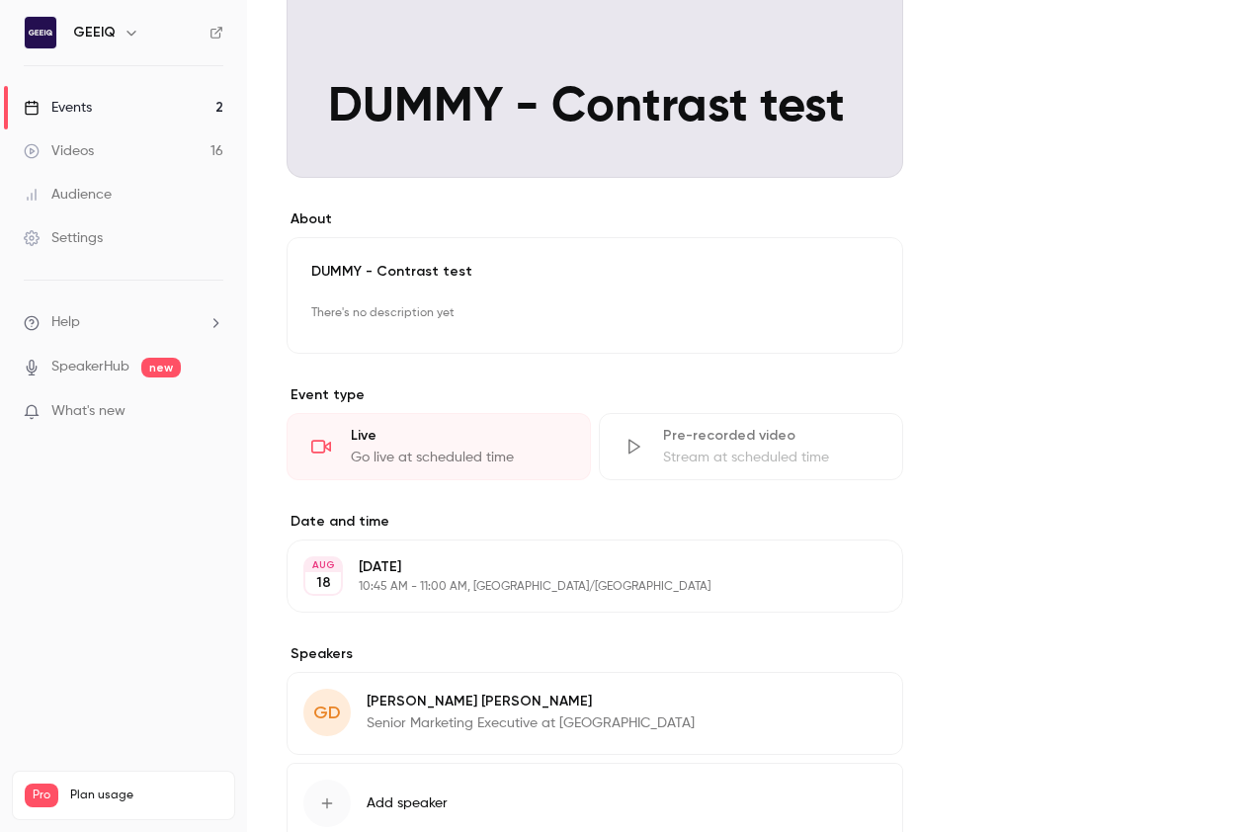
click at [1043, 197] on div "**********" at bounding box center [748, 380] width 925 height 1148
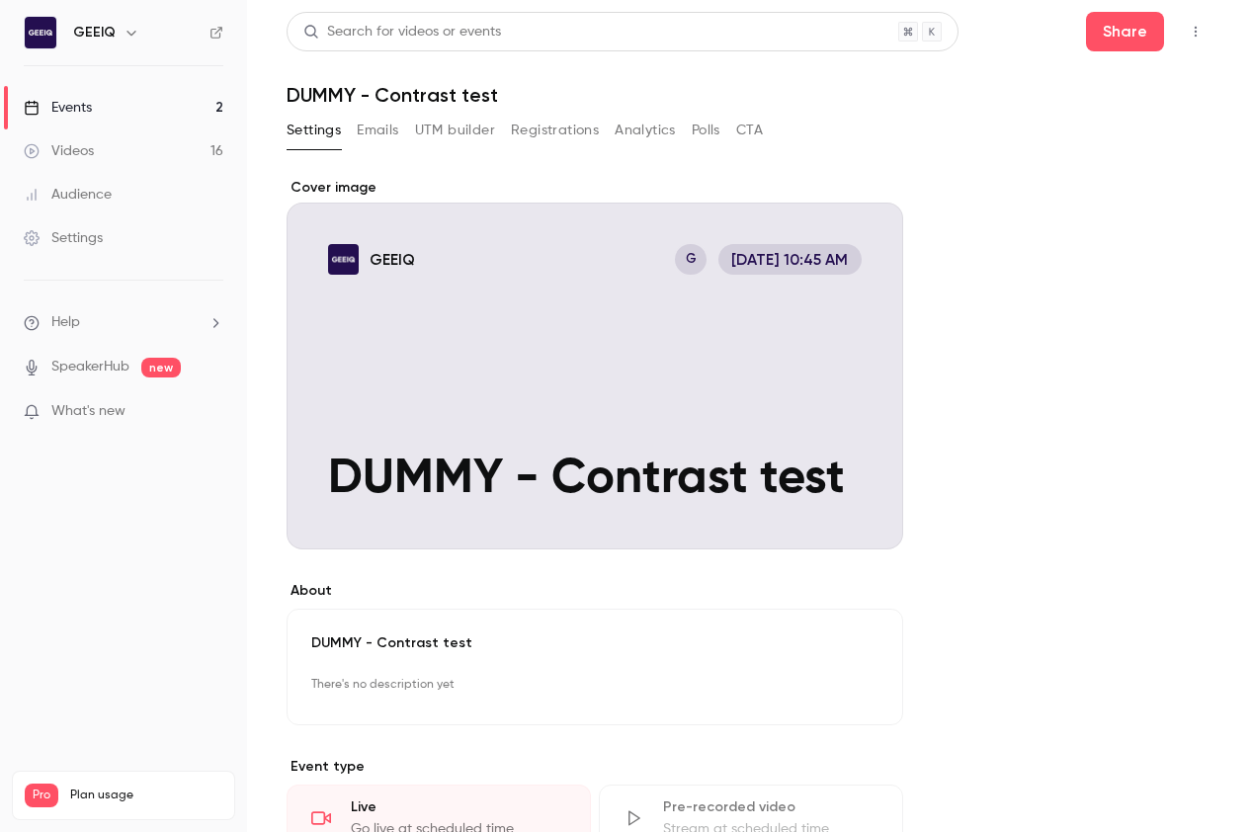
click at [1022, 178] on div "**********" at bounding box center [748, 752] width 925 height 1148
click at [1129, 169] on div "**********" at bounding box center [748, 740] width 925 height 1172
click at [1129, 35] on button "Share" at bounding box center [1125, 32] width 78 height 40
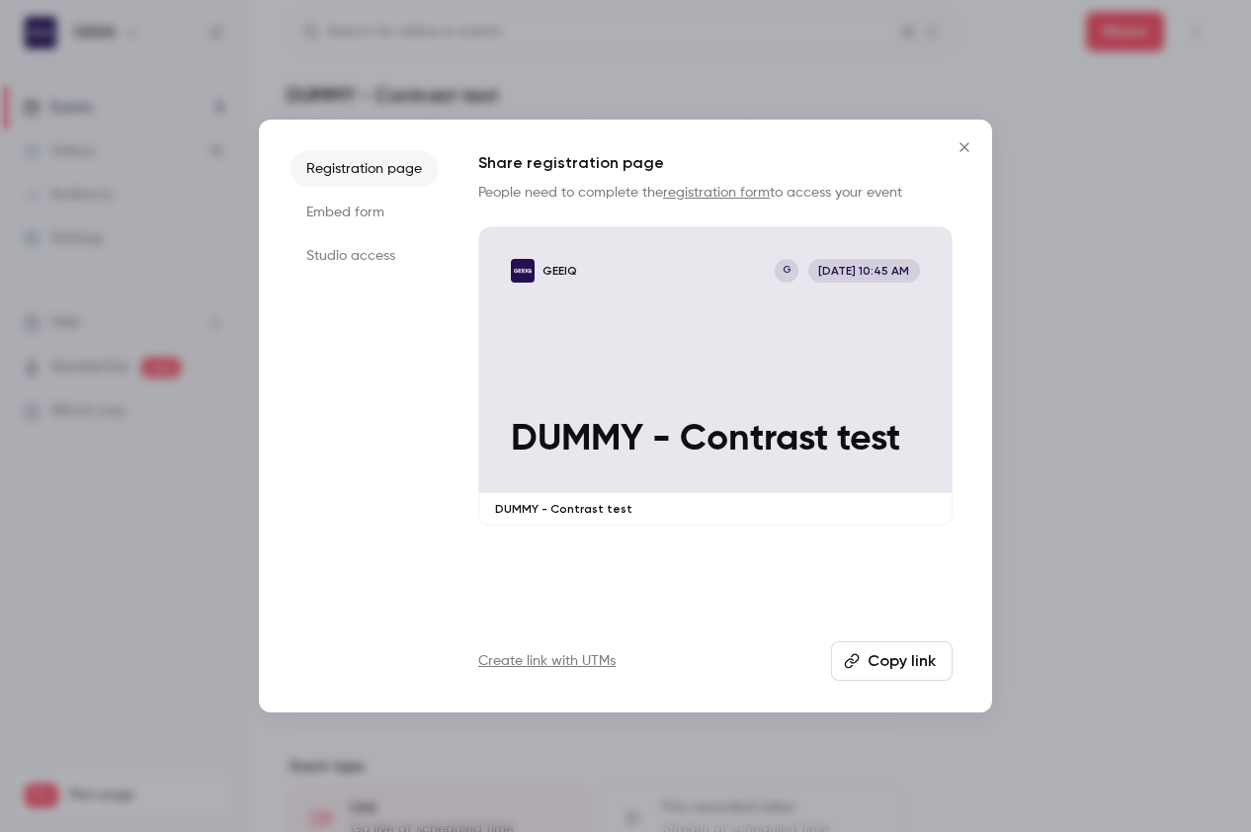
click at [359, 212] on li "Embed form" at bounding box center [364, 213] width 148 height 36
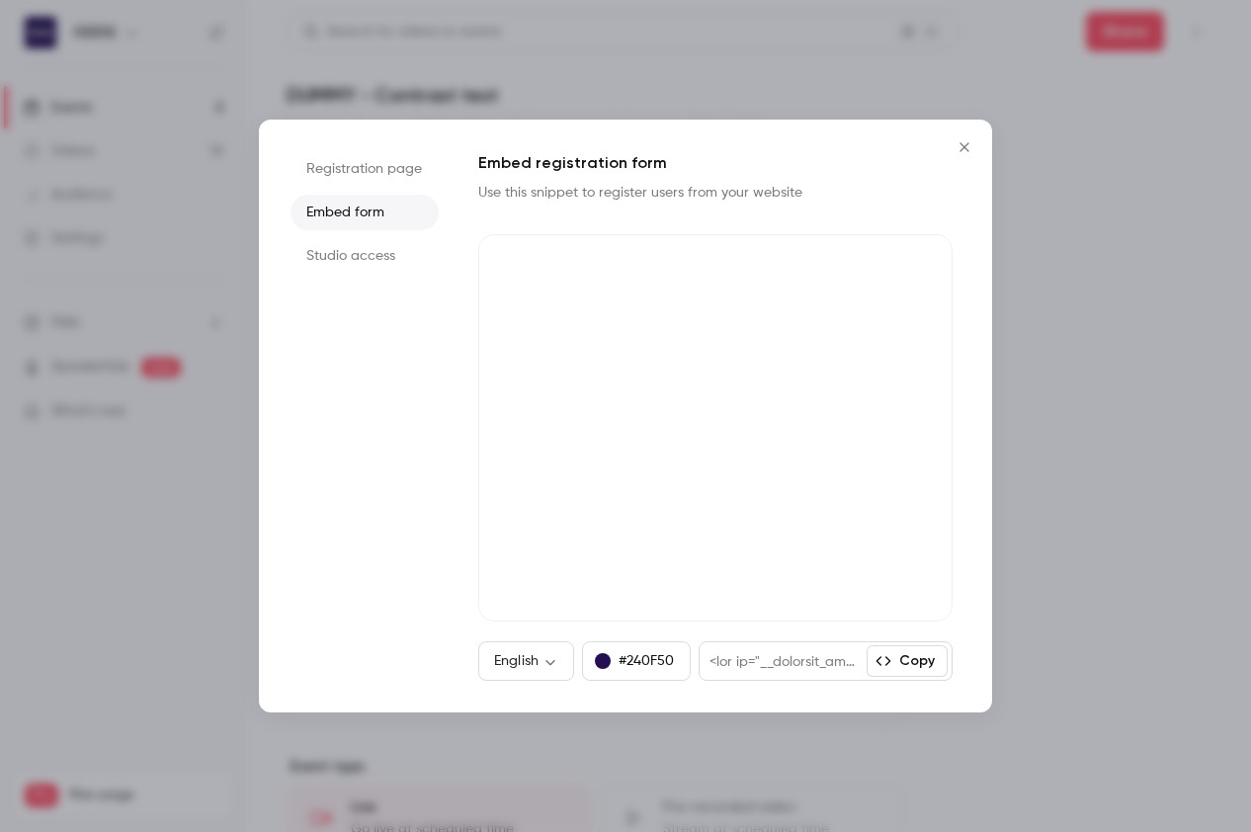
click at [351, 249] on li "Studio access" at bounding box center [364, 256] width 148 height 36
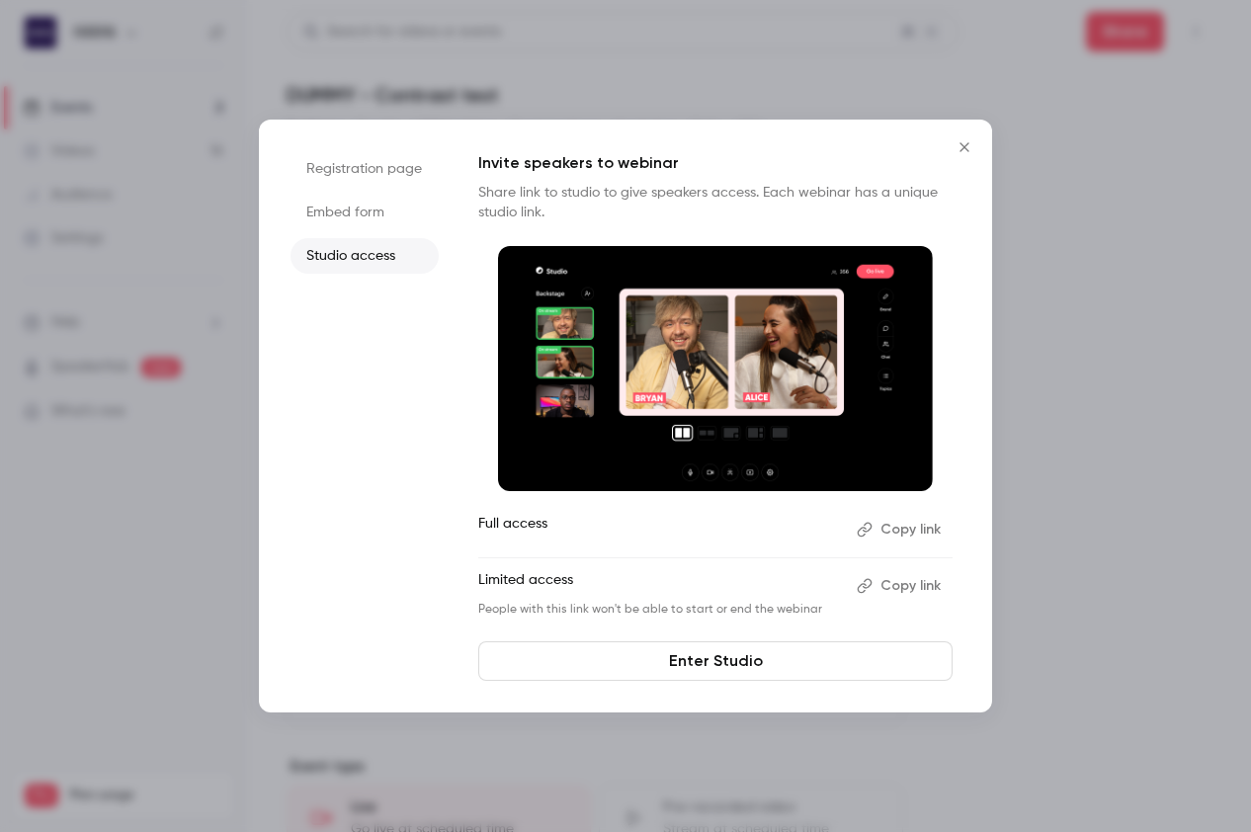
click at [367, 171] on li "Registration page" at bounding box center [364, 169] width 148 height 36
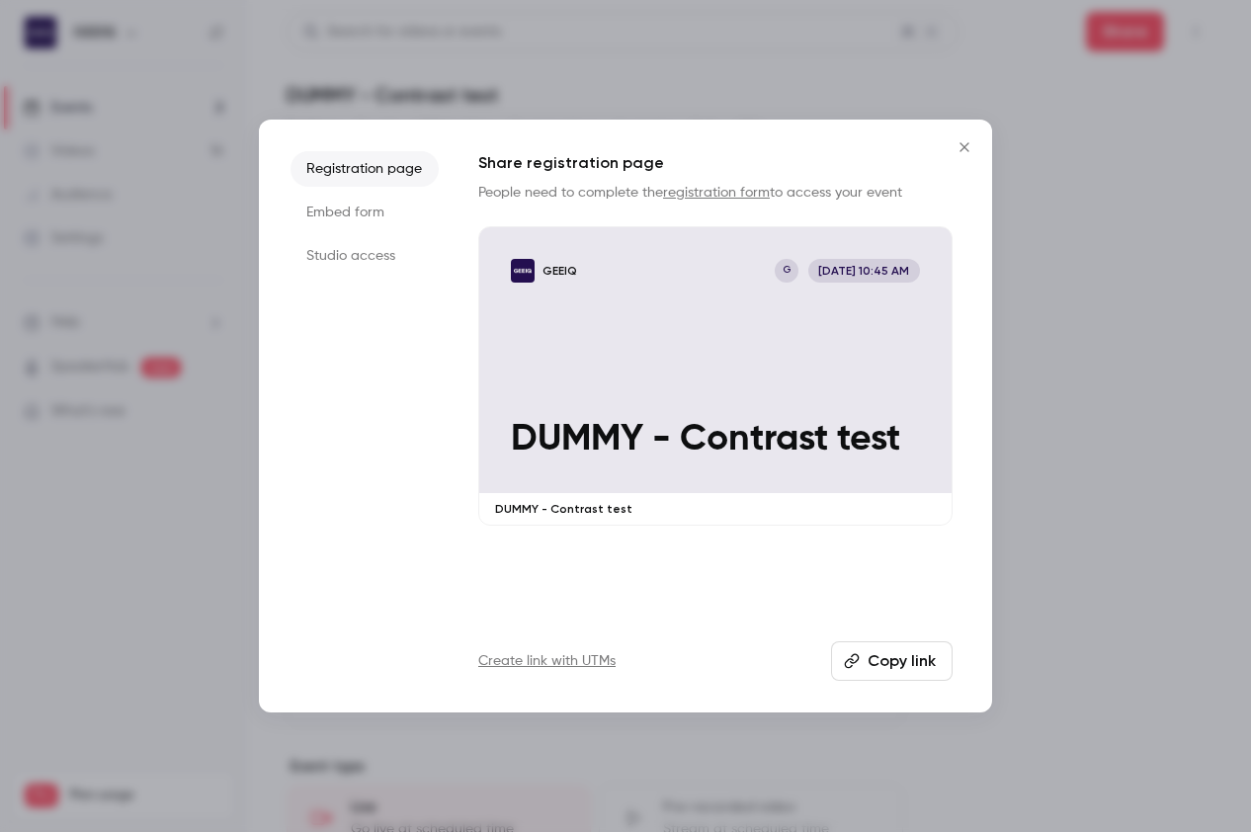
click at [1117, 562] on div at bounding box center [625, 416] width 1251 height 832
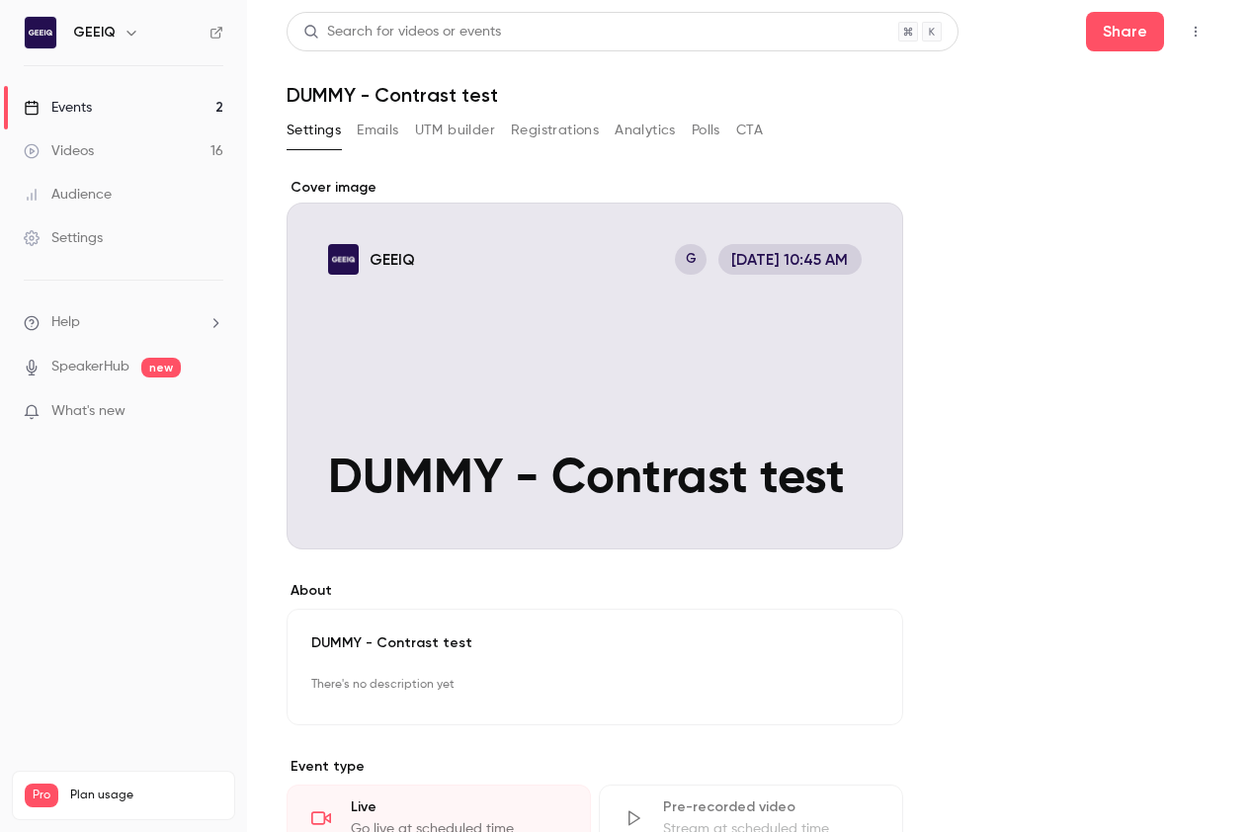
click at [1179, 523] on div "**********" at bounding box center [748, 752] width 925 height 1148
click at [1202, 43] on button "button" at bounding box center [1195, 32] width 32 height 32
click at [1202, 43] on div at bounding box center [625, 416] width 1251 height 832
click at [1163, 342] on div "**********" at bounding box center [748, 752] width 925 height 1148
click at [110, 103] on link "Events 2" at bounding box center [123, 107] width 247 height 43
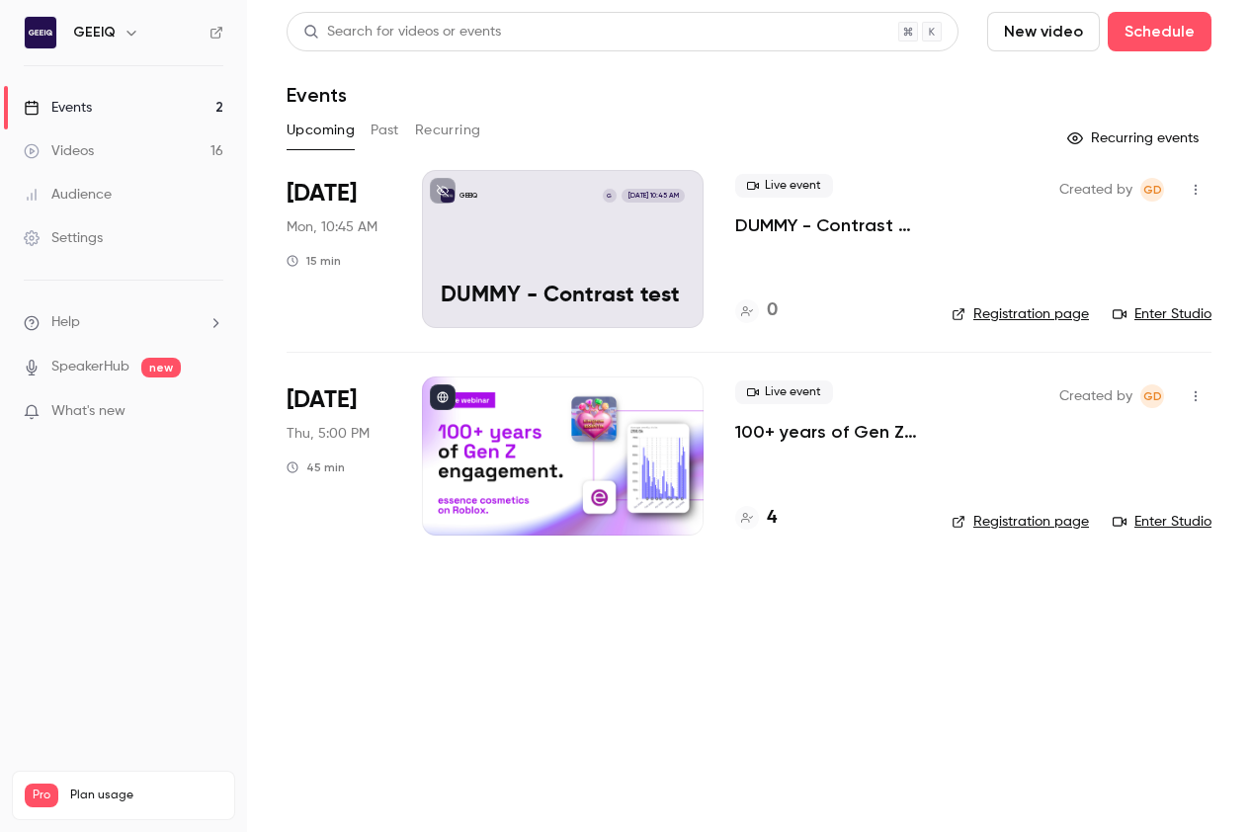
click at [759, 230] on p "DUMMY - Contrast test" at bounding box center [827, 225] width 185 height 24
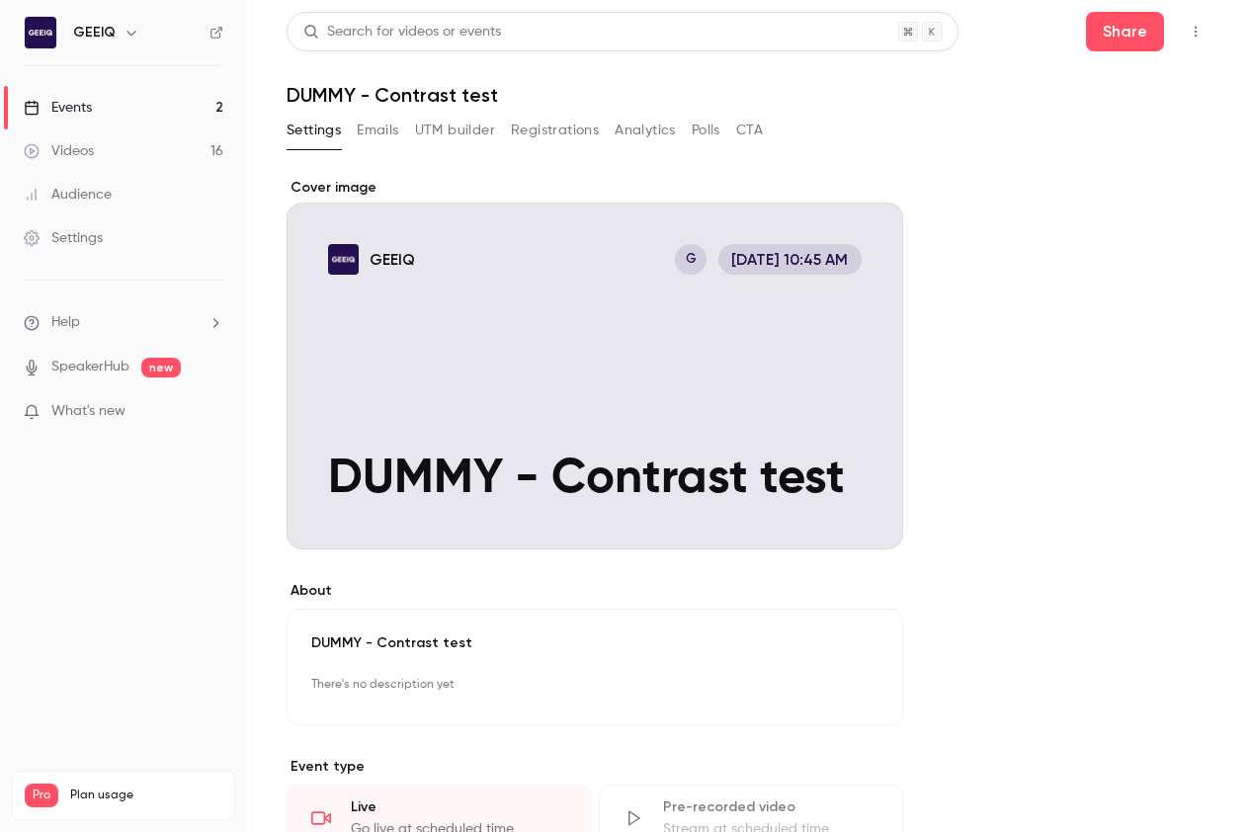
click at [366, 119] on button "Emails" at bounding box center [377, 131] width 41 height 32
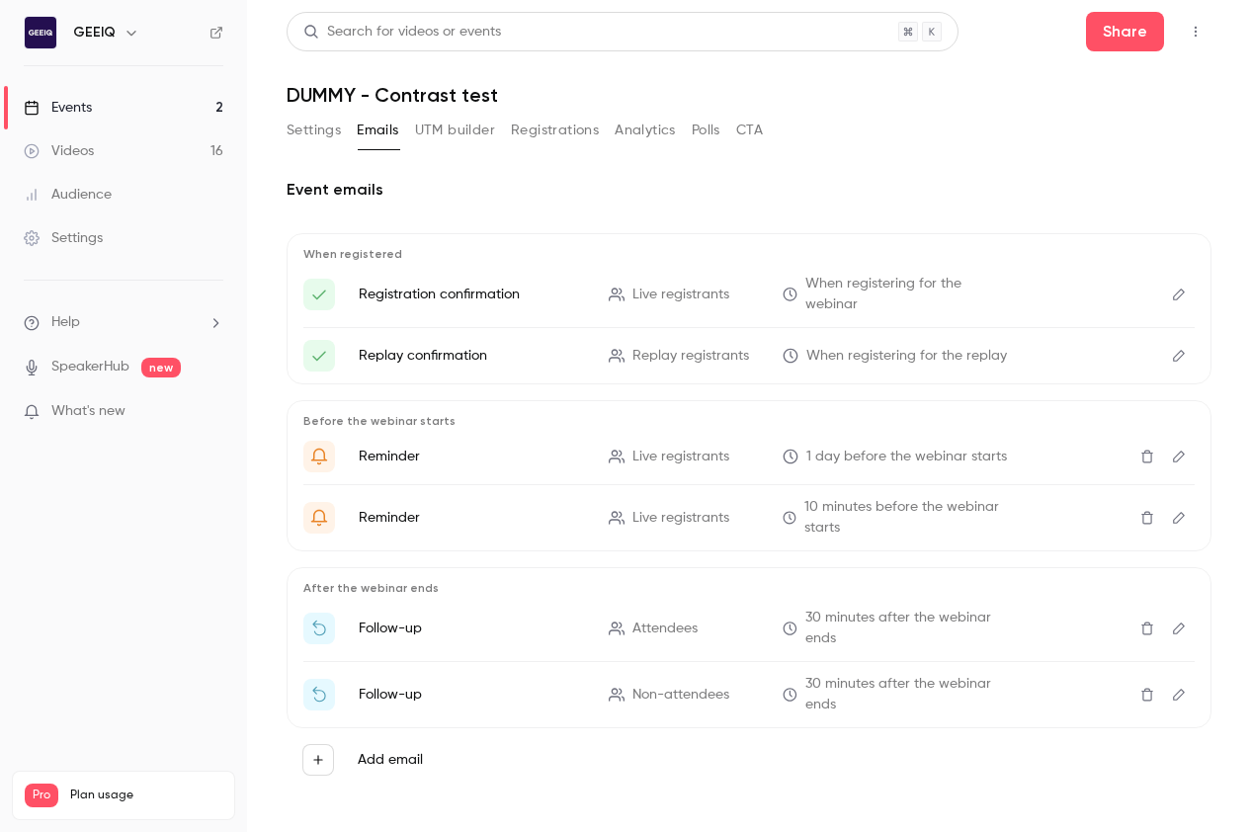
click at [463, 122] on button "UTM builder" at bounding box center [455, 131] width 80 height 32
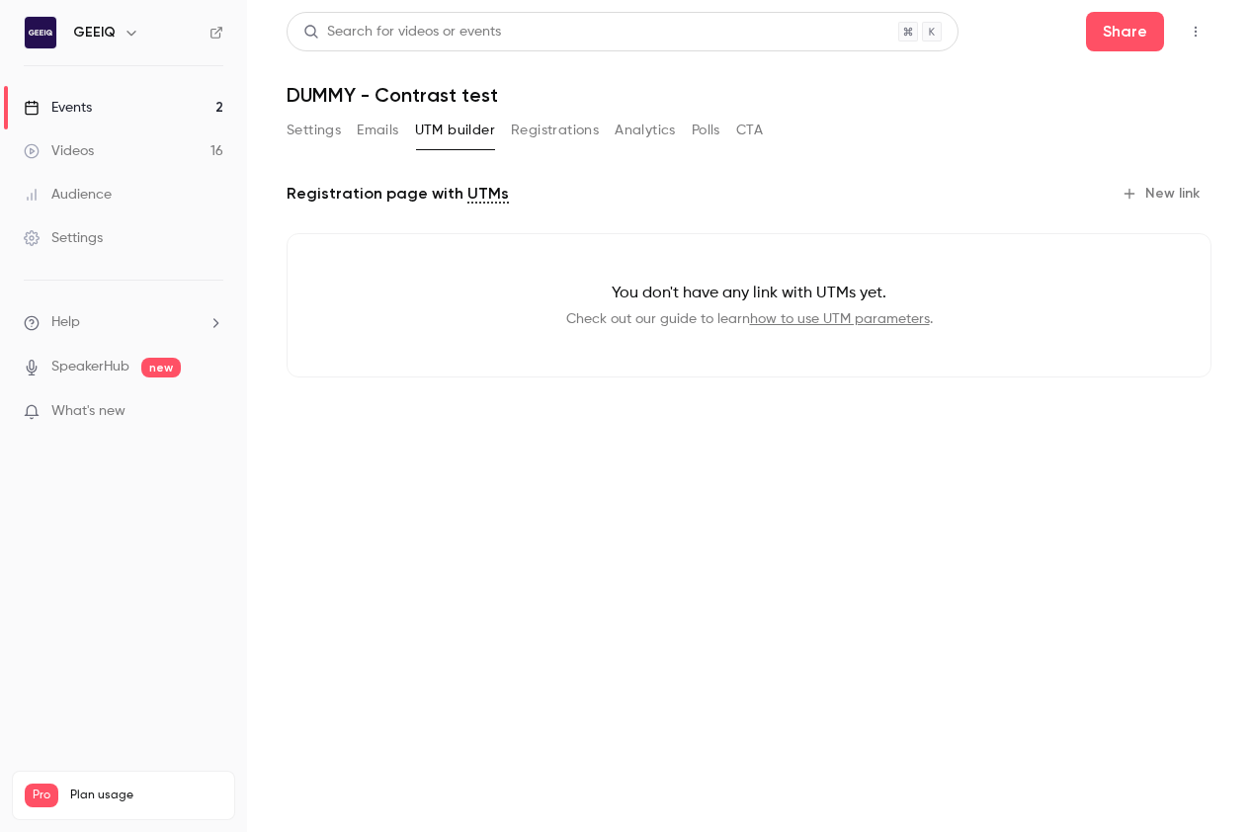
click at [557, 132] on button "Registrations" at bounding box center [555, 131] width 88 height 32
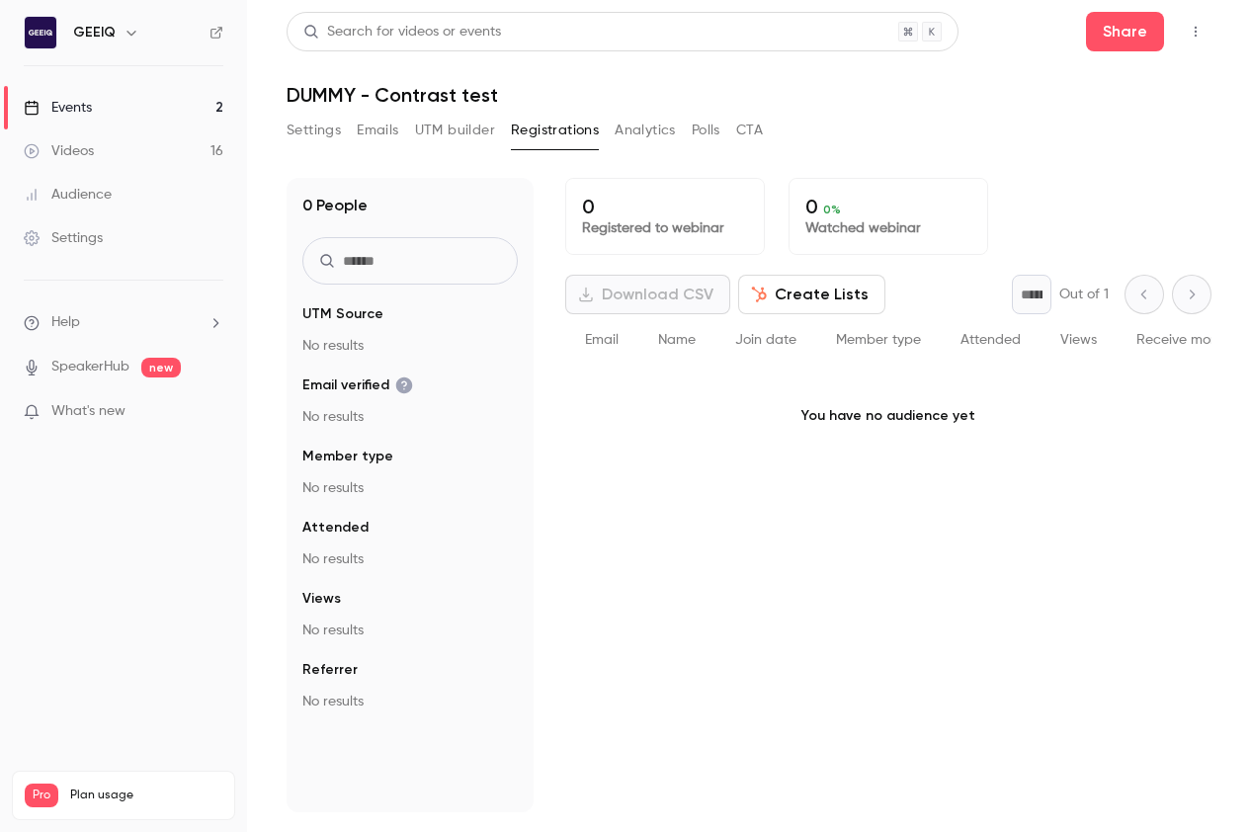
click at [637, 133] on button "Analytics" at bounding box center [644, 131] width 61 height 32
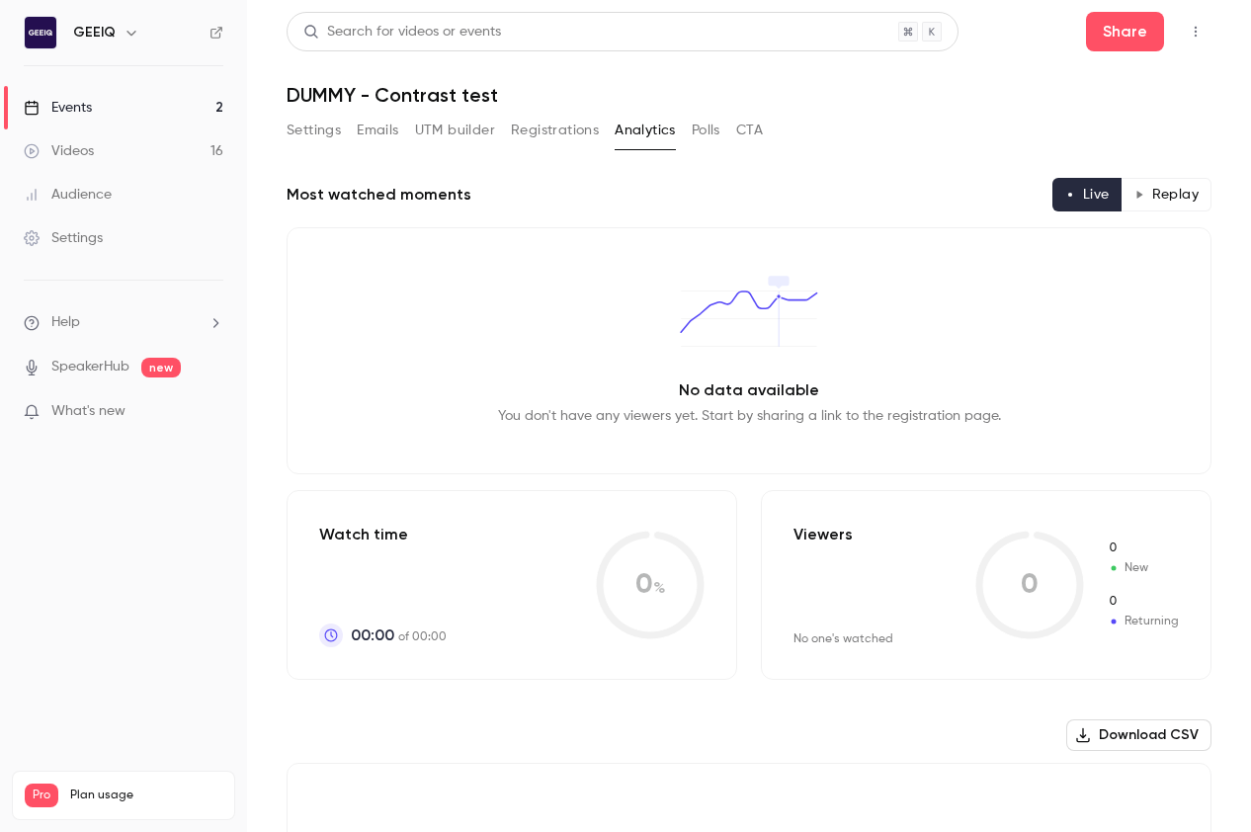
click at [701, 138] on button "Polls" at bounding box center [705, 131] width 29 height 32
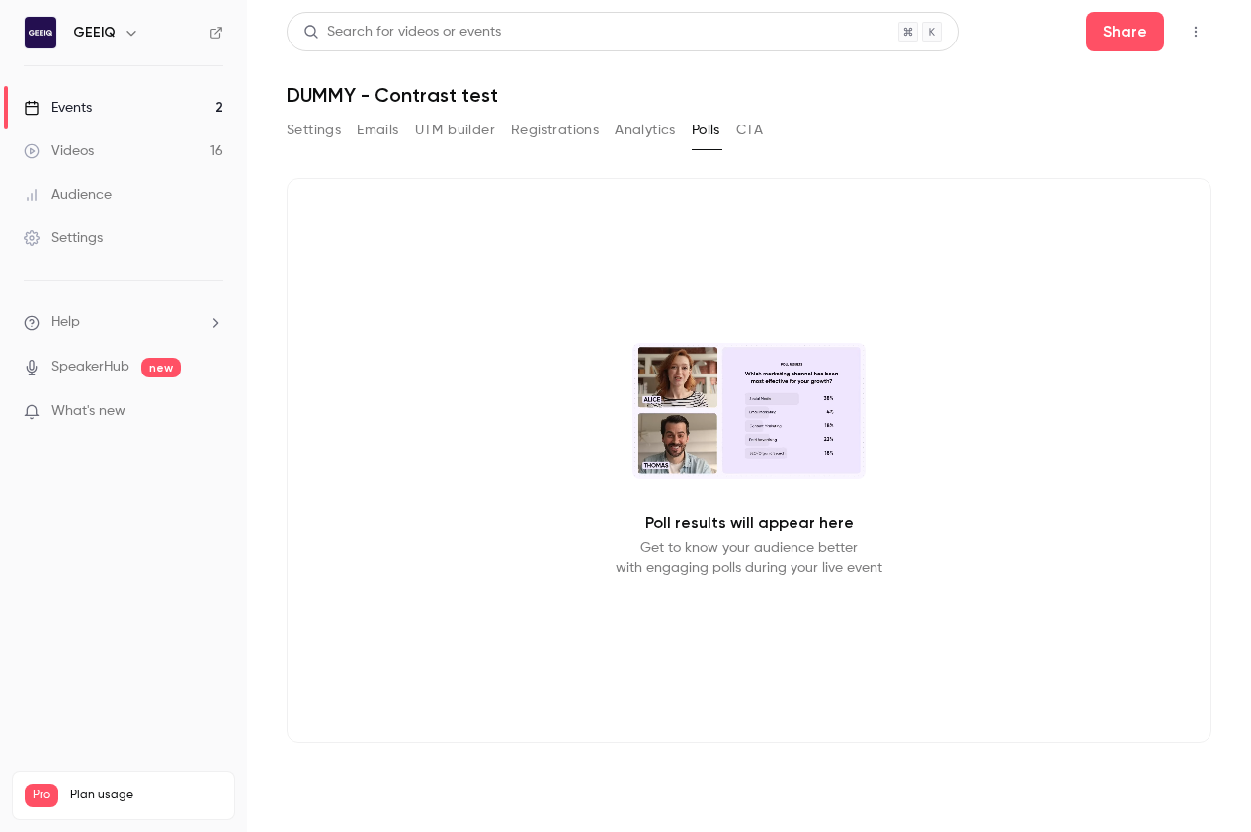
click at [746, 138] on button "CTA" at bounding box center [749, 131] width 27 height 32
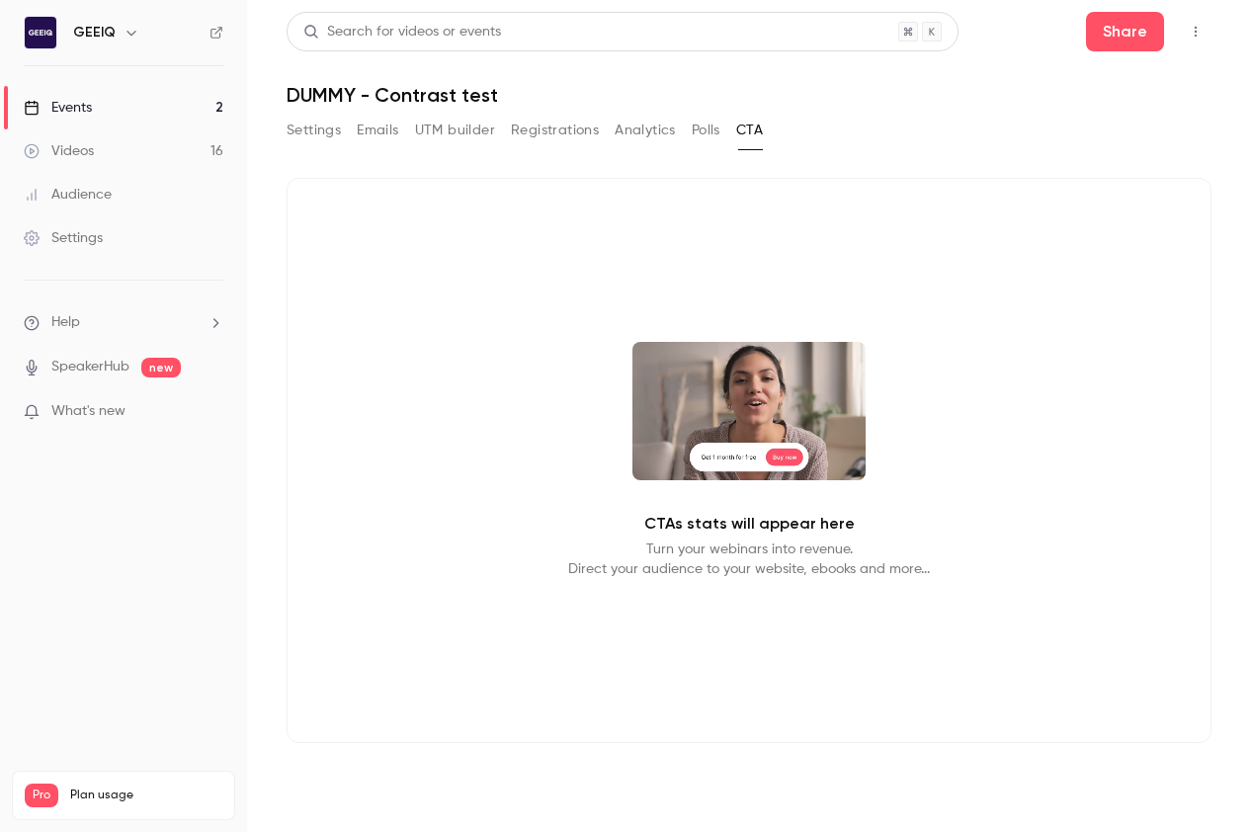
click at [1209, 31] on button "button" at bounding box center [1195, 32] width 32 height 32
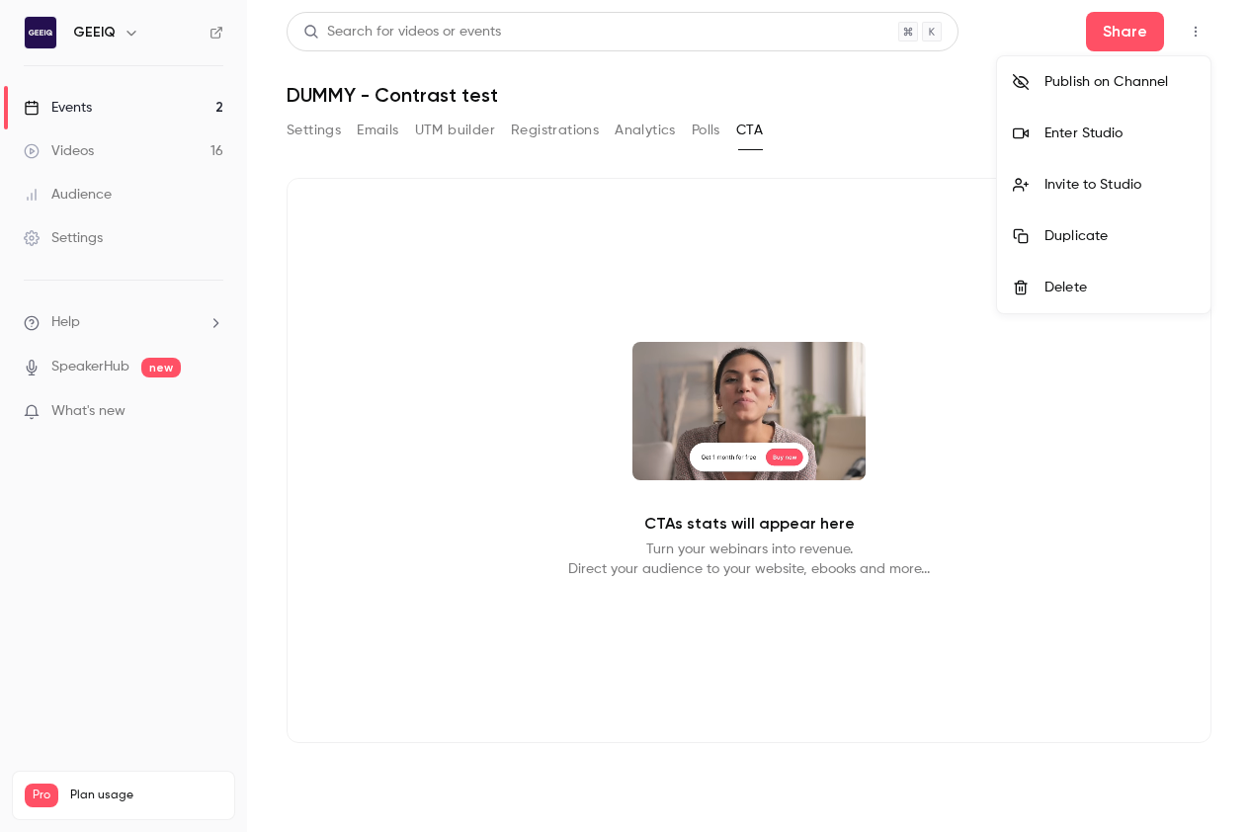
click at [1102, 126] on div "Enter Studio" at bounding box center [1119, 133] width 150 height 20
